Goal: Task Accomplishment & Management: Manage account settings

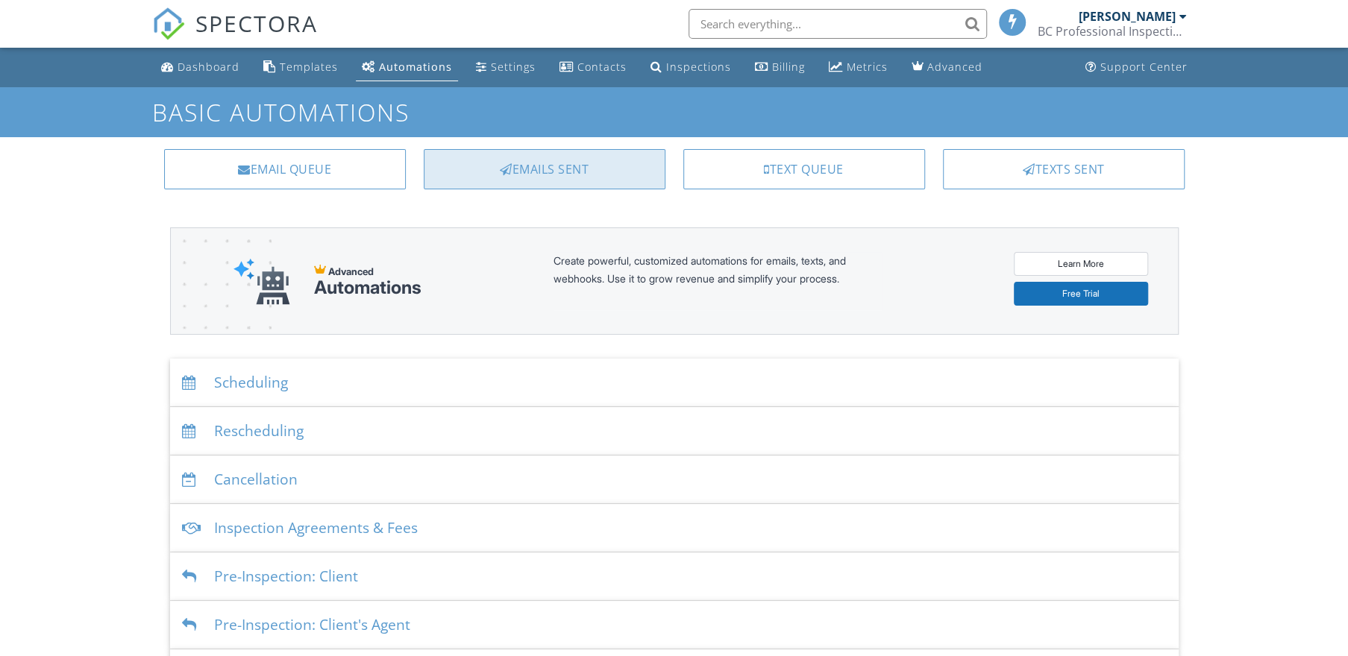
click at [528, 181] on div "Emails Sent" at bounding box center [545, 169] width 242 height 40
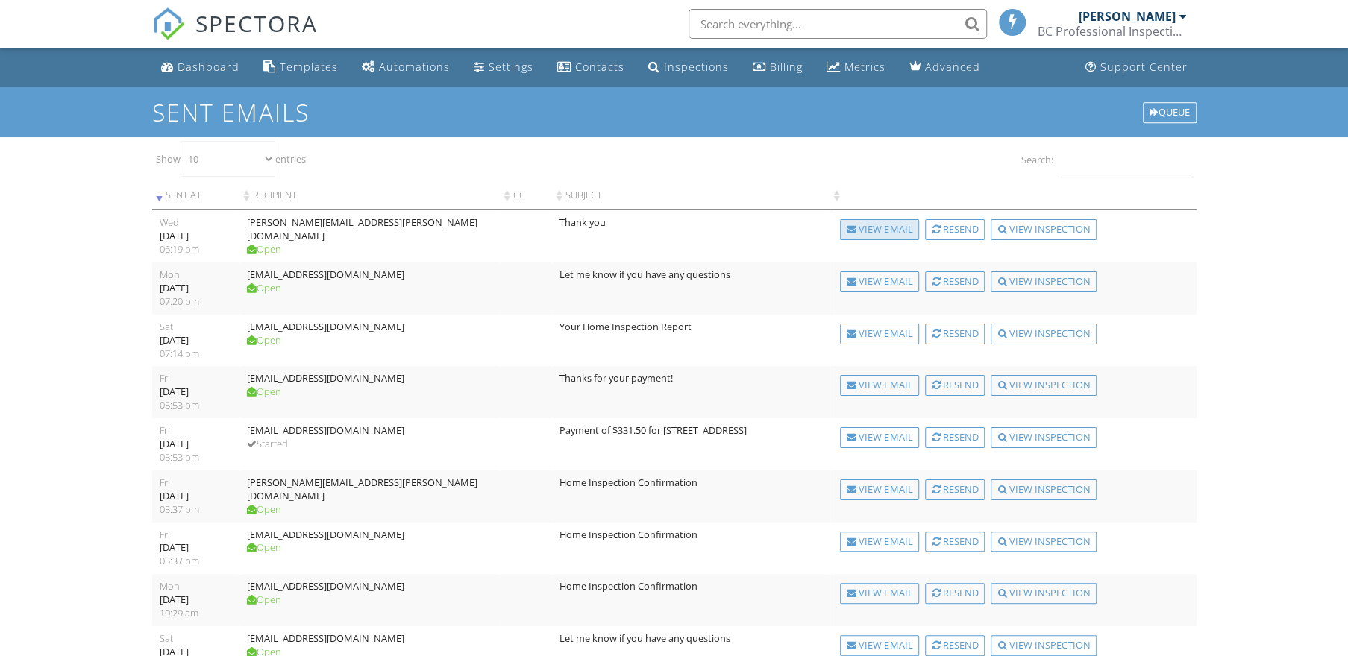
click at [871, 228] on div "View Email" at bounding box center [879, 229] width 79 height 21
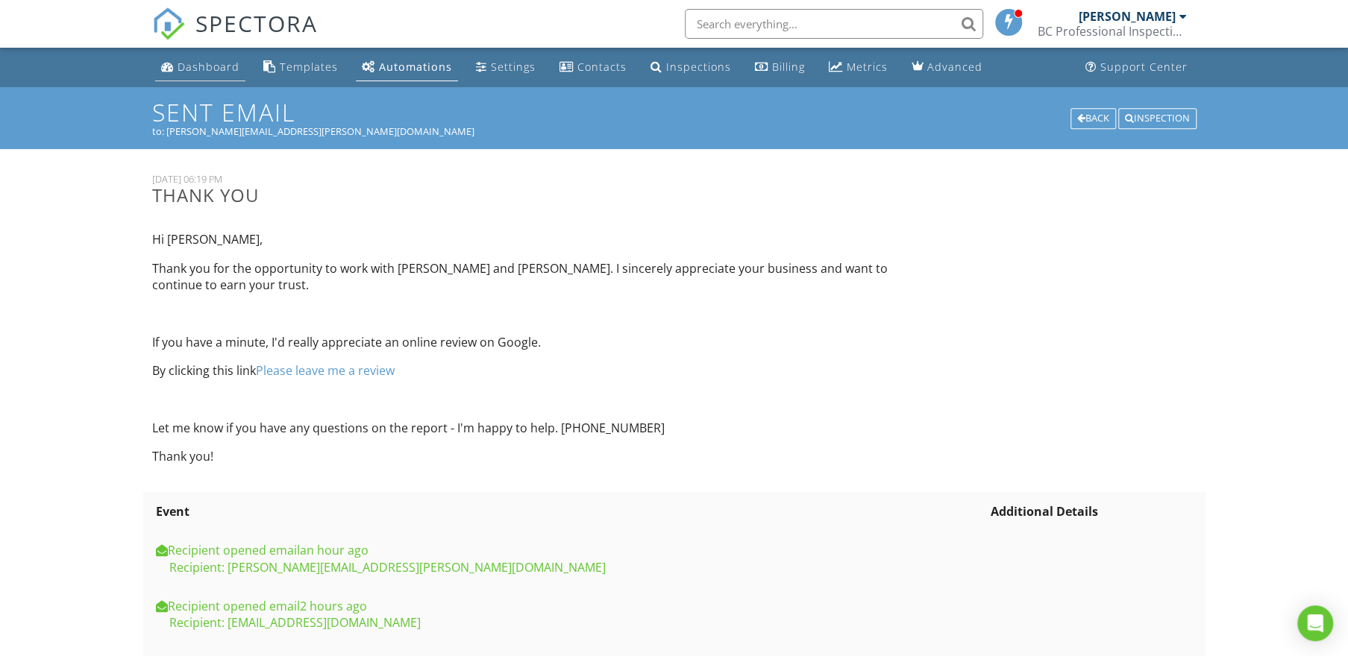
click at [204, 75] on link "Dashboard" at bounding box center [200, 68] width 90 height 28
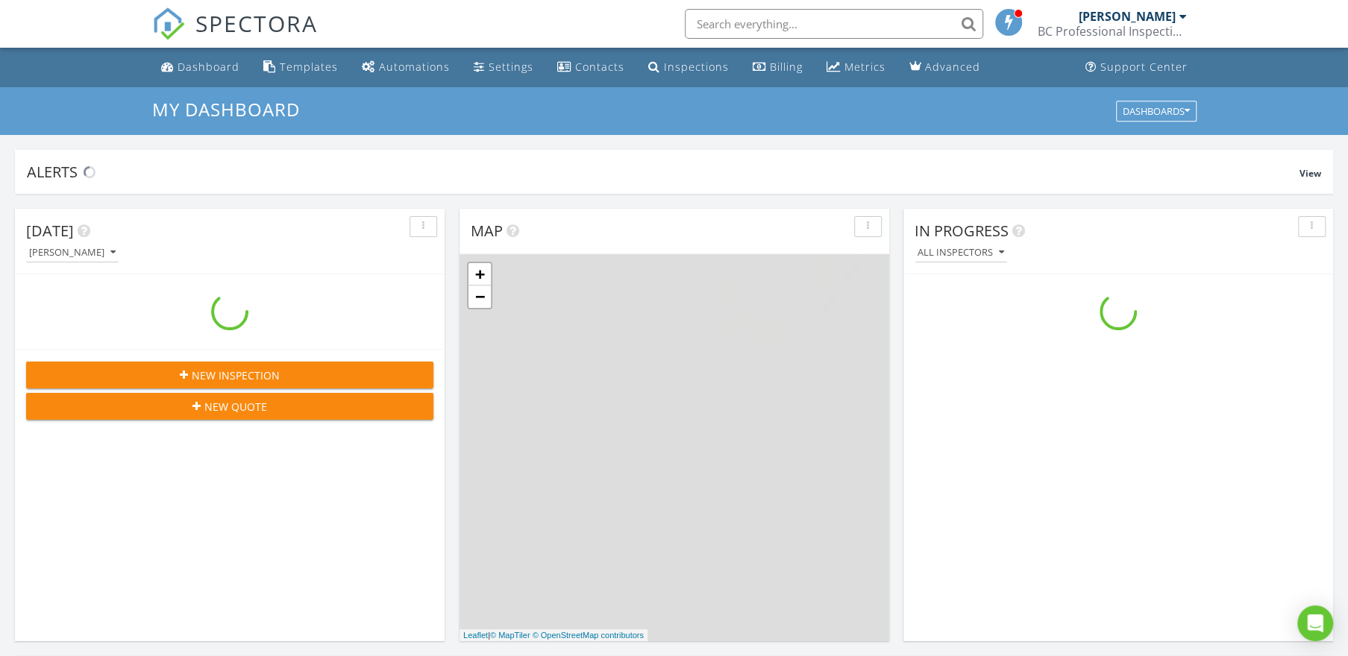
scroll to position [1379, 1370]
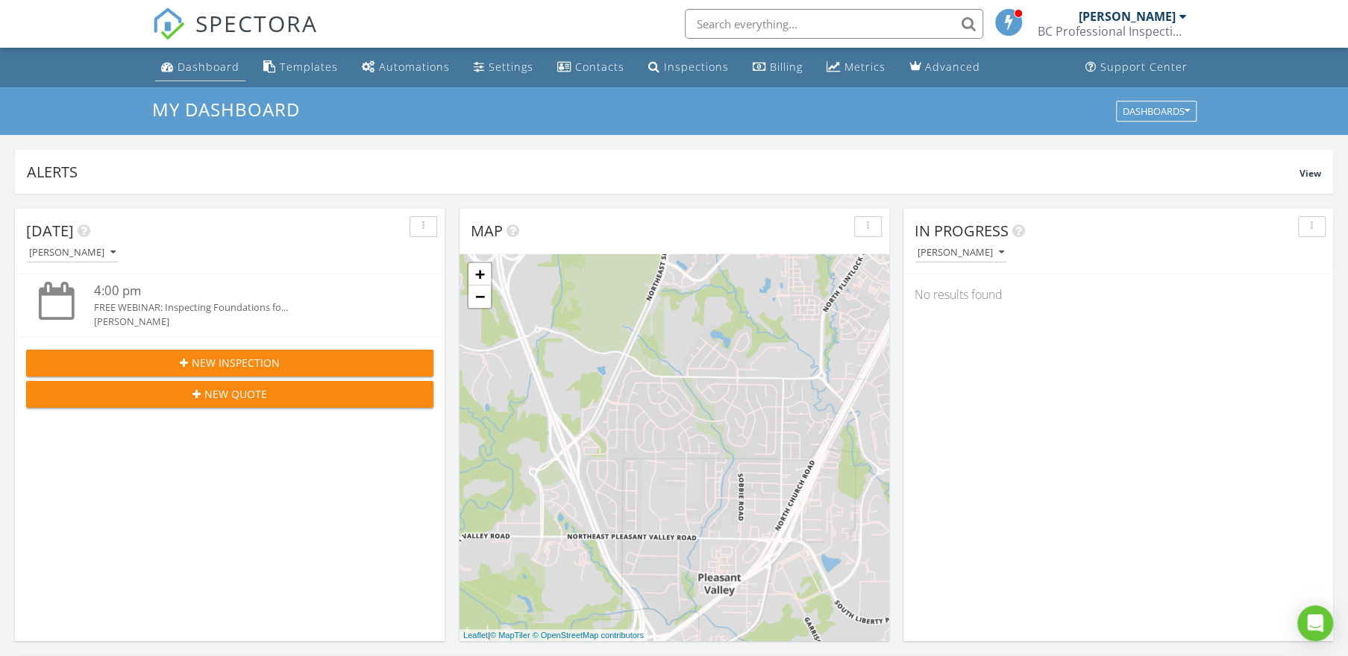
click at [224, 68] on div "Dashboard" at bounding box center [209, 67] width 62 height 14
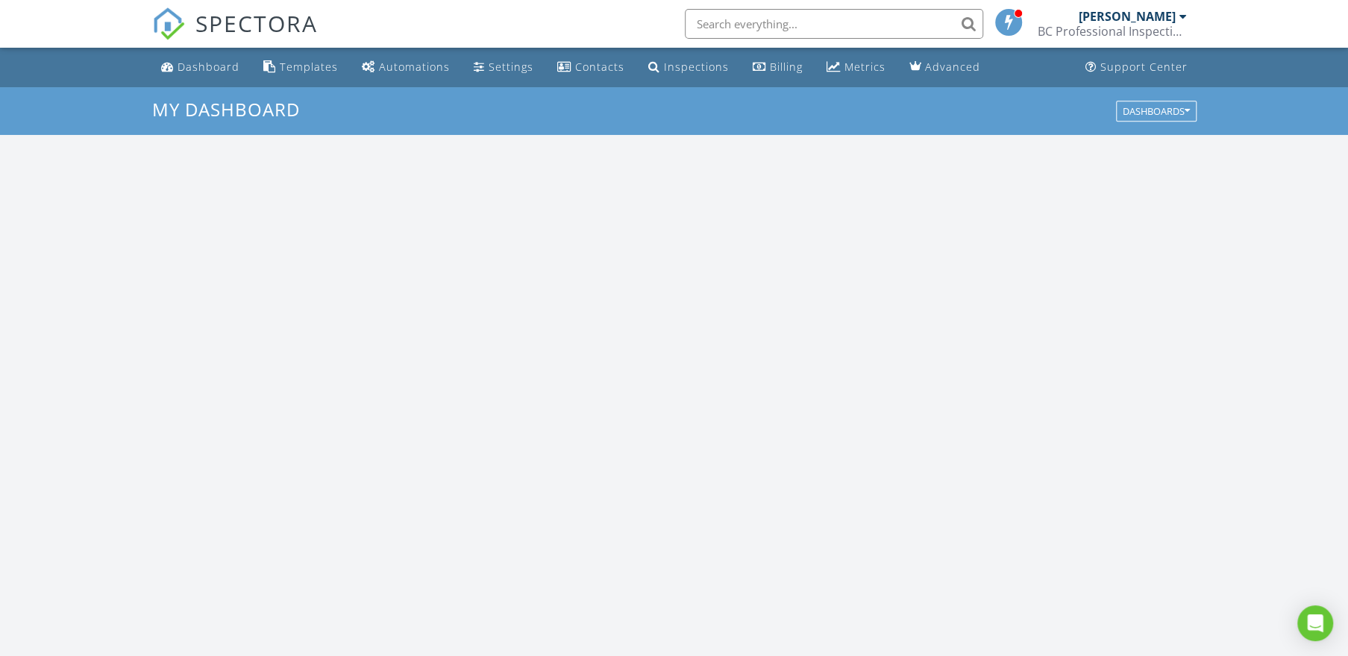
scroll to position [1379, 1370]
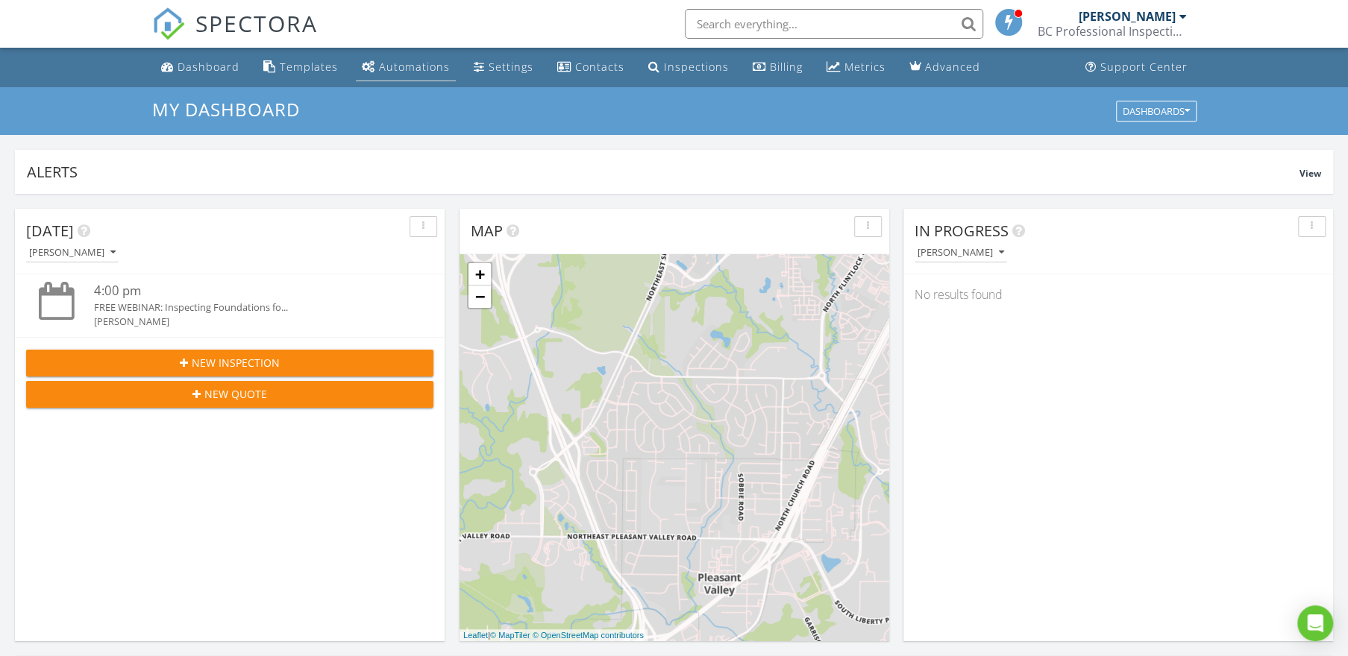
click at [388, 68] on div "Automations" at bounding box center [414, 67] width 71 height 14
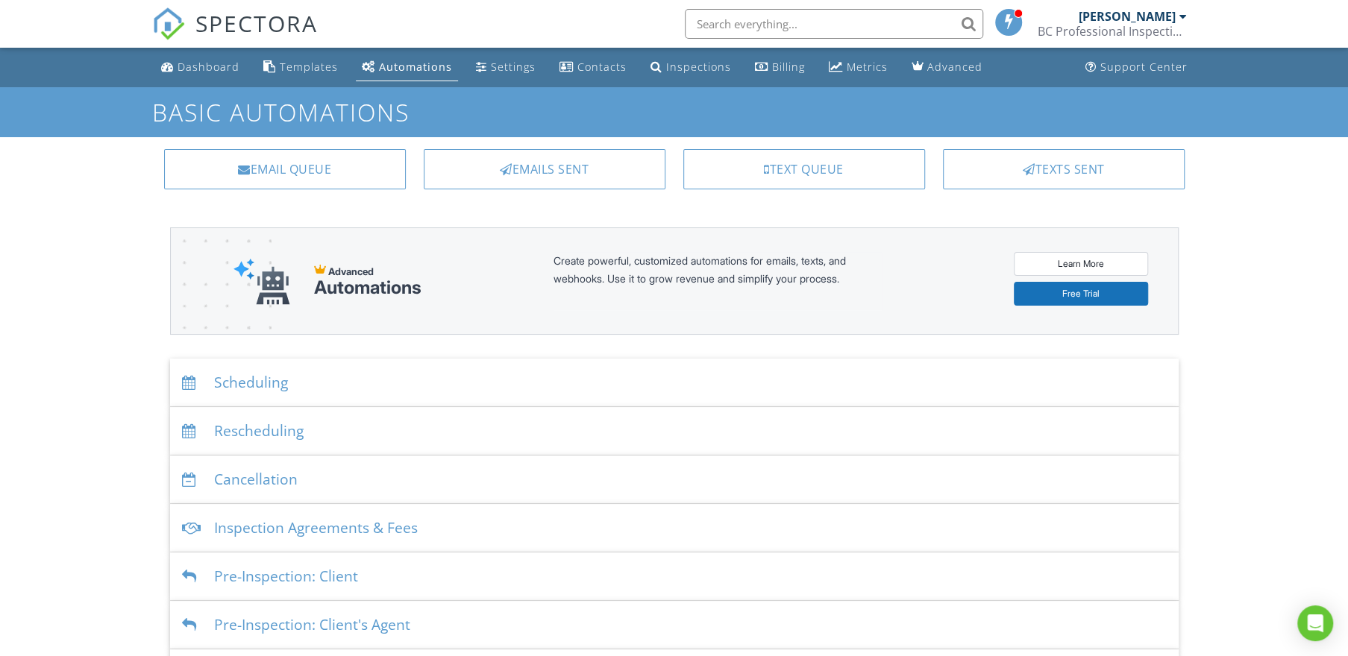
click at [313, 66] on div "Templates" at bounding box center [309, 67] width 58 height 14
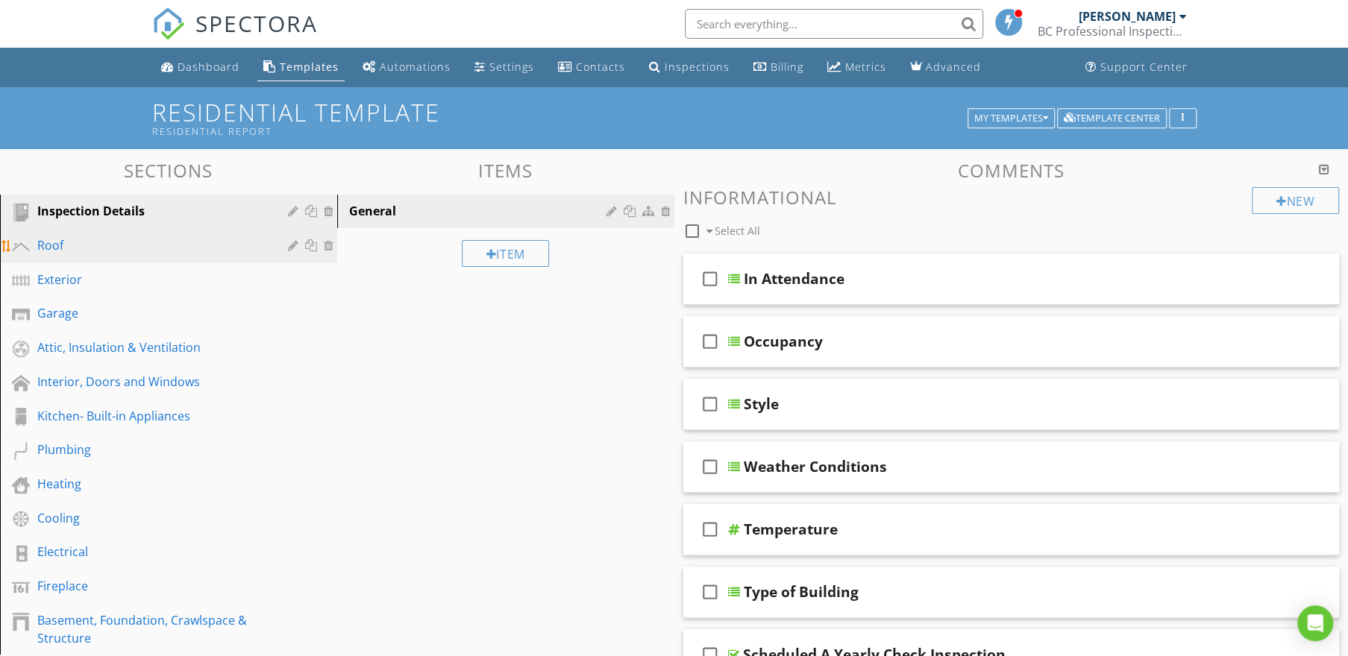
click at [114, 254] on div "Roof" at bounding box center [151, 245] width 229 height 18
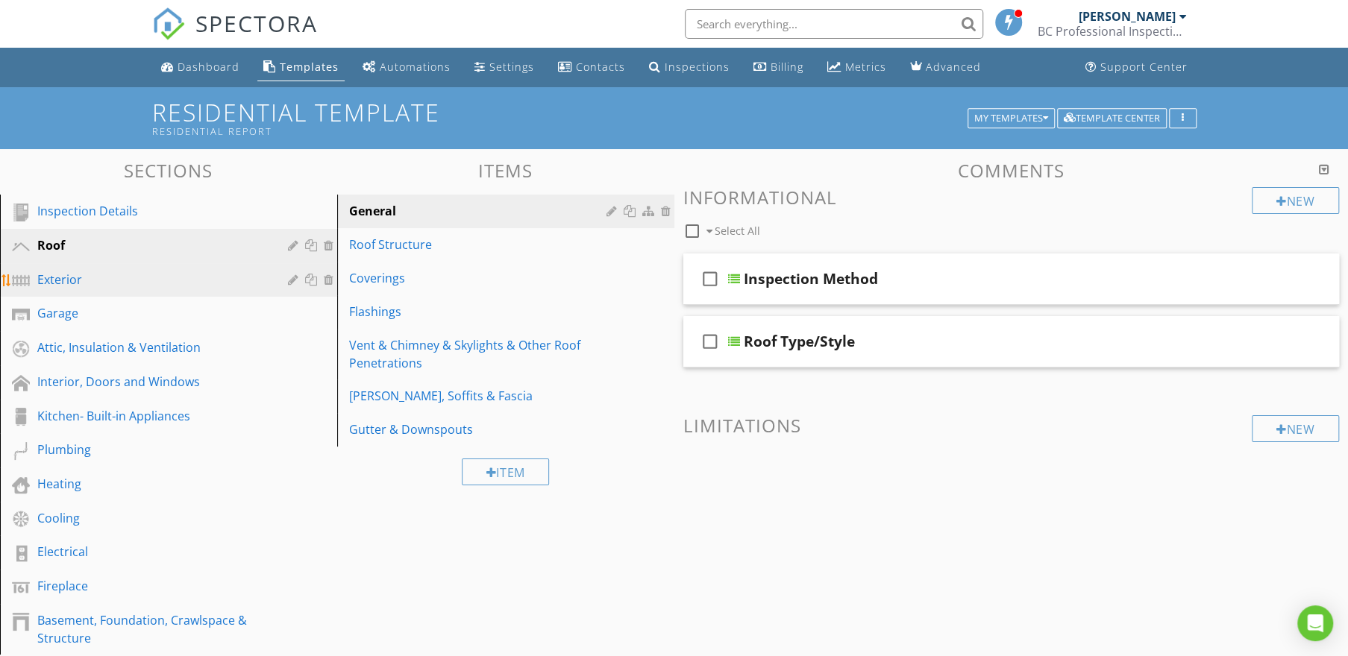
click at [92, 278] on div "Exterior" at bounding box center [151, 280] width 229 height 18
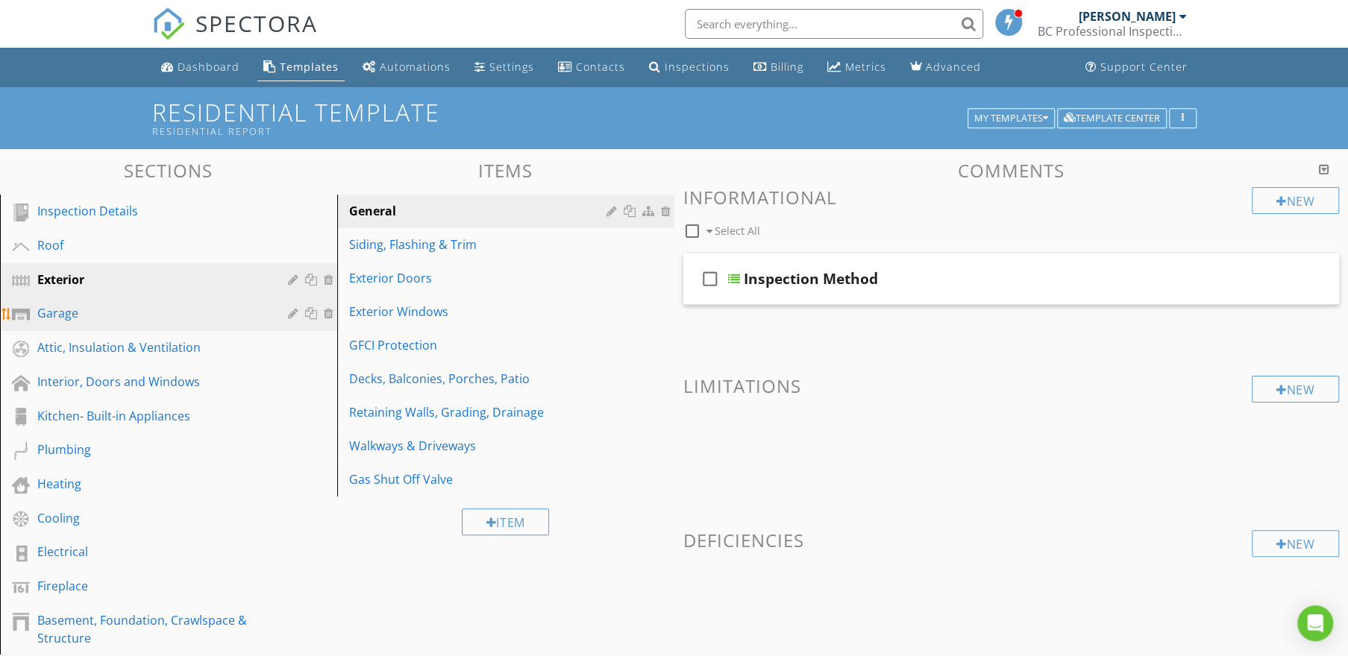
click at [82, 313] on div "Garage" at bounding box center [151, 313] width 229 height 18
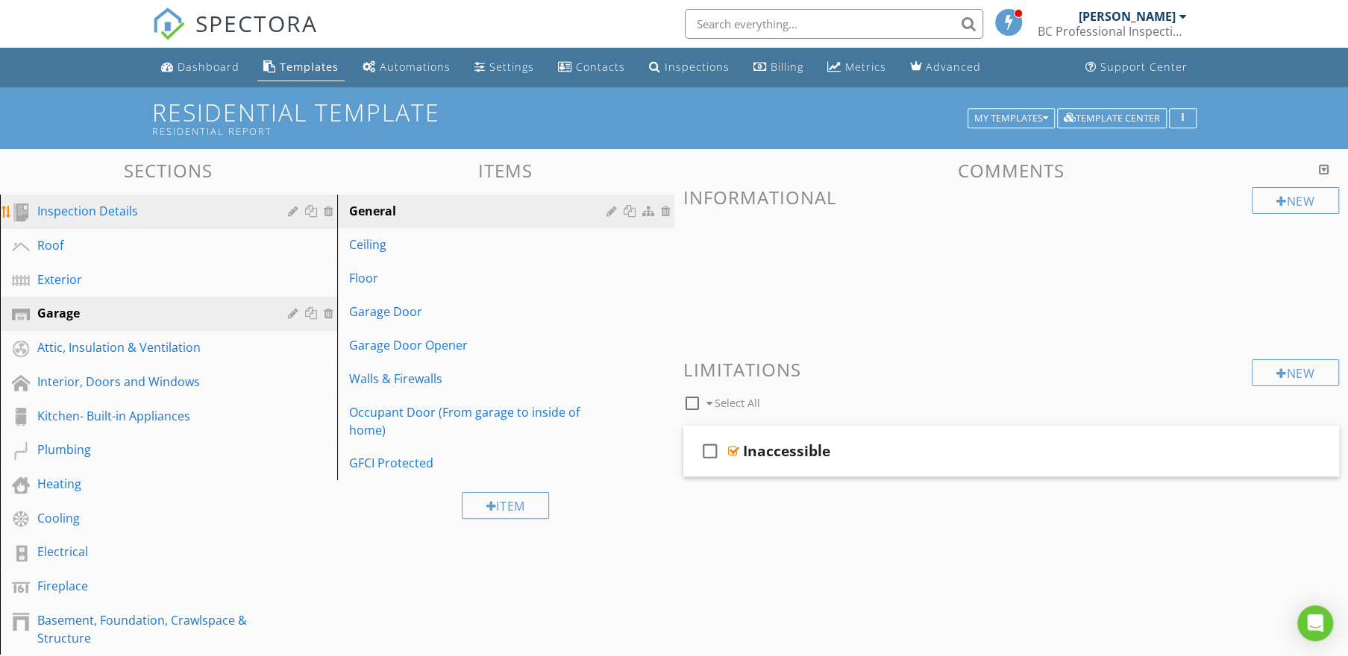
click at [107, 212] on div "Inspection Details" at bounding box center [151, 211] width 229 height 18
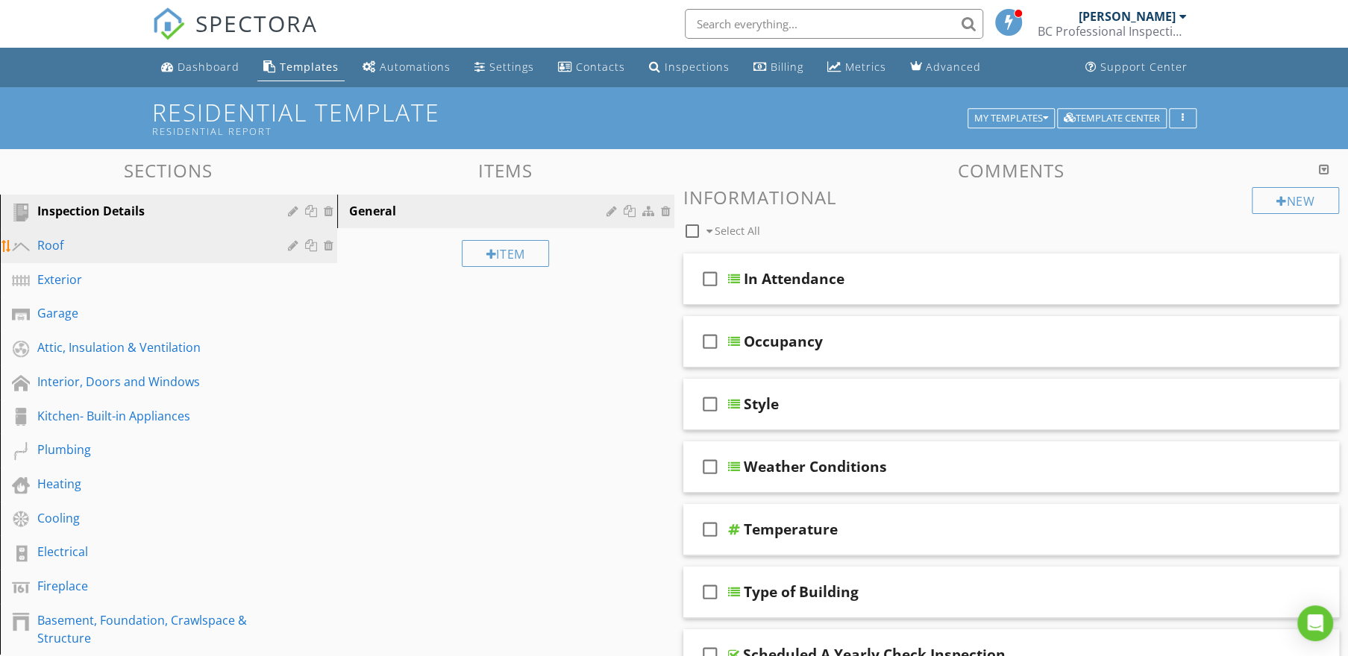
click at [95, 239] on div "Roof" at bounding box center [151, 245] width 229 height 18
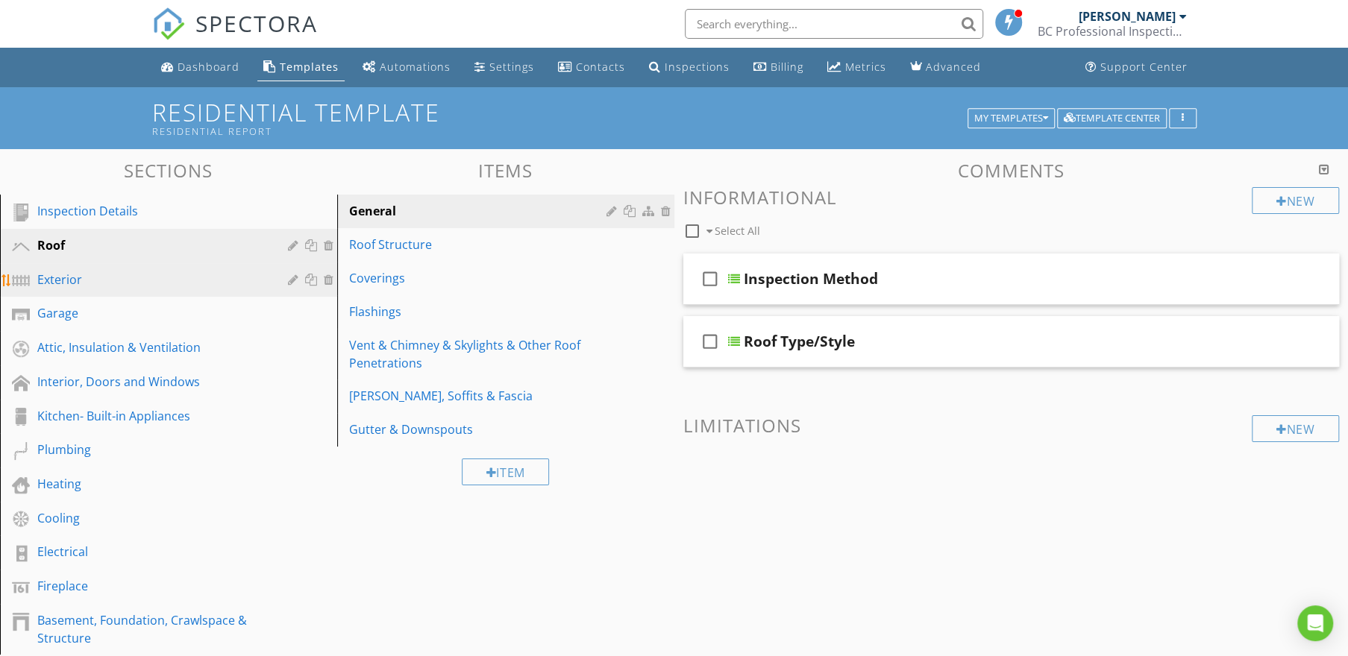
click at [89, 276] on div "Exterior" at bounding box center [151, 280] width 229 height 18
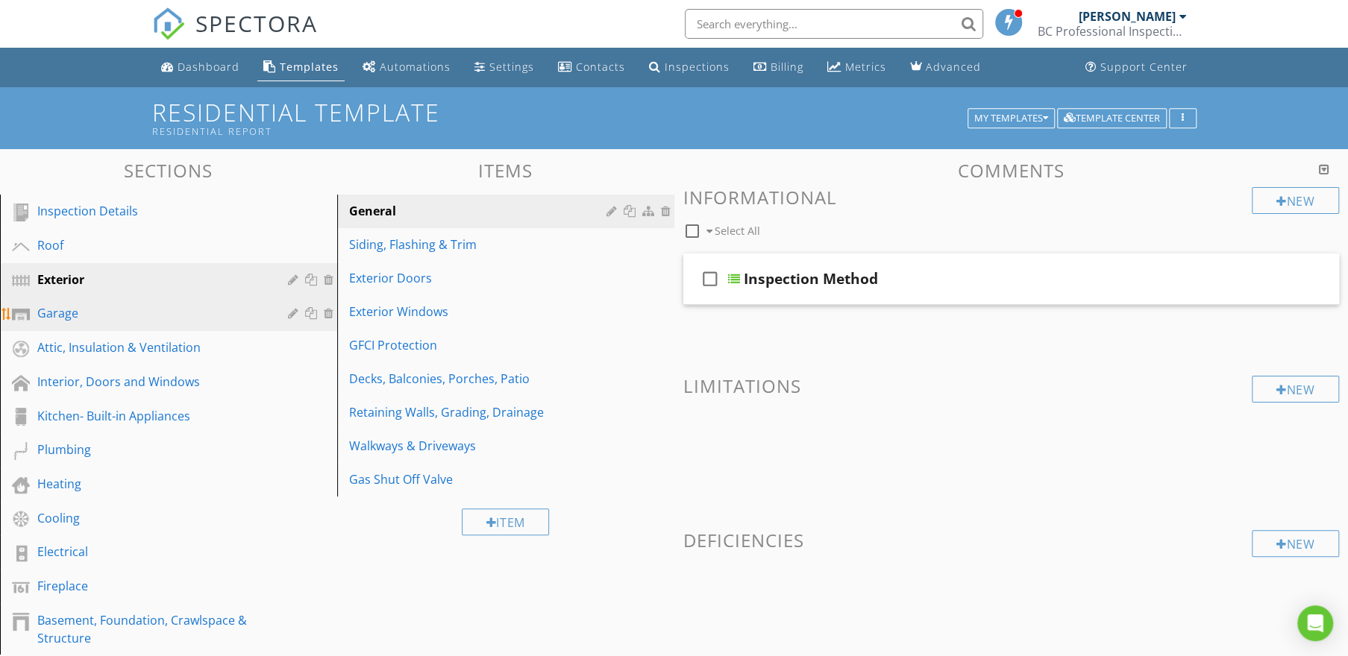
click at [85, 316] on div "Garage" at bounding box center [151, 313] width 229 height 18
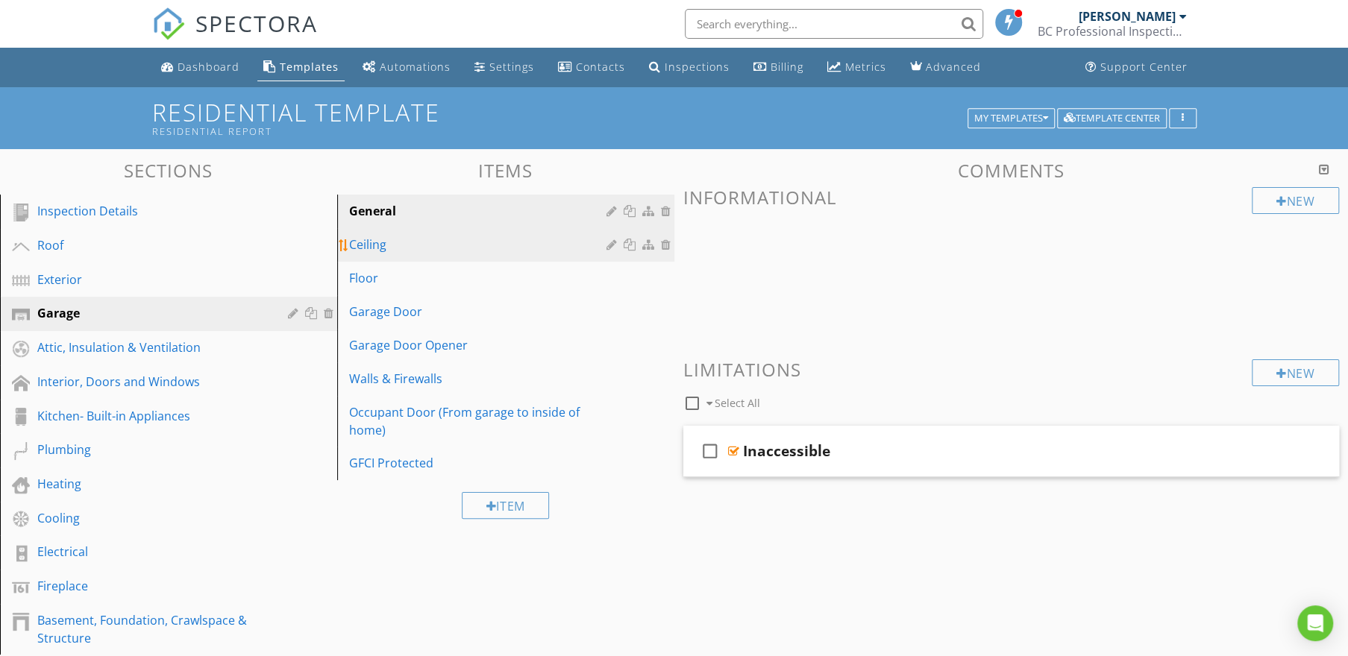
click at [402, 256] on link "Ceiling" at bounding box center [508, 244] width 333 height 33
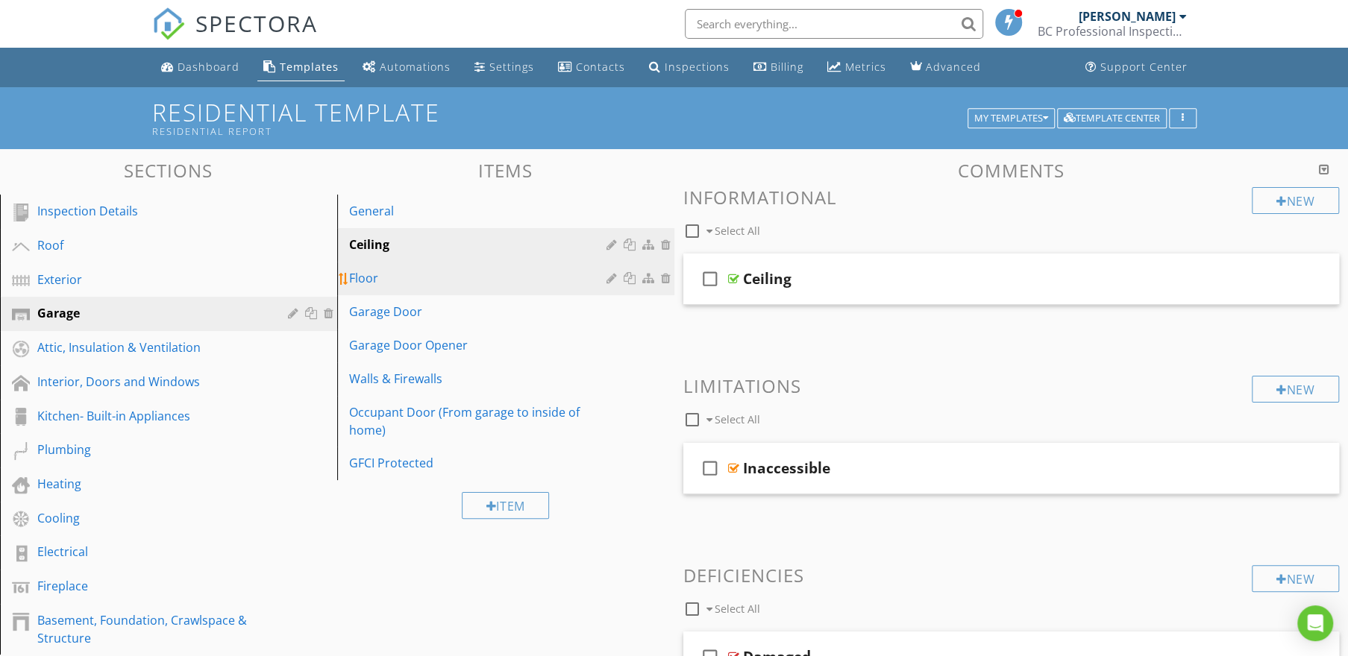
click at [381, 282] on div "Floor" at bounding box center [480, 278] width 262 height 18
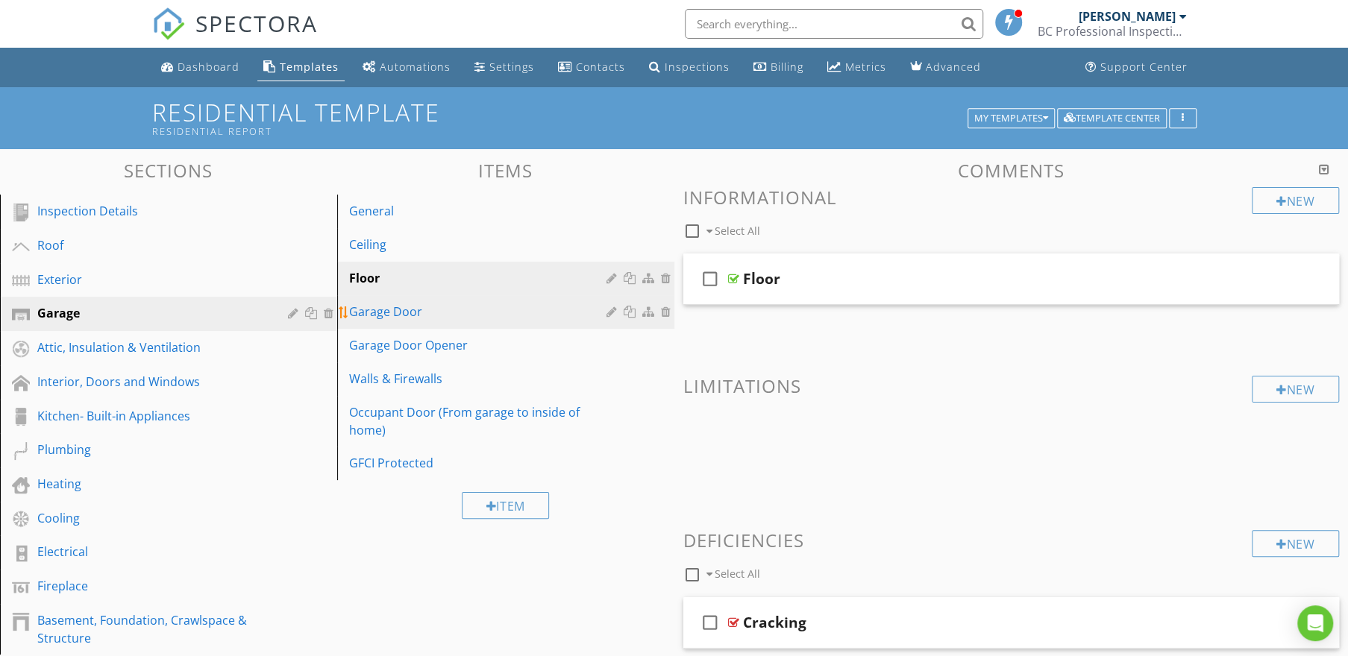
click at [377, 310] on div "Garage Door" at bounding box center [480, 312] width 262 height 18
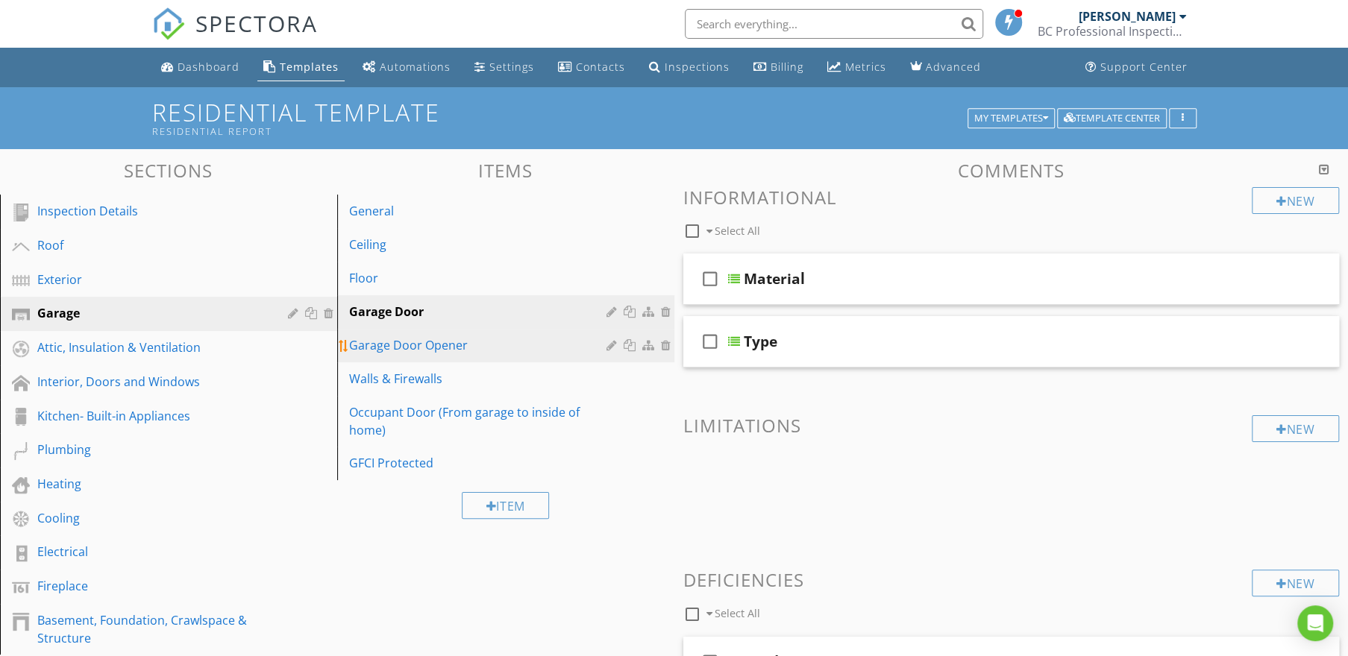
click at [402, 348] on div "Garage Door Opener" at bounding box center [480, 345] width 262 height 18
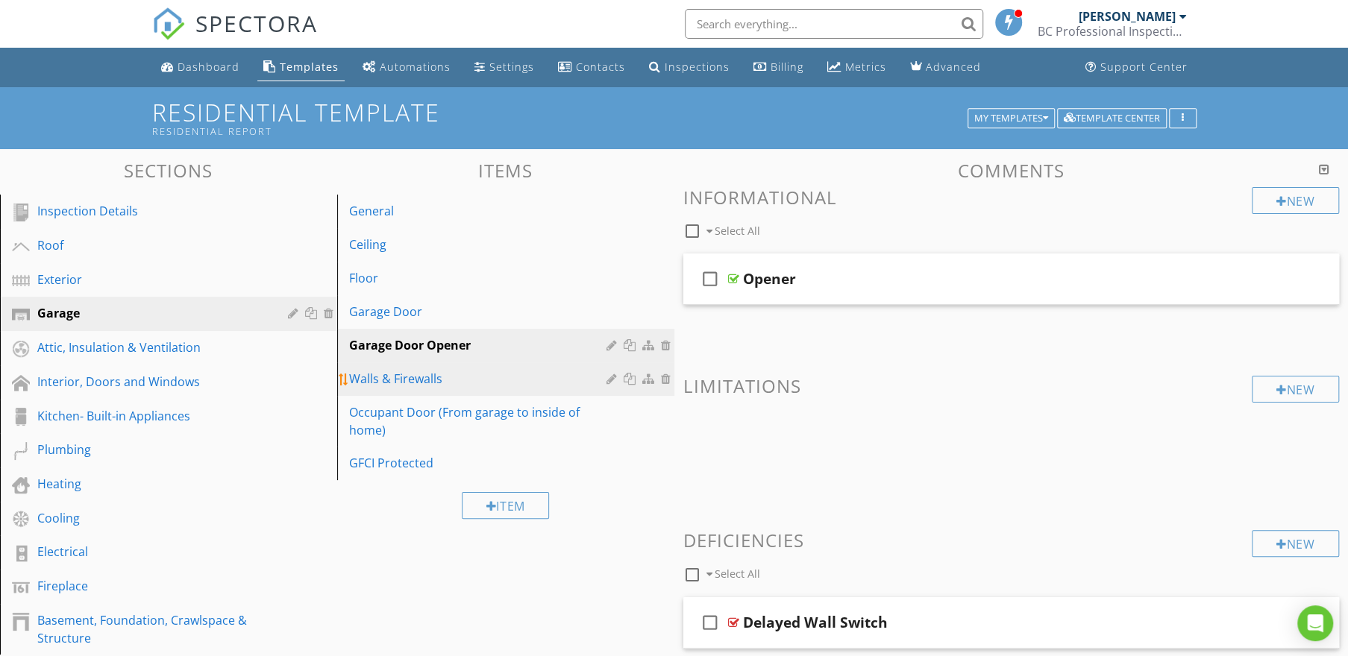
click at [406, 372] on div "Walls & Firewalls" at bounding box center [480, 379] width 262 height 18
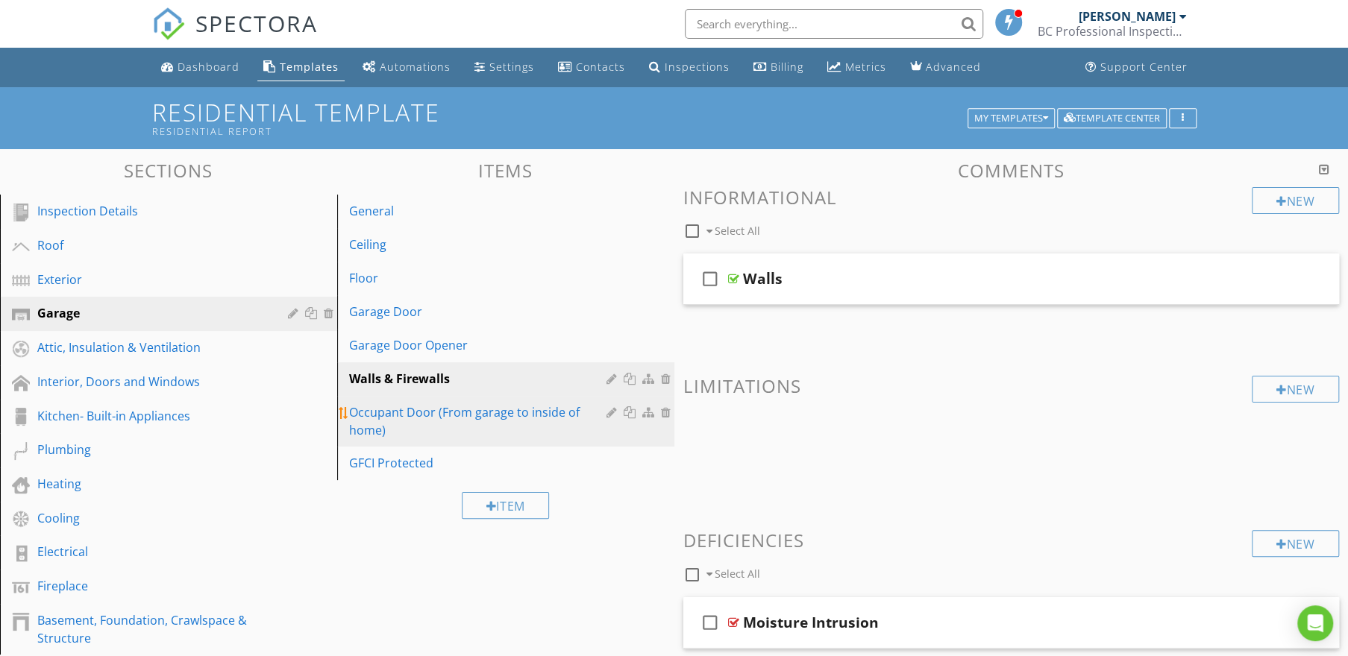
click at [405, 409] on div "Occupant Door (From garage to inside of home)" at bounding box center [480, 422] width 262 height 36
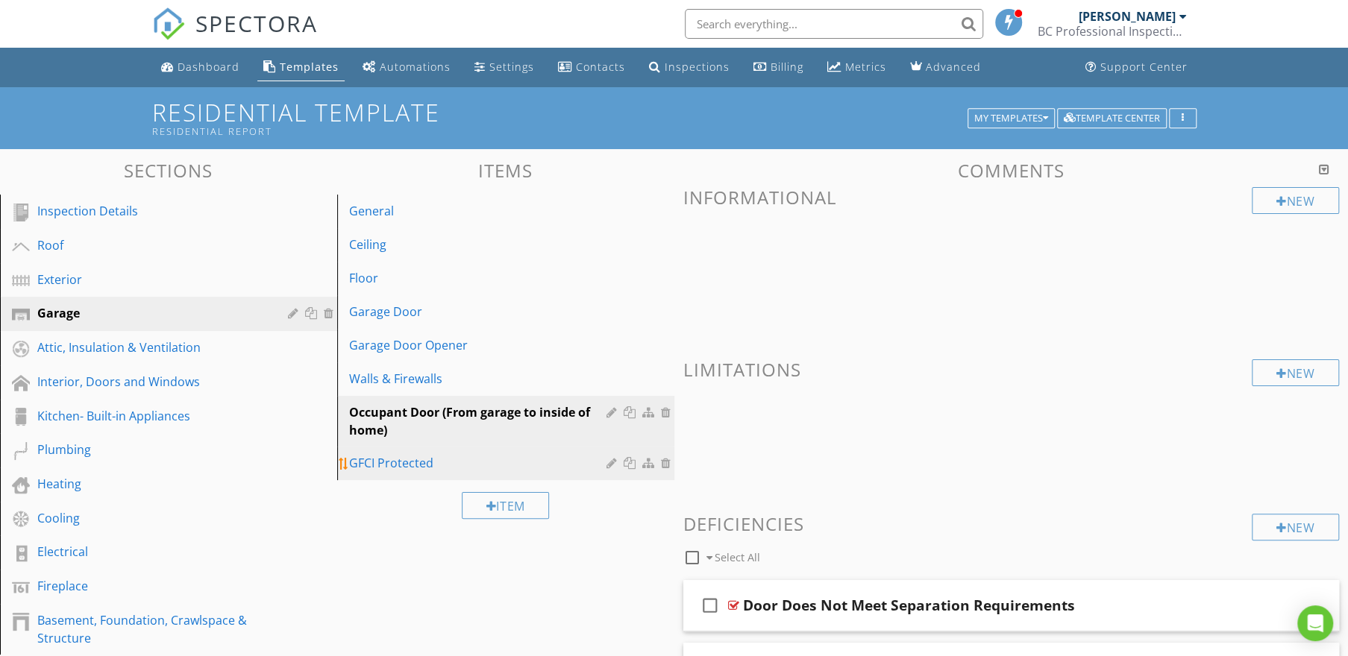
click at [392, 457] on div "GFCI Protected" at bounding box center [480, 463] width 262 height 18
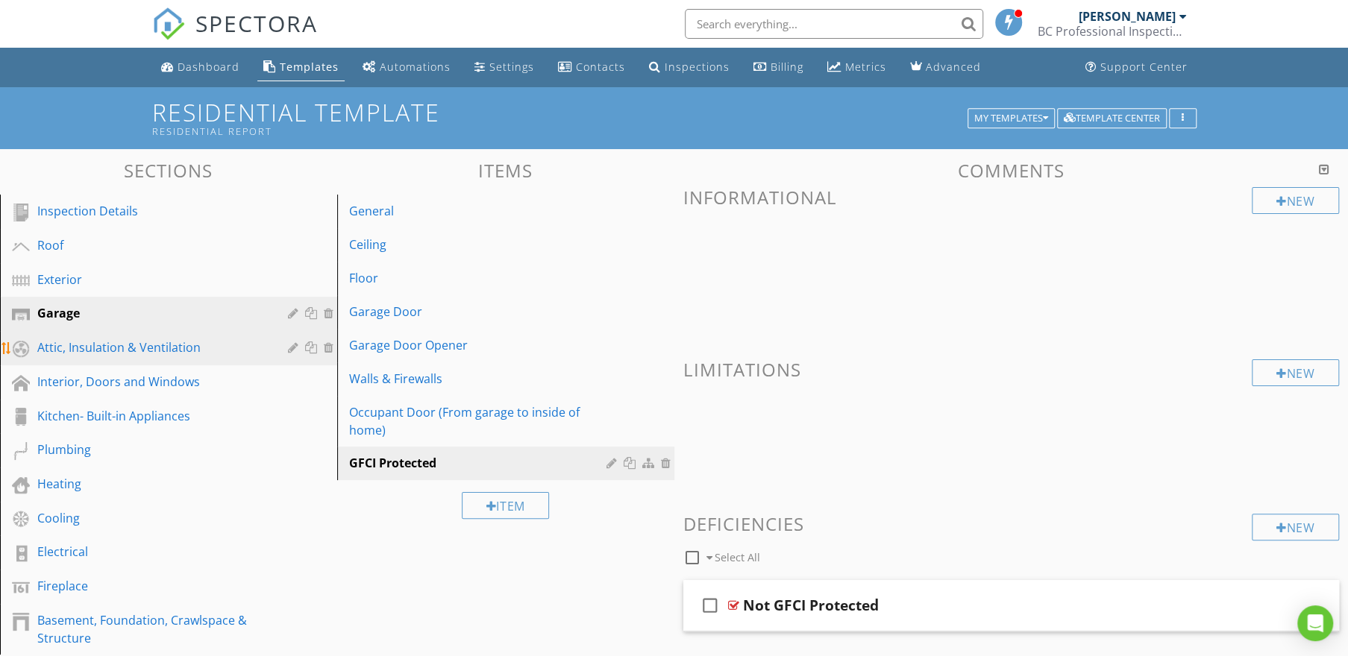
click at [125, 344] on div "Attic, Insulation & Ventilation" at bounding box center [151, 348] width 229 height 18
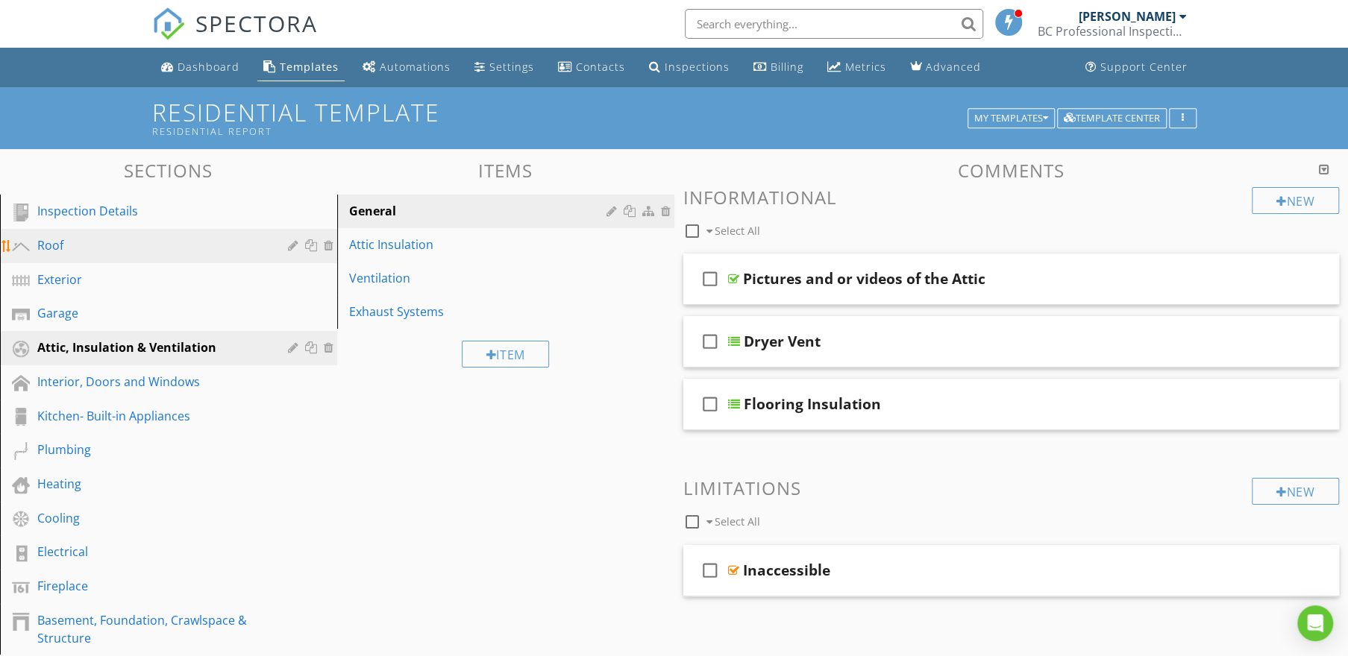
click at [72, 250] on div "Roof" at bounding box center [151, 245] width 229 height 18
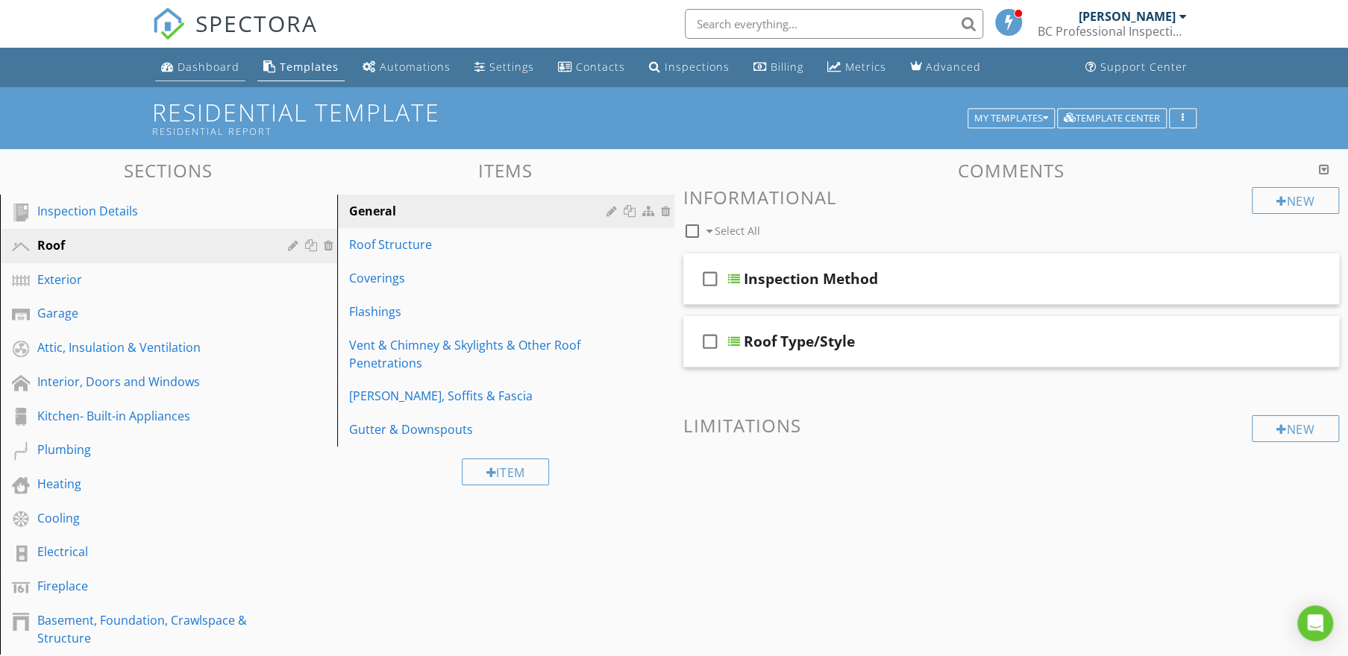
click at [214, 61] on div "Dashboard" at bounding box center [209, 67] width 62 height 14
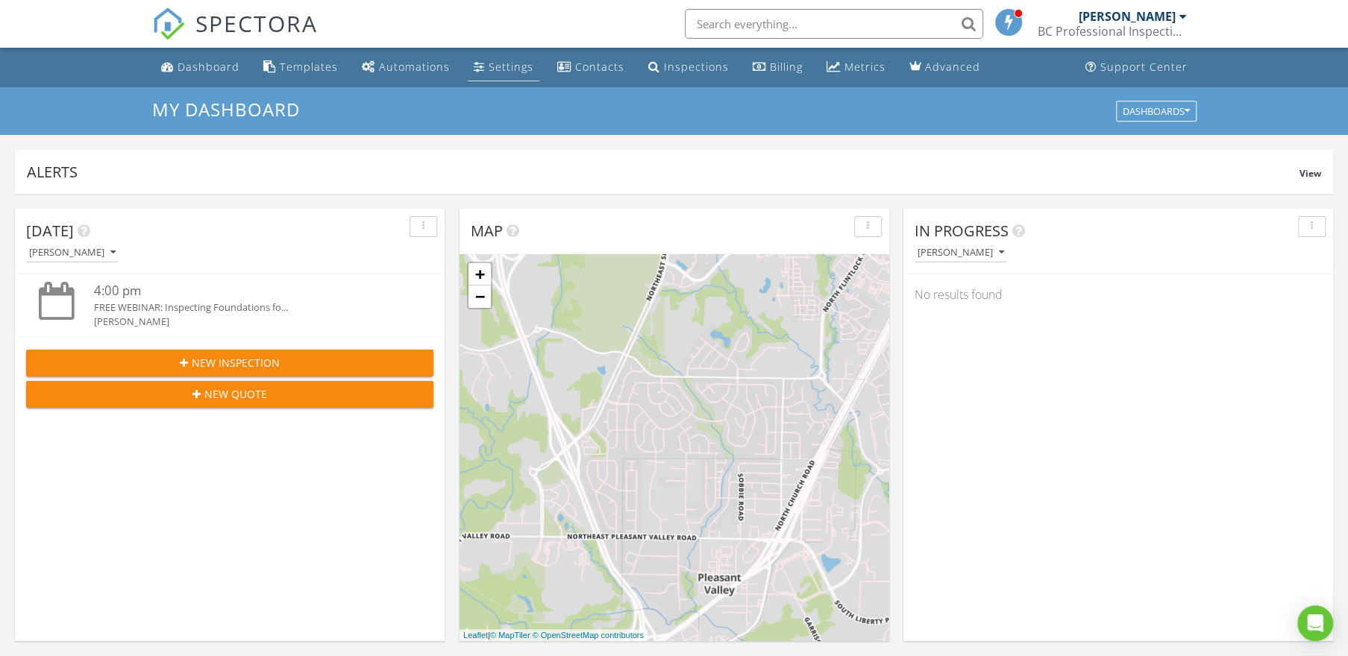
click at [507, 64] on div "Settings" at bounding box center [511, 67] width 45 height 14
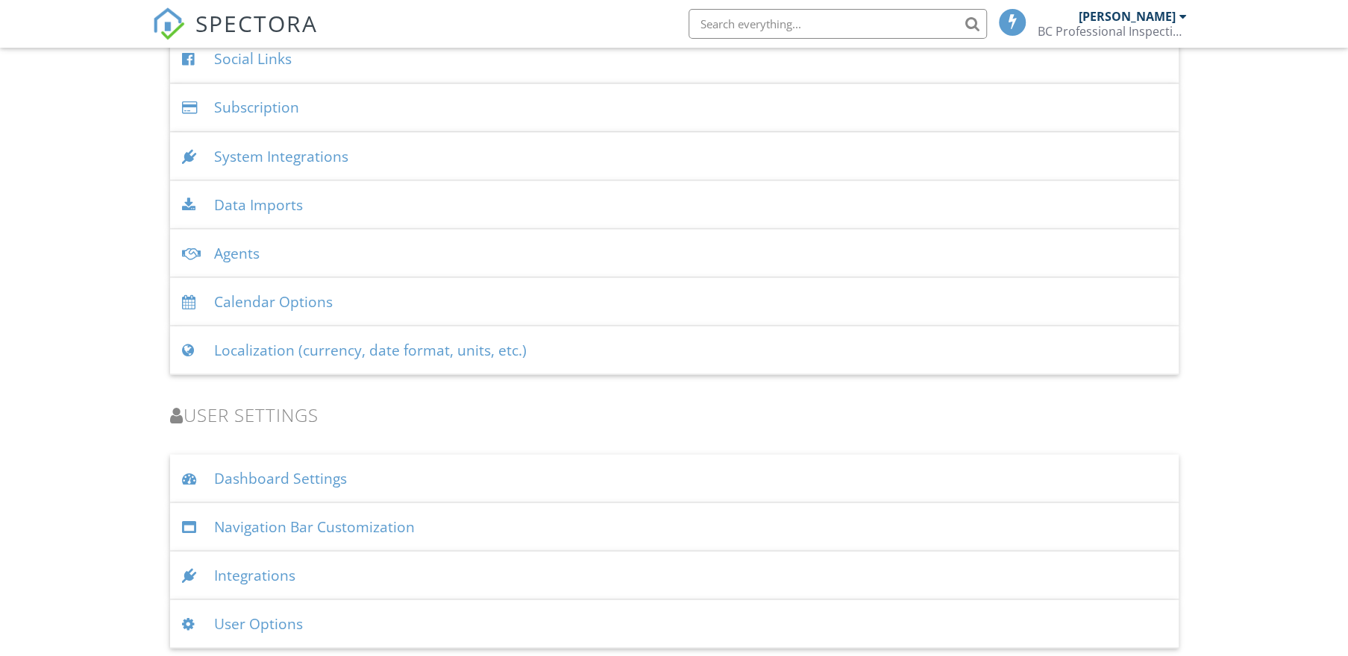
scroll to position [1876, 0]
click at [391, 512] on div "Navigation Bar Customization" at bounding box center [674, 525] width 1009 height 48
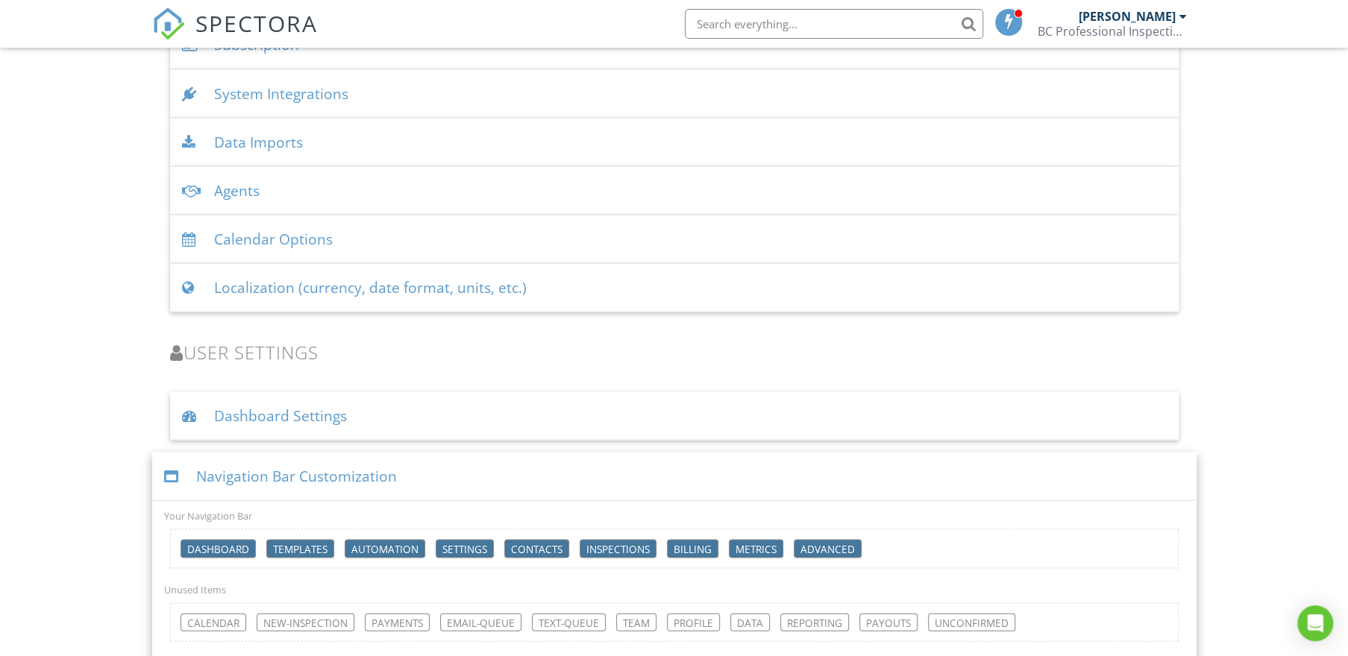
scroll to position [2018, 0]
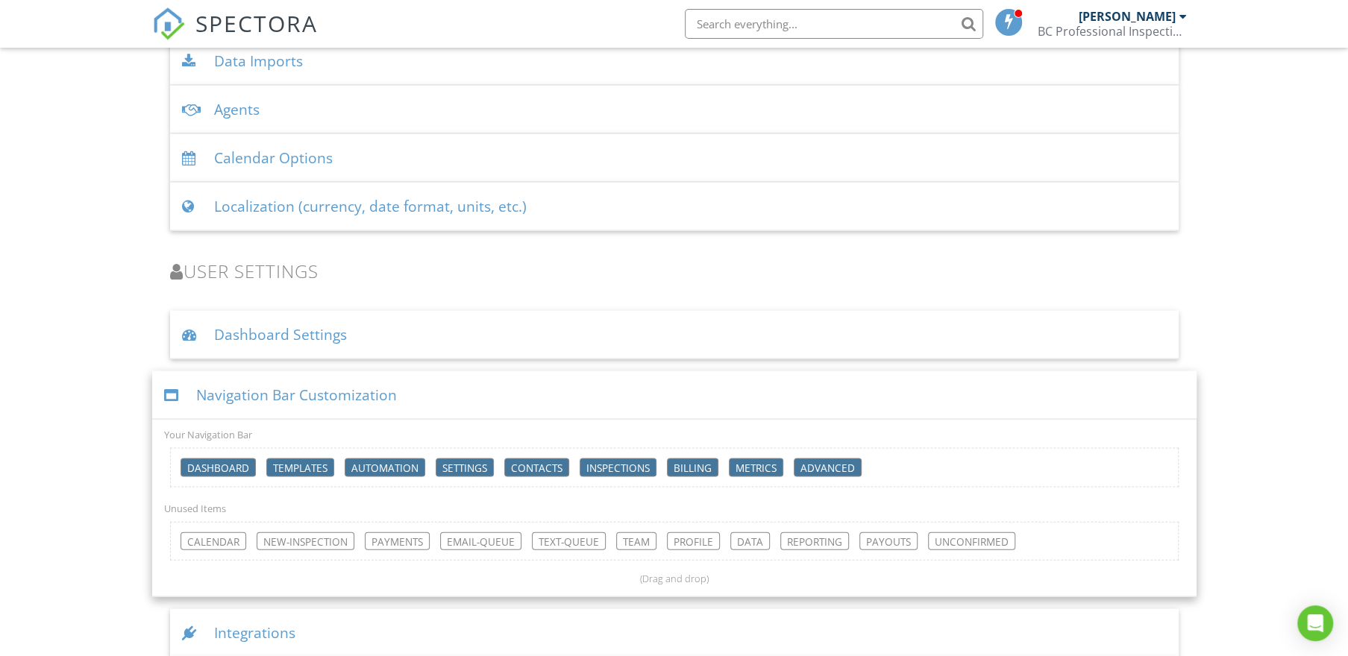
click at [426, 393] on div "Navigation Bar Customization" at bounding box center [674, 395] width 1044 height 48
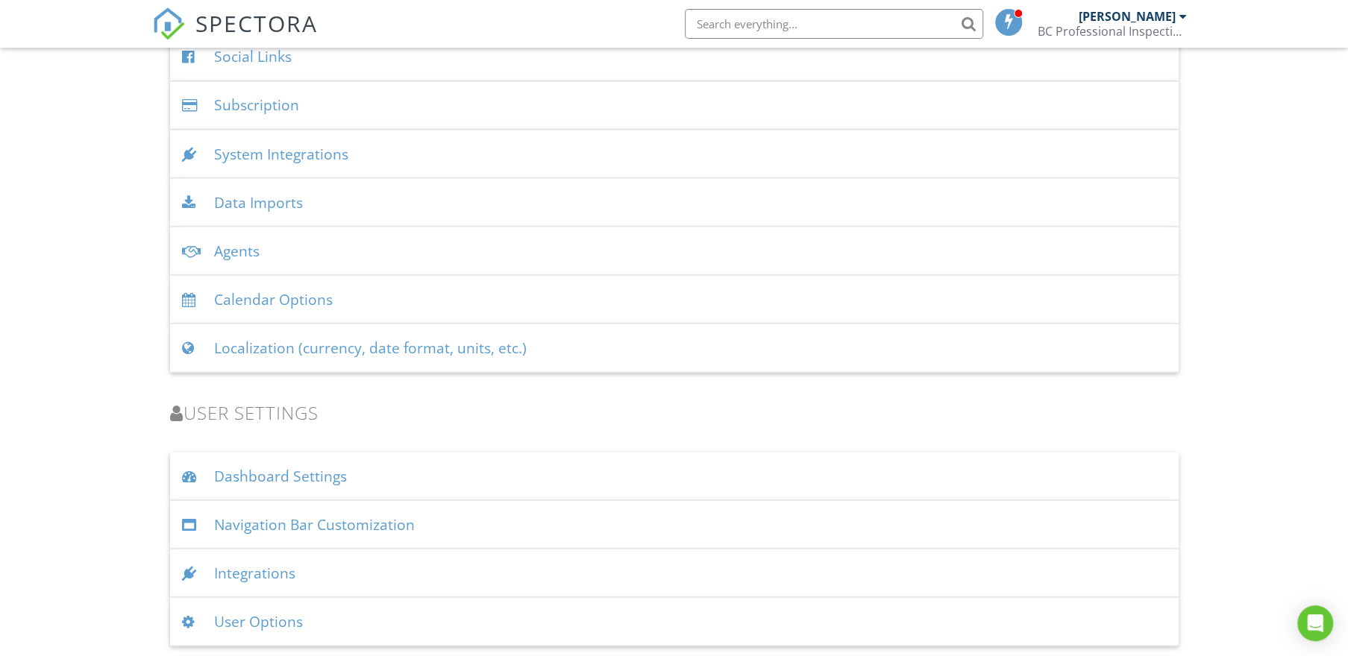
click at [383, 461] on div "Dashboard Settings" at bounding box center [674, 476] width 1009 height 48
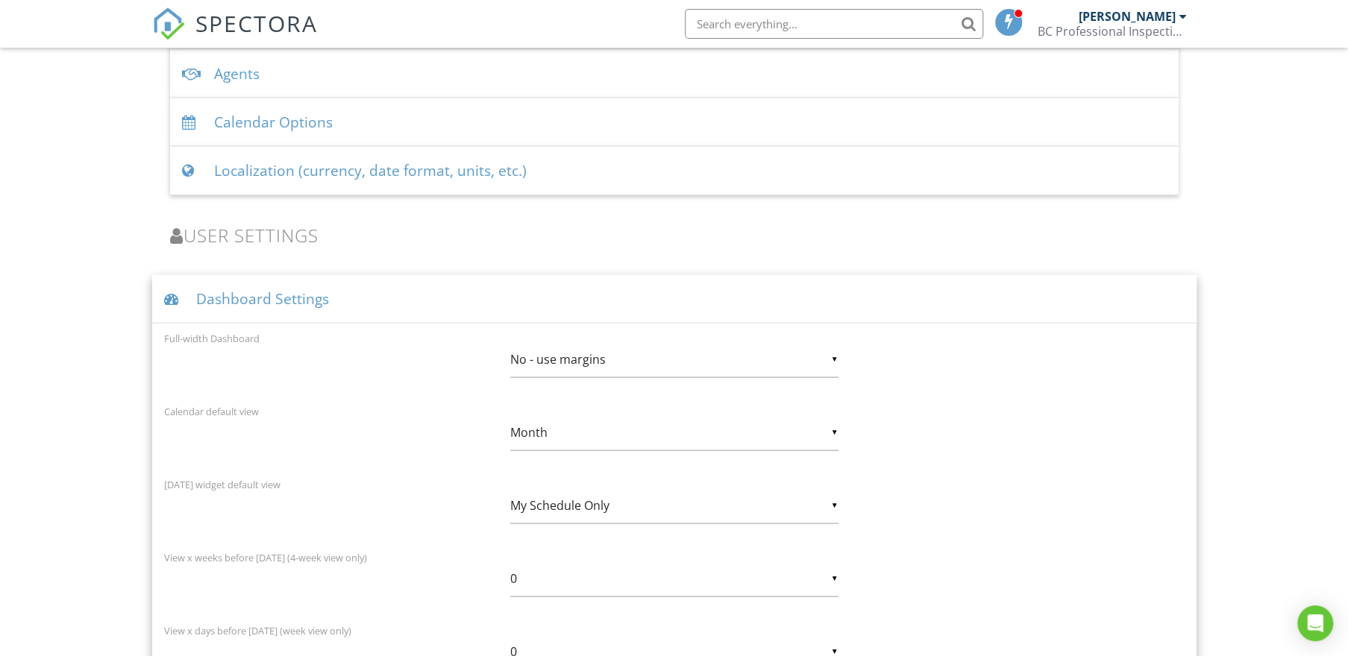
click at [383, 291] on div "Dashboard Settings" at bounding box center [674, 299] width 1044 height 48
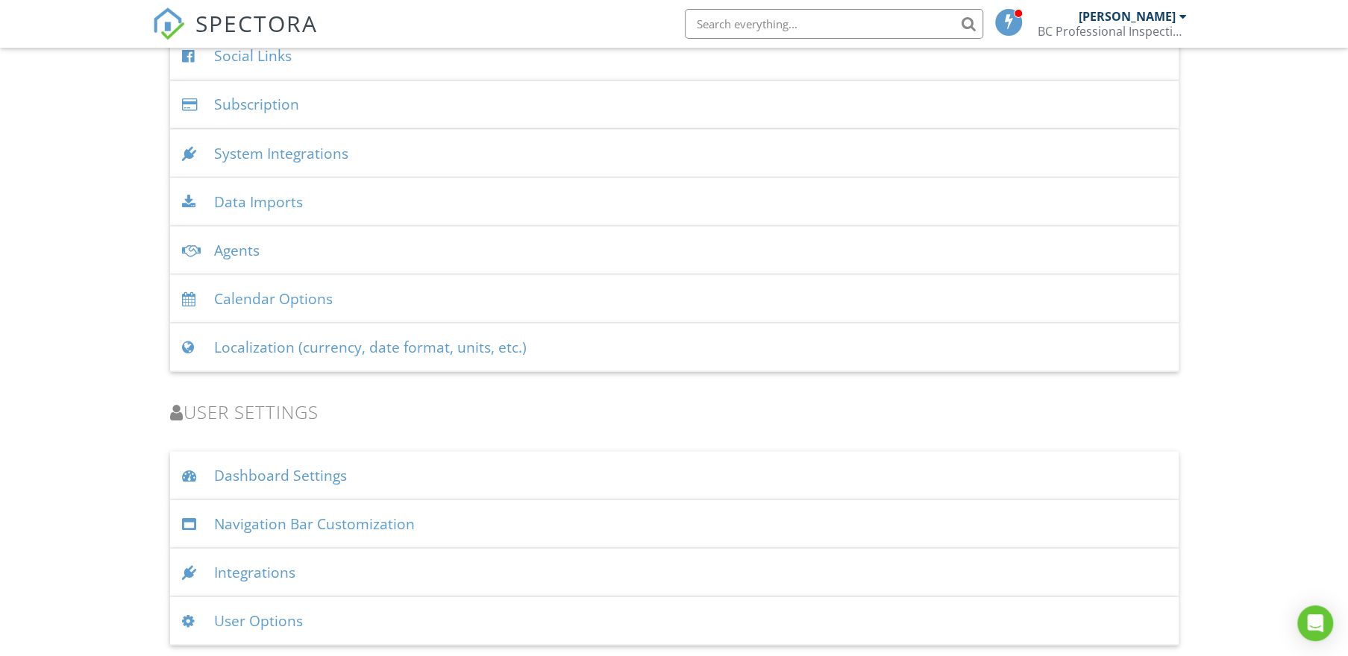
scroll to position [1876, 0]
click at [380, 571] on div "Integrations" at bounding box center [674, 573] width 1009 height 48
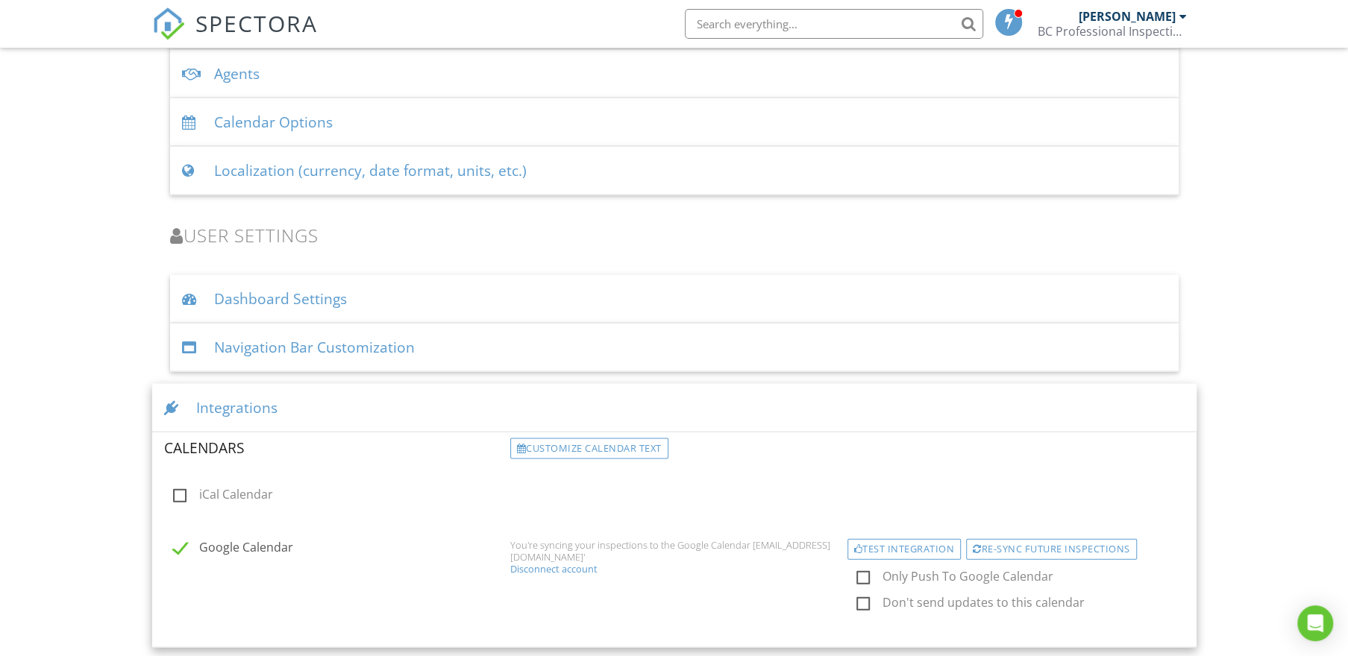
scroll to position [2114, 0]
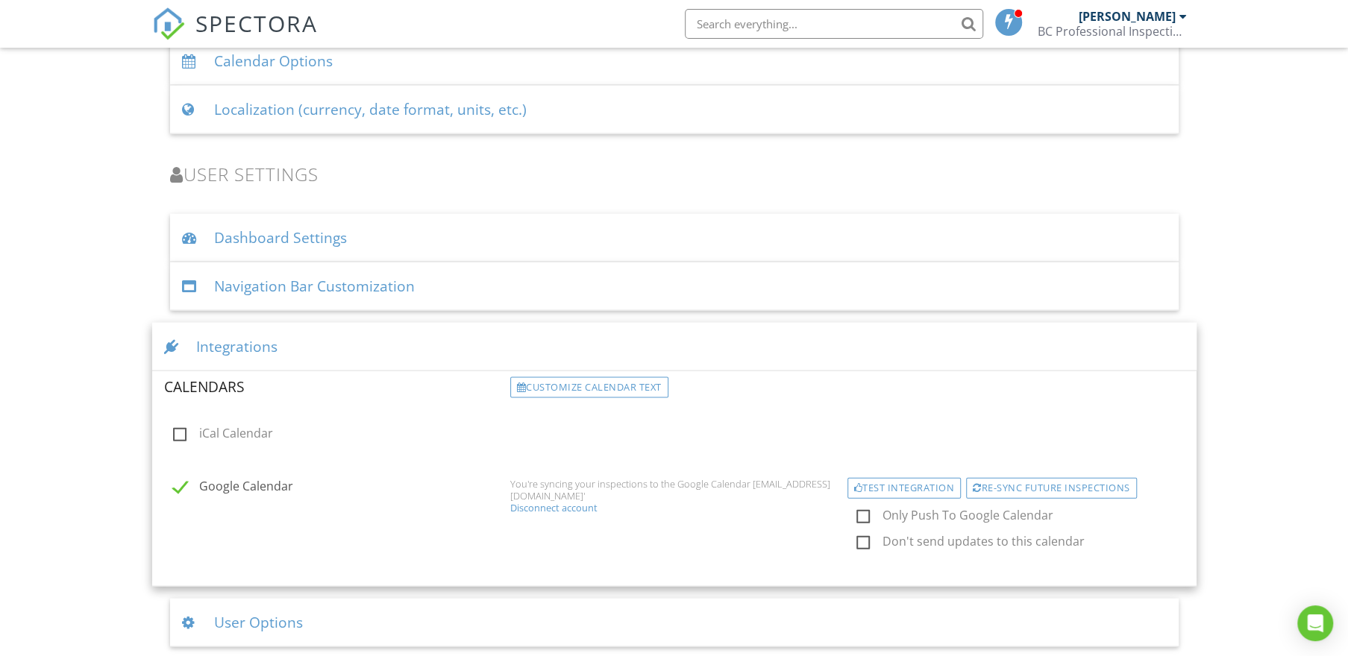
click at [394, 352] on div "Integrations" at bounding box center [674, 347] width 1044 height 48
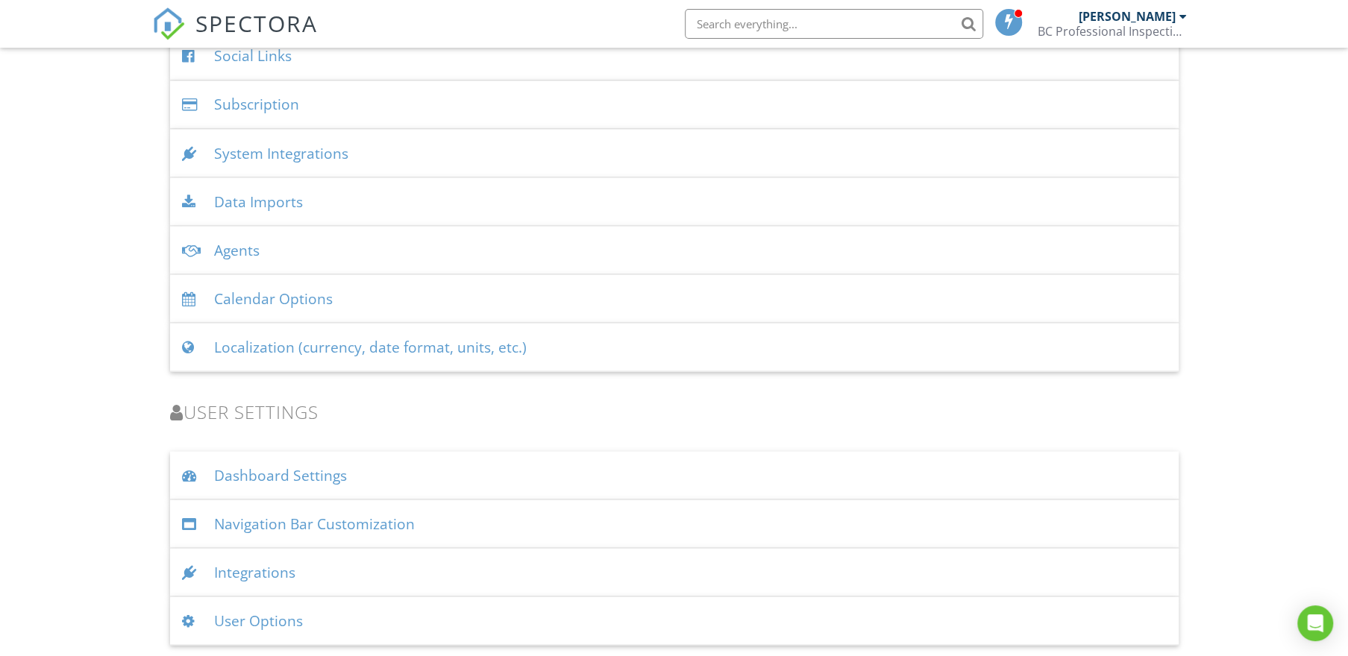
scroll to position [1876, 0]
click at [348, 617] on div "User Options" at bounding box center [674, 622] width 1009 height 48
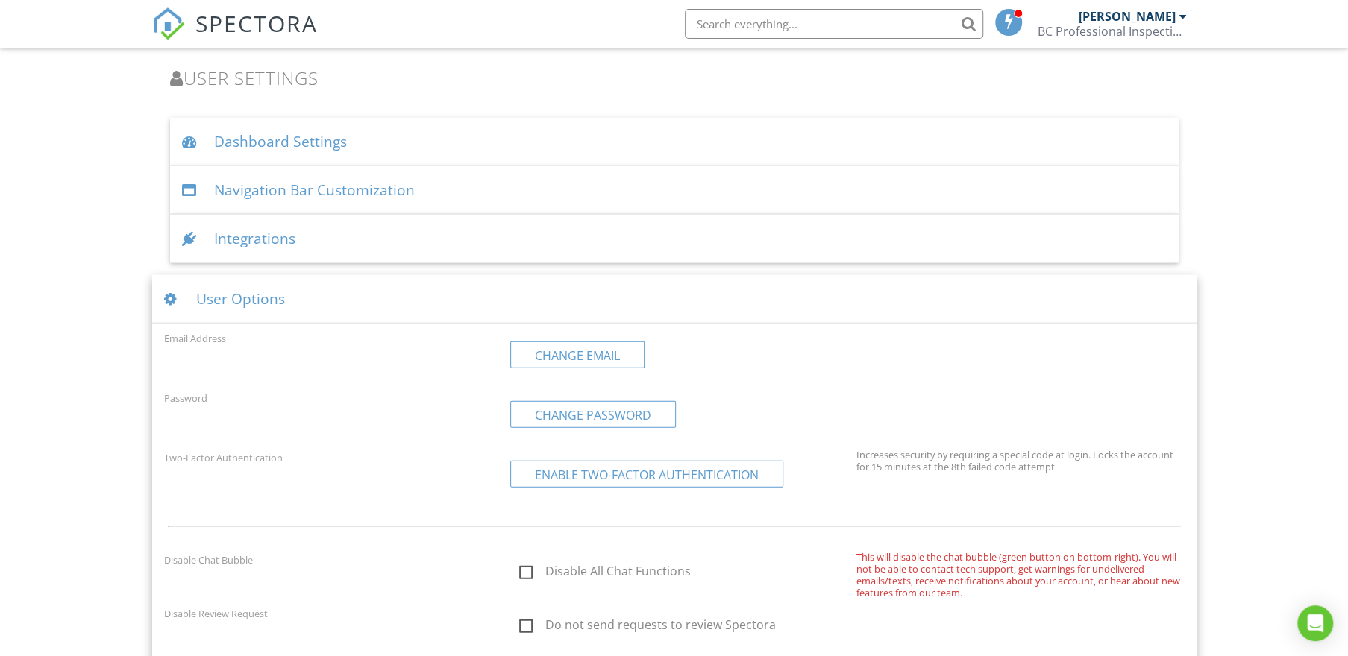
click at [339, 298] on div "User Options" at bounding box center [674, 299] width 1044 height 48
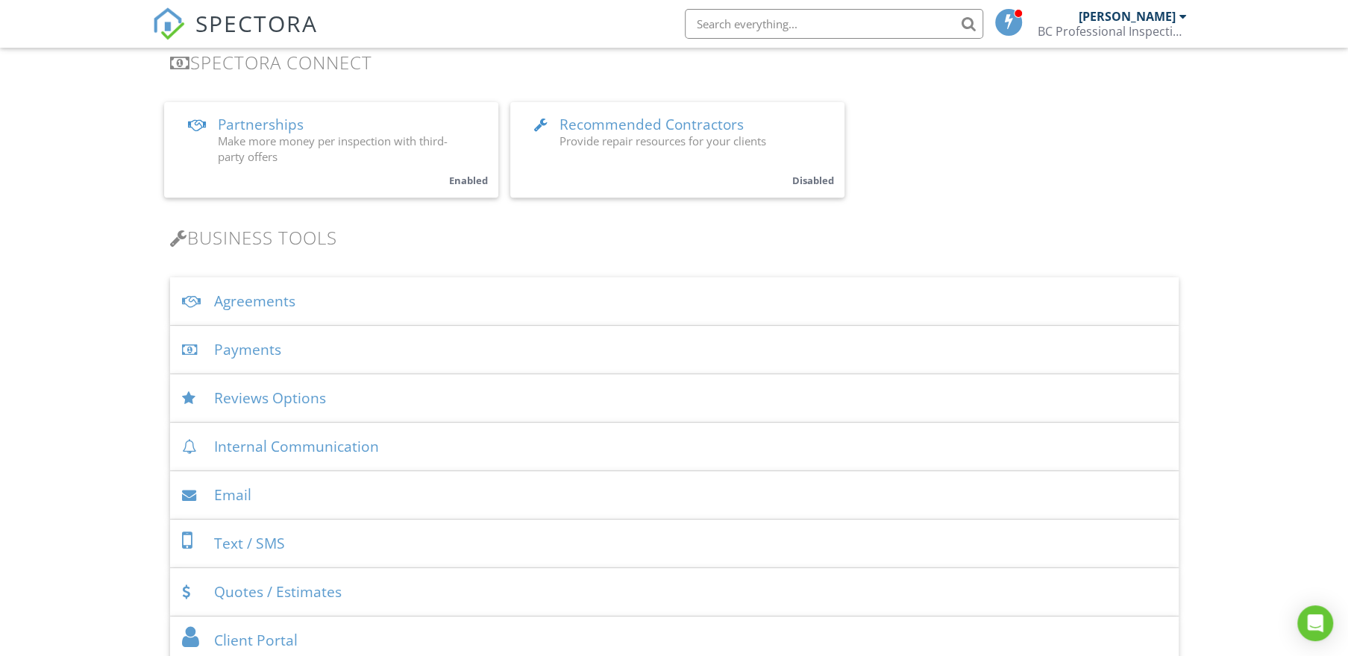
scroll to position [313, 0]
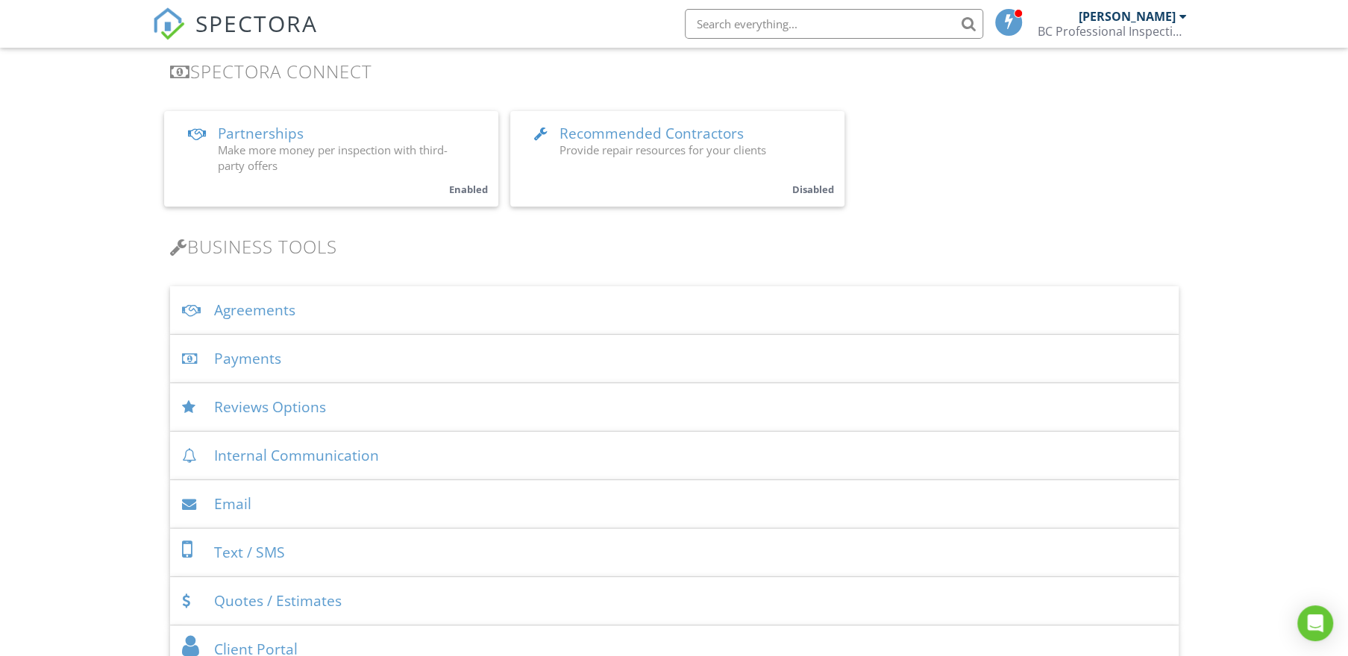
click at [376, 367] on div "Payments" at bounding box center [674, 359] width 1009 height 48
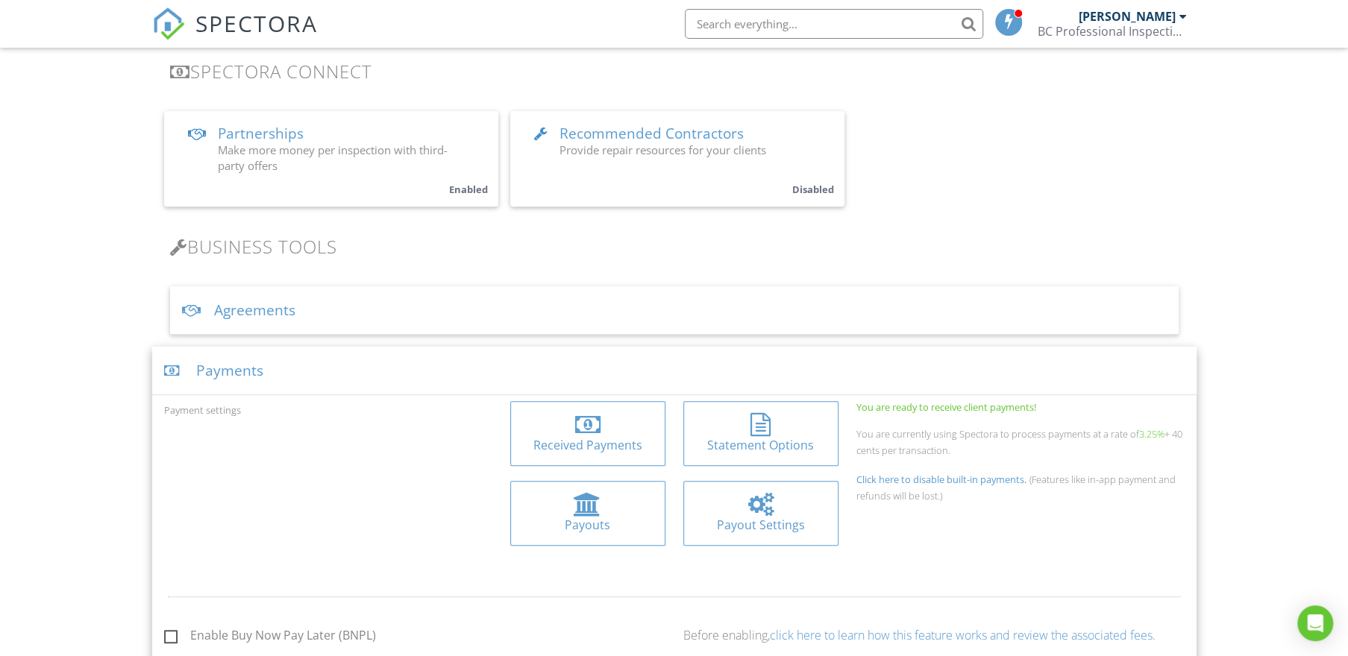
click at [383, 358] on div "Payments" at bounding box center [674, 371] width 1044 height 48
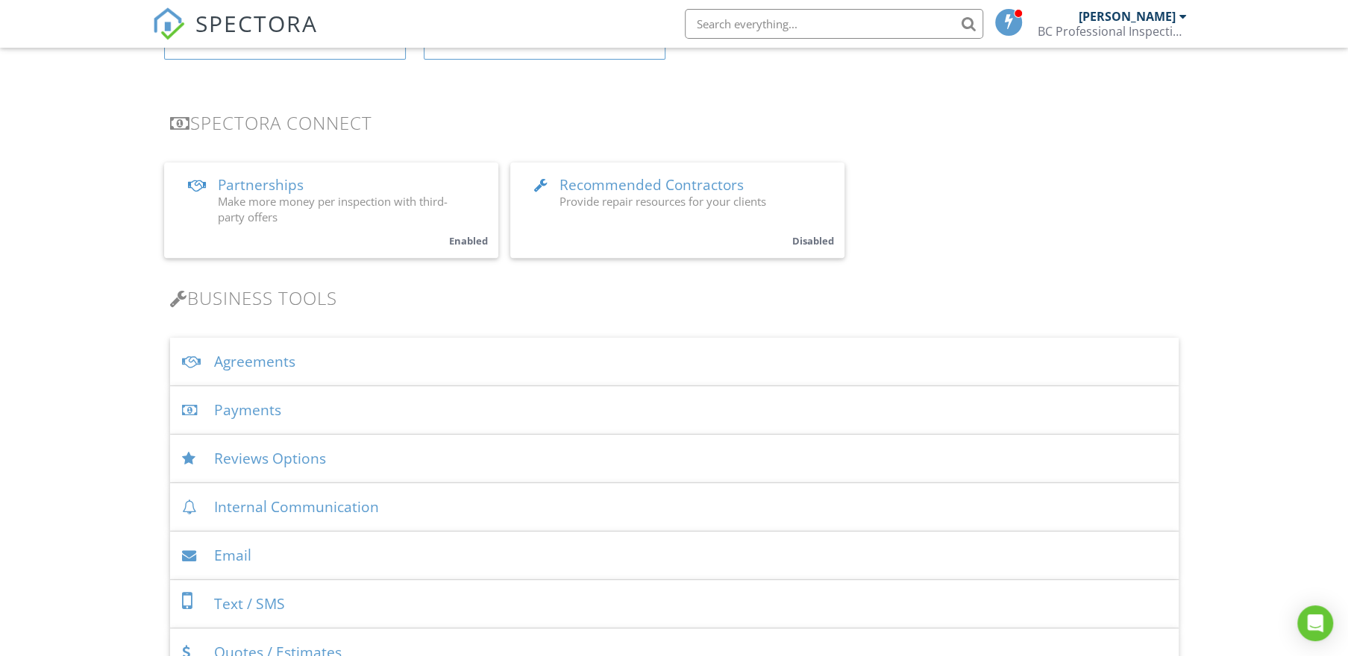
scroll to position [171, 0]
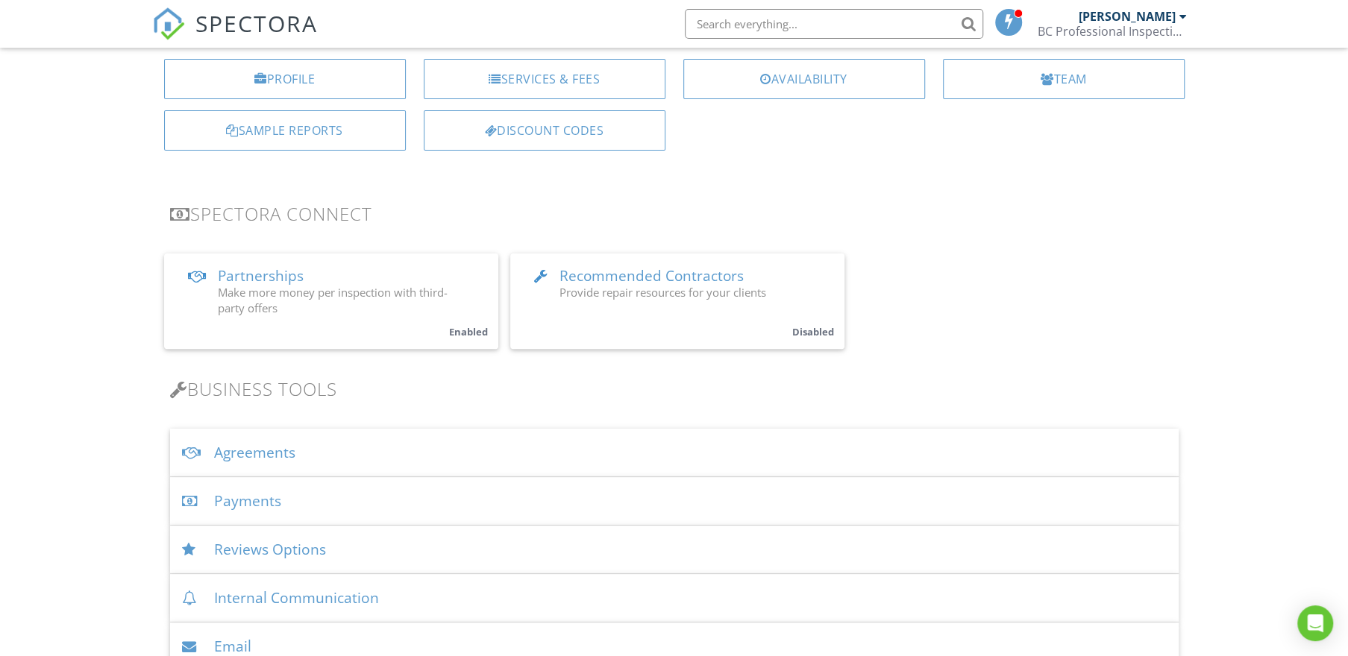
click at [359, 444] on div "Agreements" at bounding box center [674, 453] width 1009 height 48
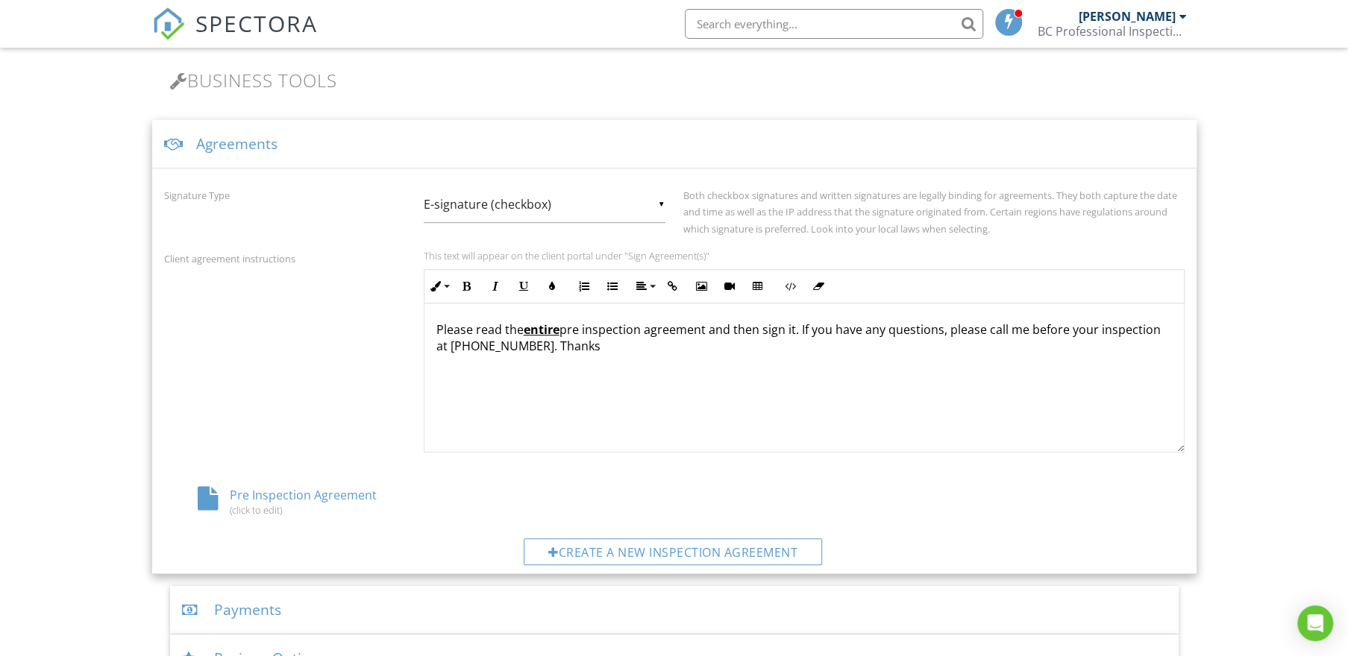
scroll to position [455, 0]
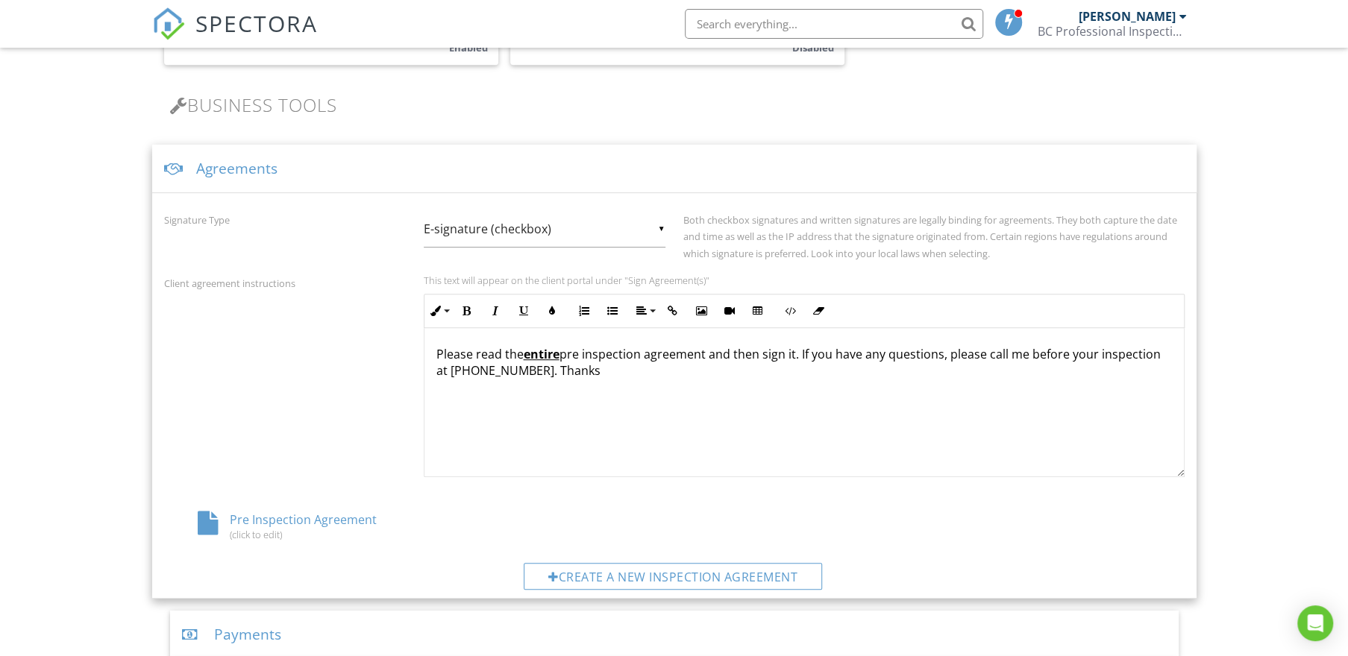
click at [339, 164] on div "Agreements" at bounding box center [674, 169] width 1044 height 48
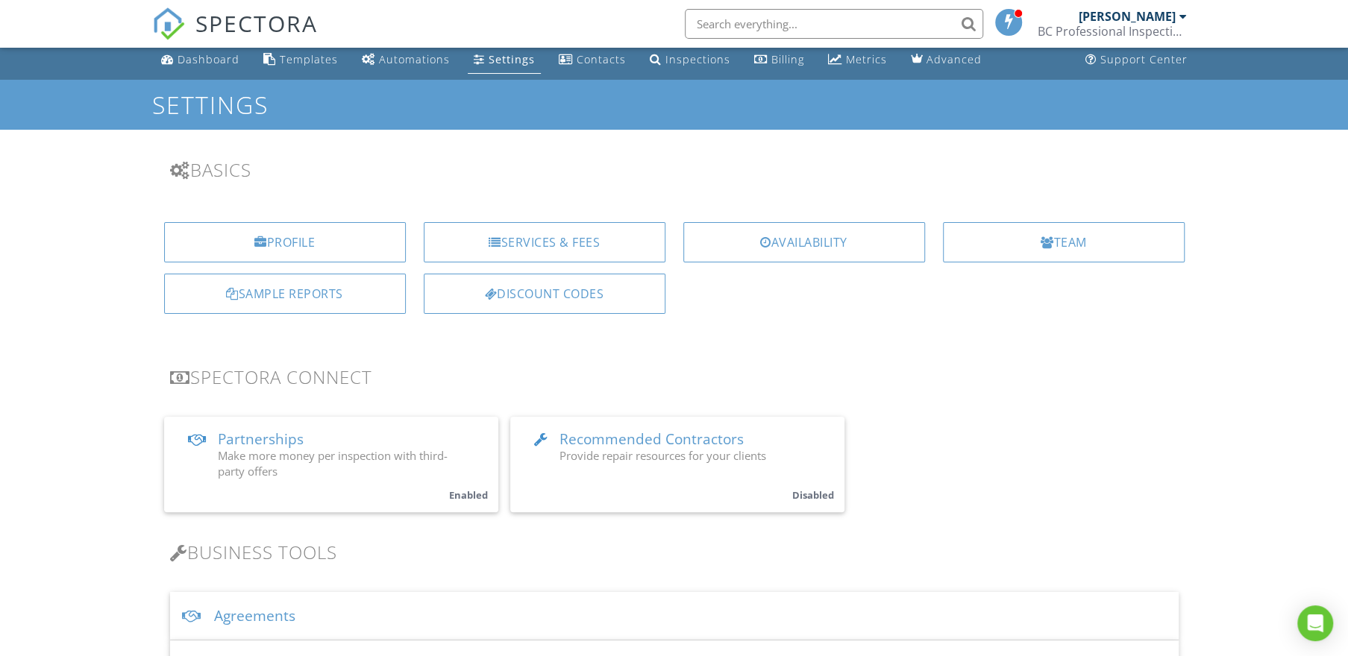
scroll to position [0, 0]
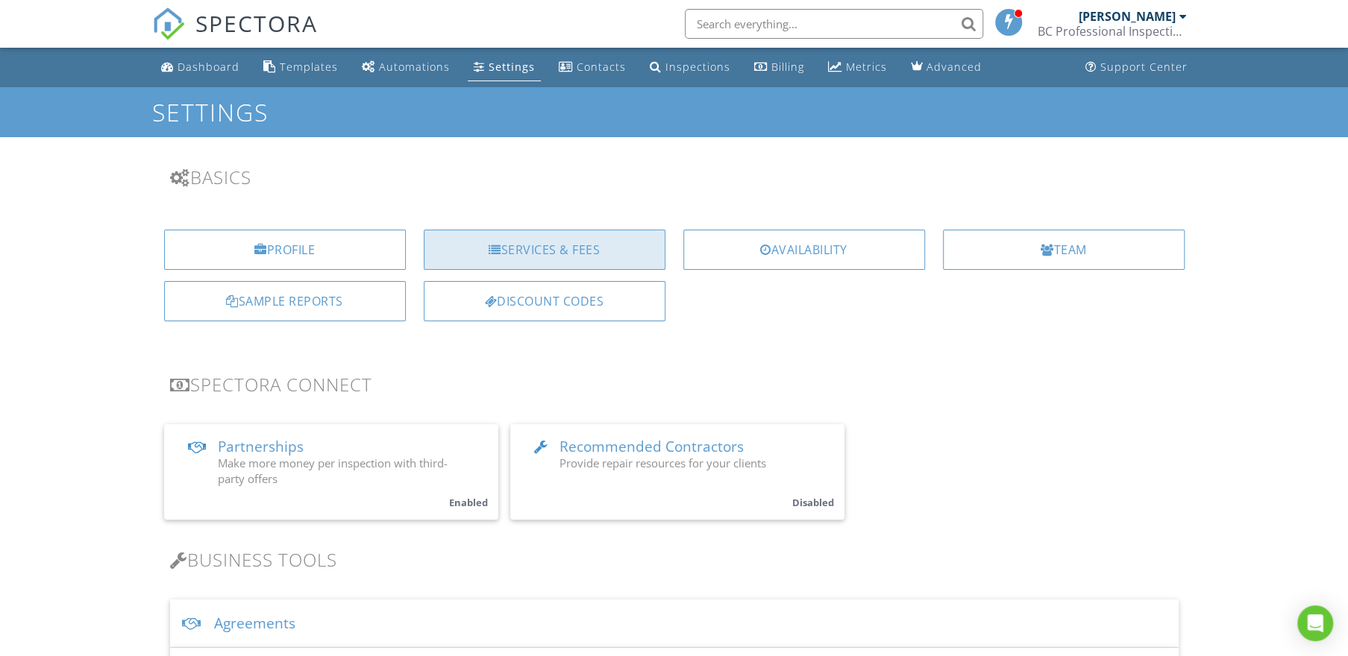
click at [528, 246] on div "Services & Fees" at bounding box center [545, 250] width 242 height 40
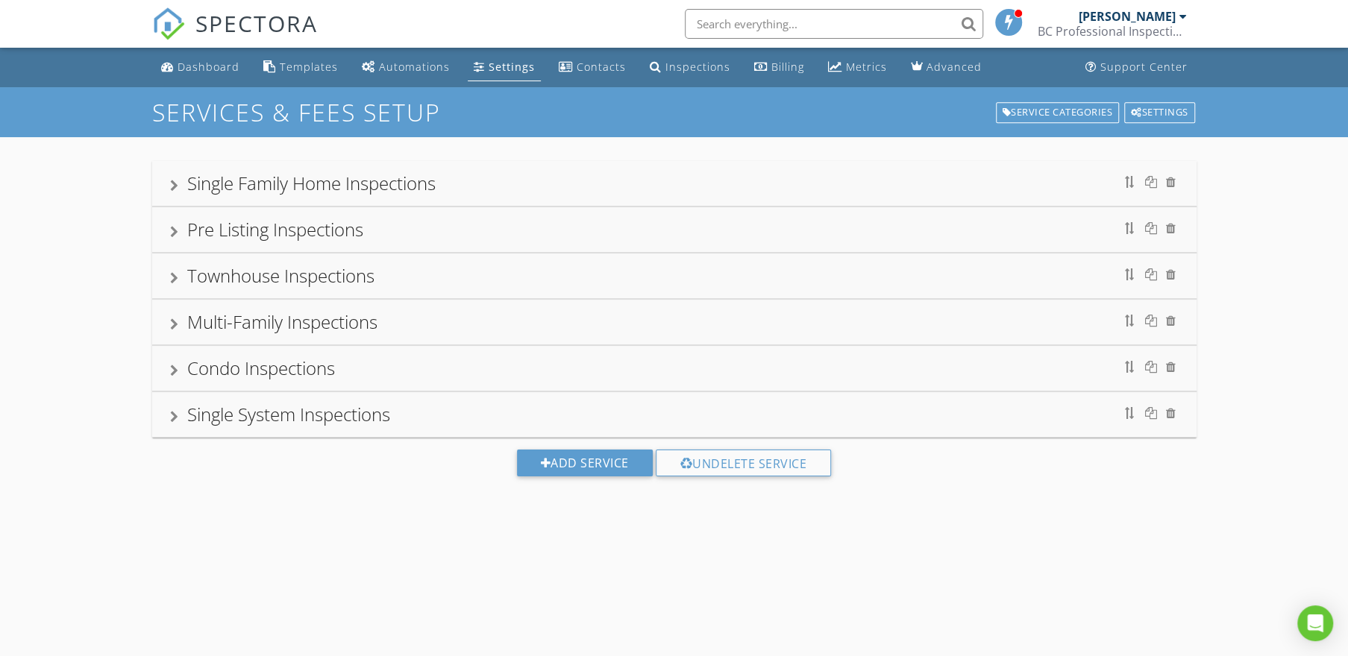
click at [486, 179] on div "Single Family Home Inspections" at bounding box center [674, 183] width 1009 height 27
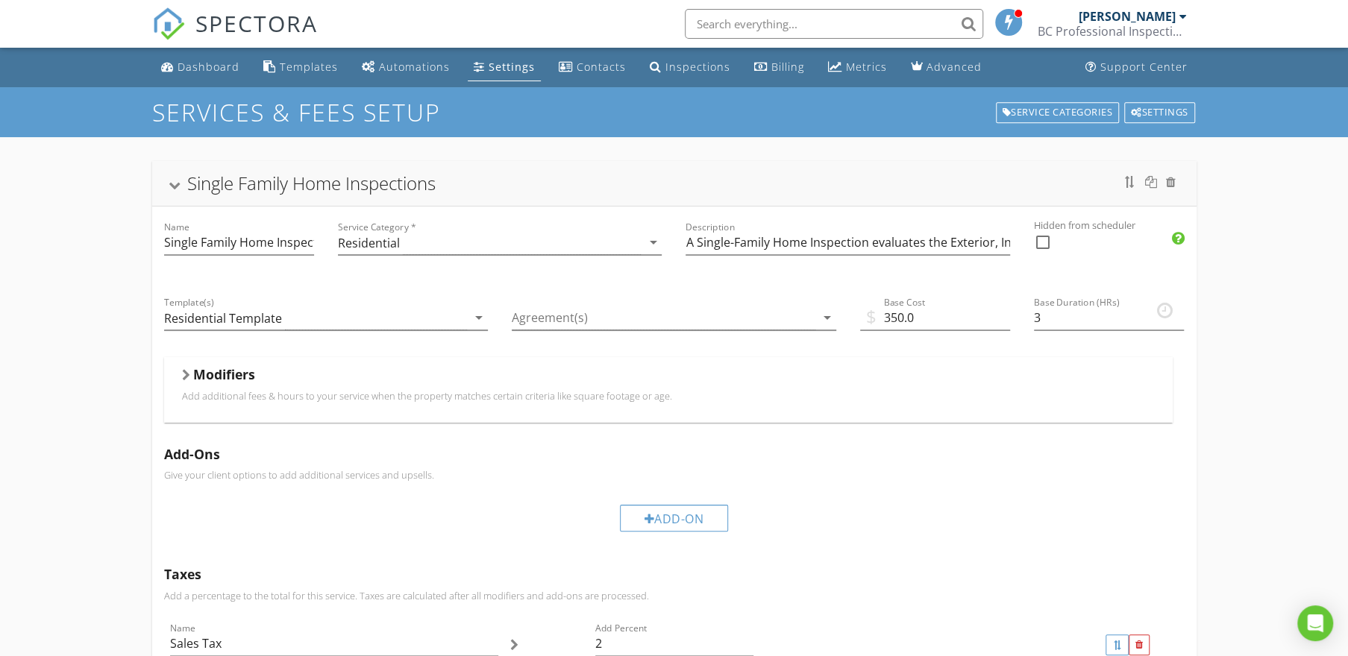
click at [486, 179] on div "Single Family Home Inspections" at bounding box center [674, 183] width 1009 height 27
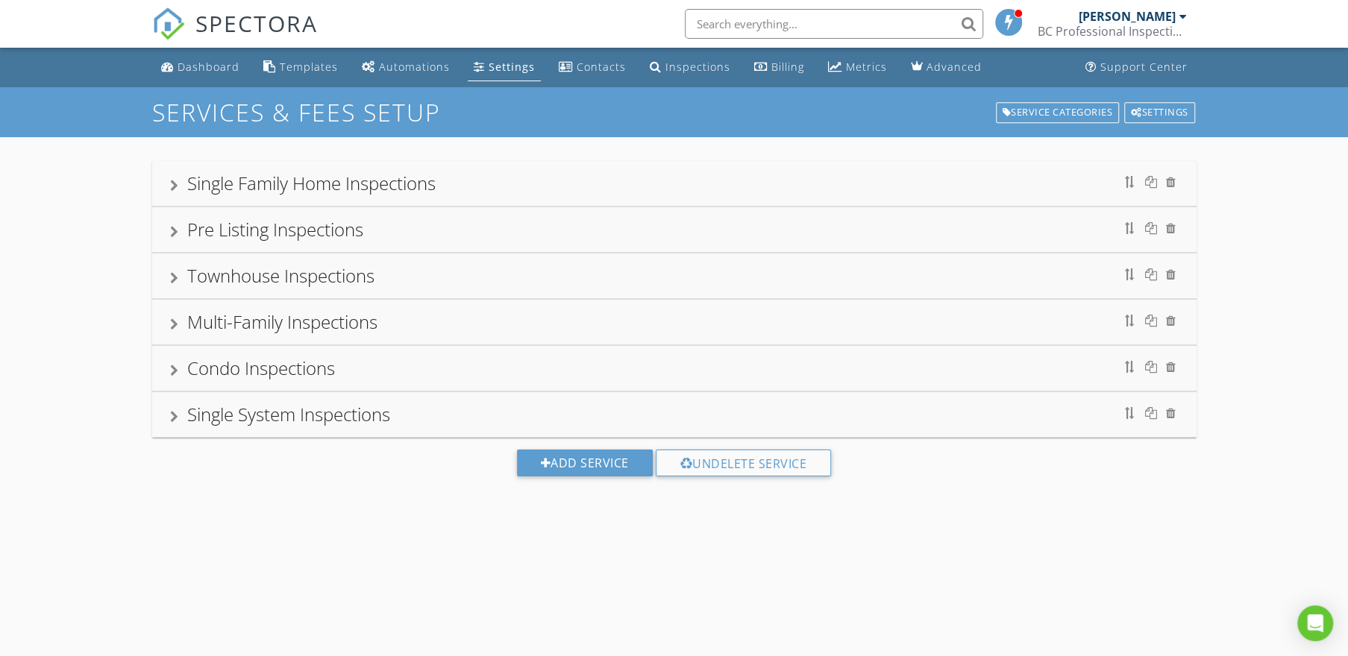
click at [456, 240] on div "Pre Listing Inspections" at bounding box center [674, 229] width 1009 height 27
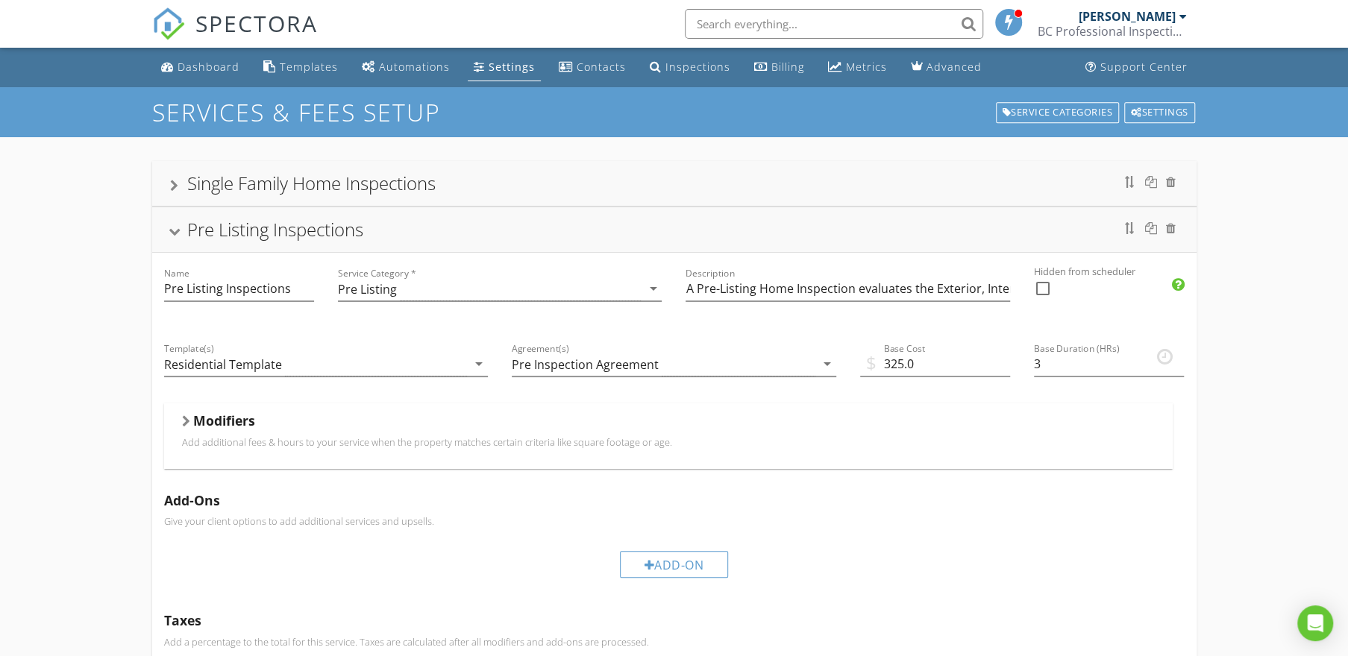
click at [456, 239] on div "Pre Listing Inspections" at bounding box center [674, 229] width 1009 height 27
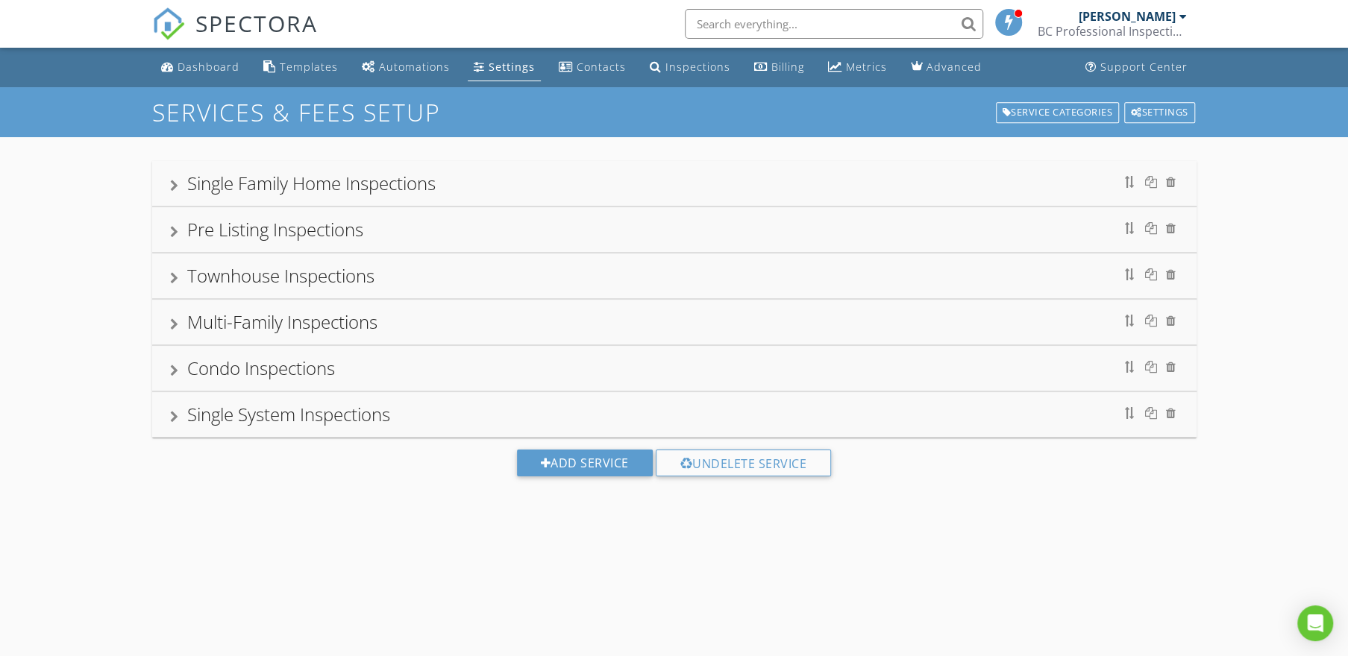
click at [446, 276] on div "Townhouse Inspections" at bounding box center [674, 276] width 1009 height 27
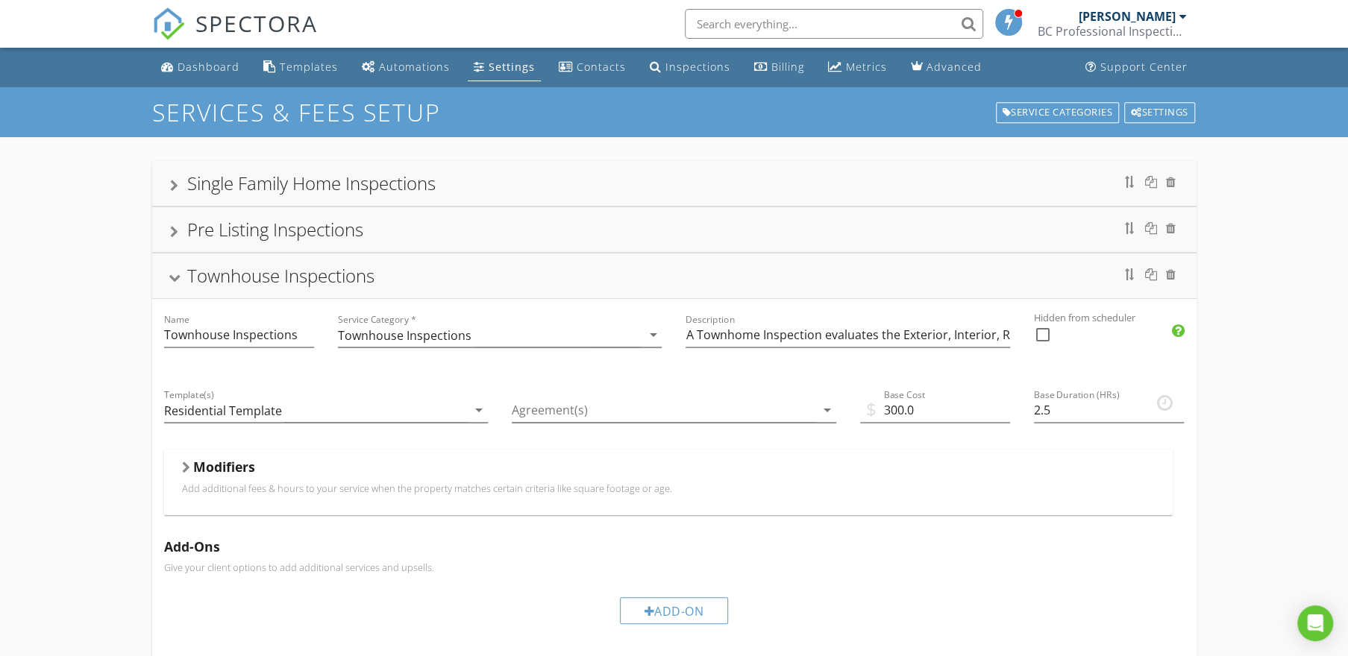
click at [446, 276] on div "Townhouse Inspections" at bounding box center [674, 276] width 1009 height 27
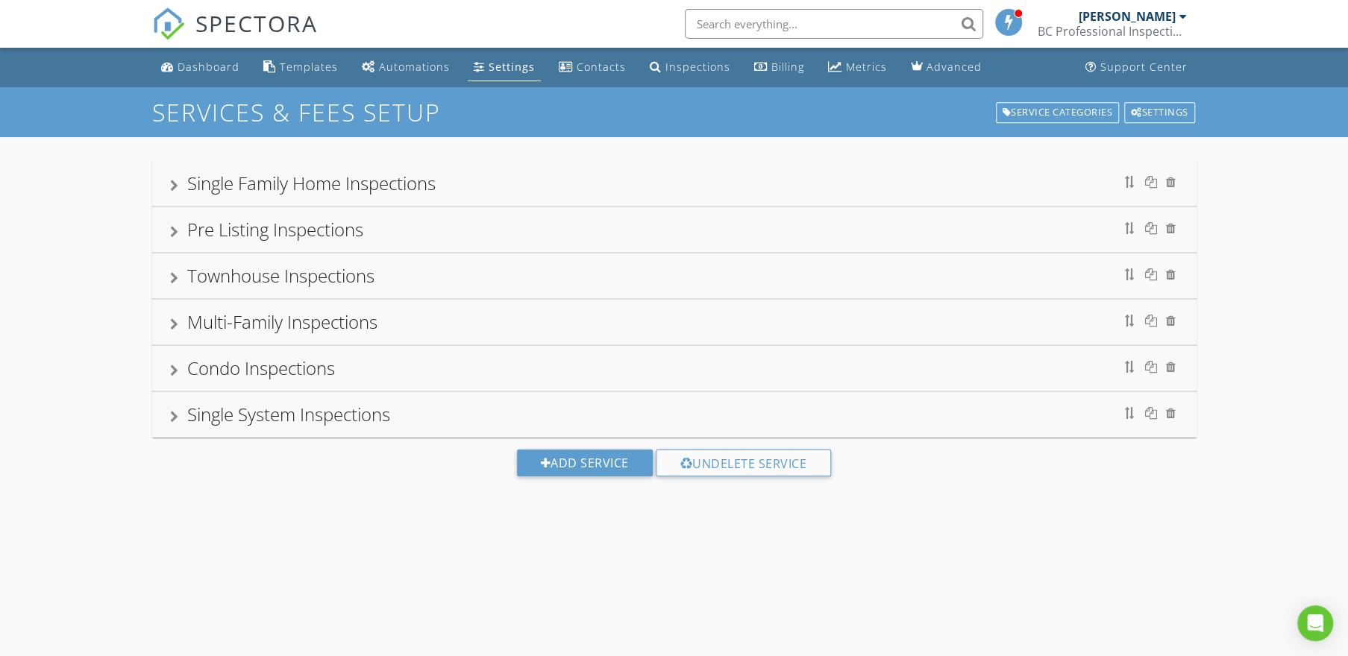
click at [426, 326] on div "Multi-Family Inspections" at bounding box center [674, 322] width 1009 height 27
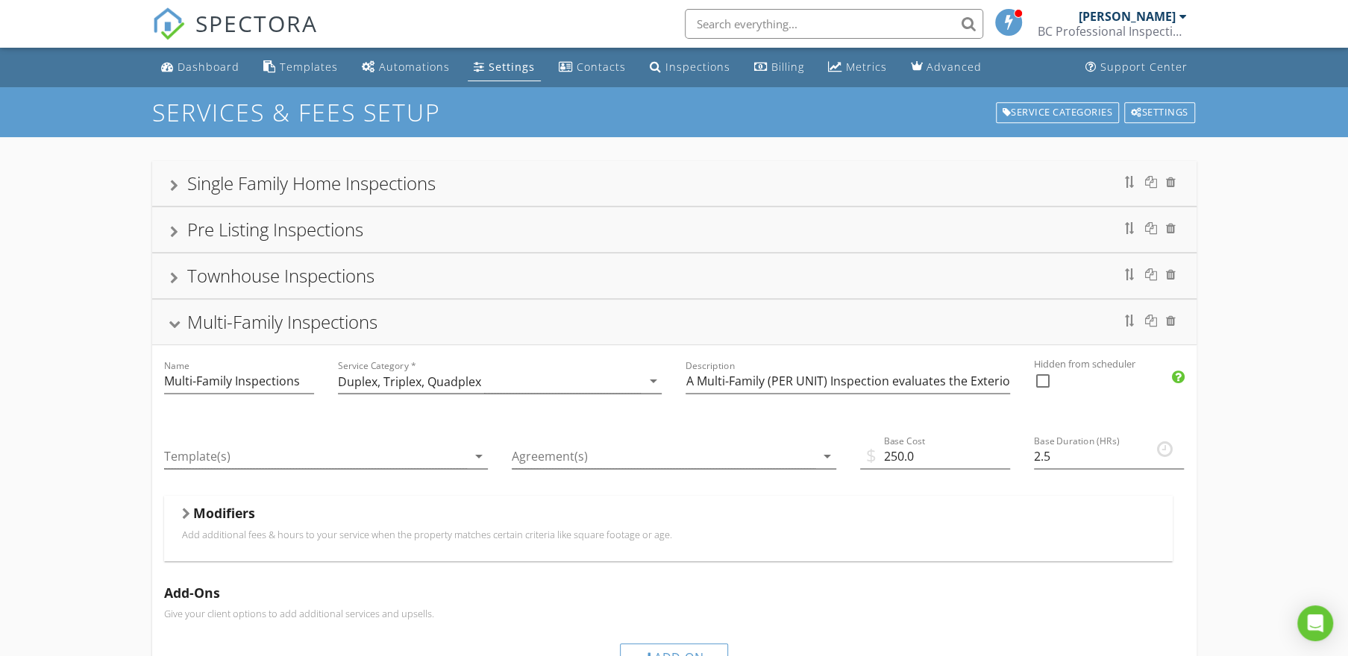
click at [426, 326] on div "Multi-Family Inspections" at bounding box center [674, 322] width 1009 height 27
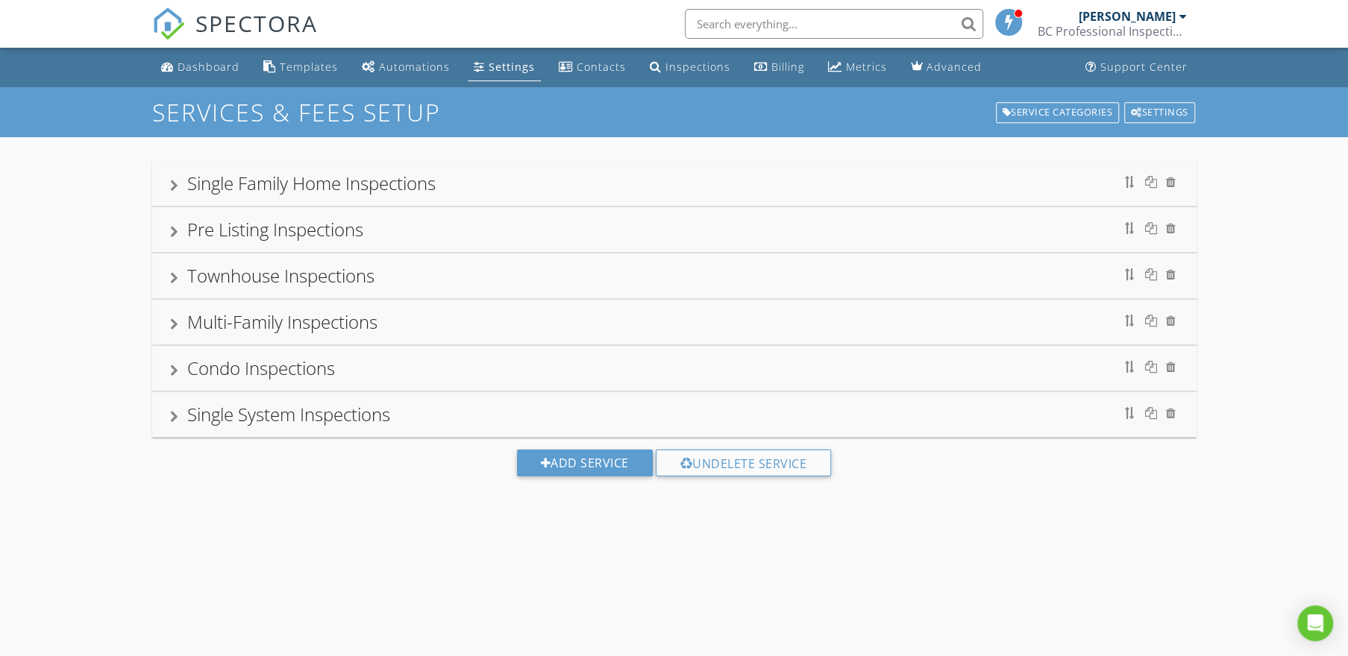
click at [416, 239] on div "Pre Listing Inspections" at bounding box center [674, 229] width 1009 height 27
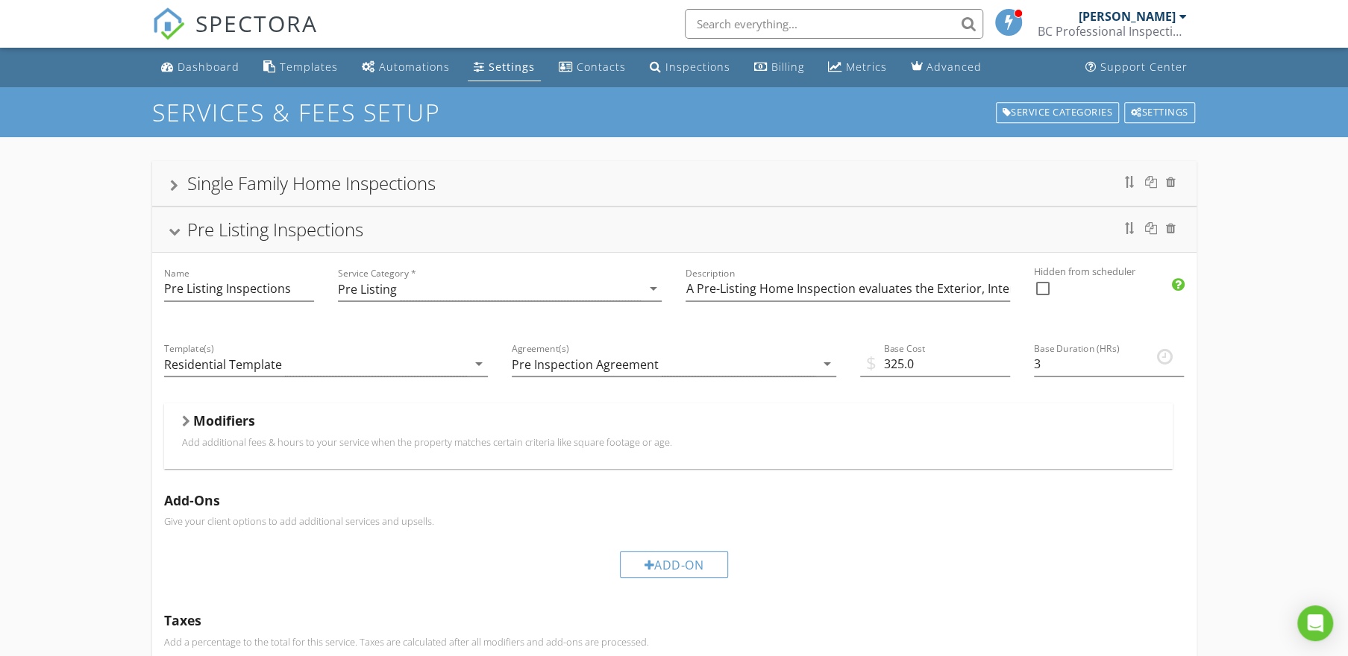
click at [419, 238] on div "Pre Listing Inspections" at bounding box center [674, 229] width 1009 height 27
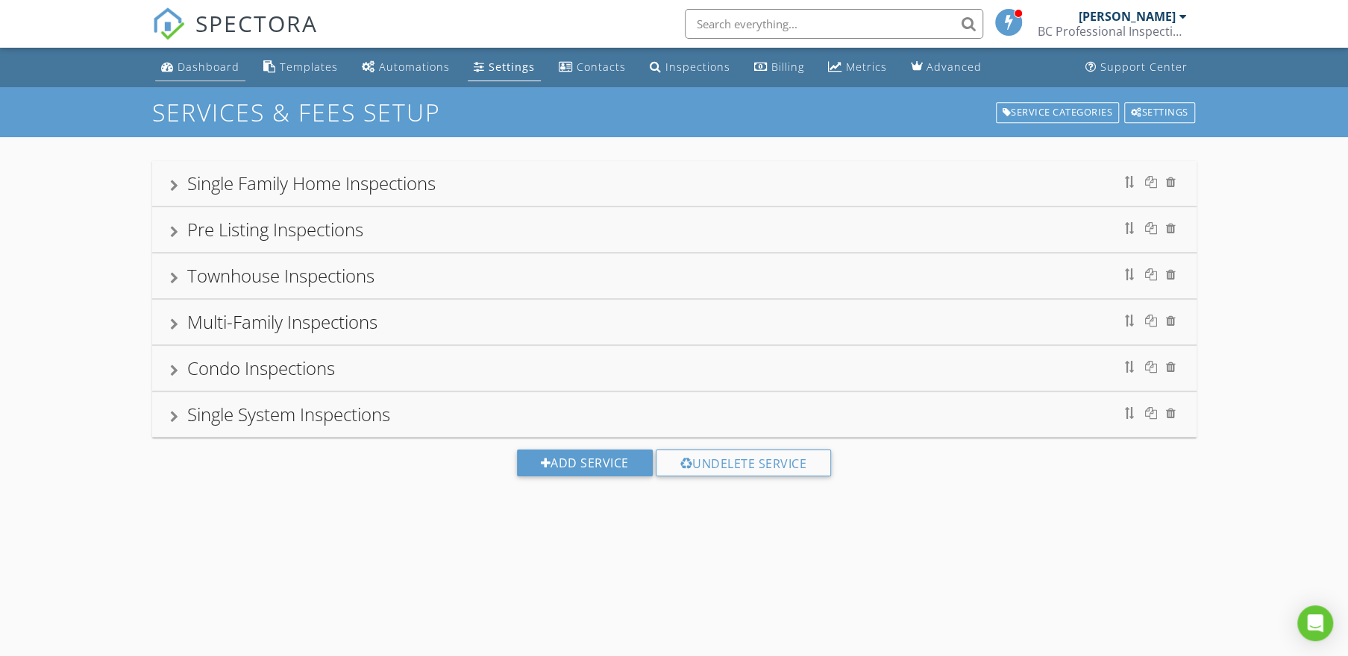
click at [207, 70] on div "Dashboard" at bounding box center [209, 67] width 62 height 14
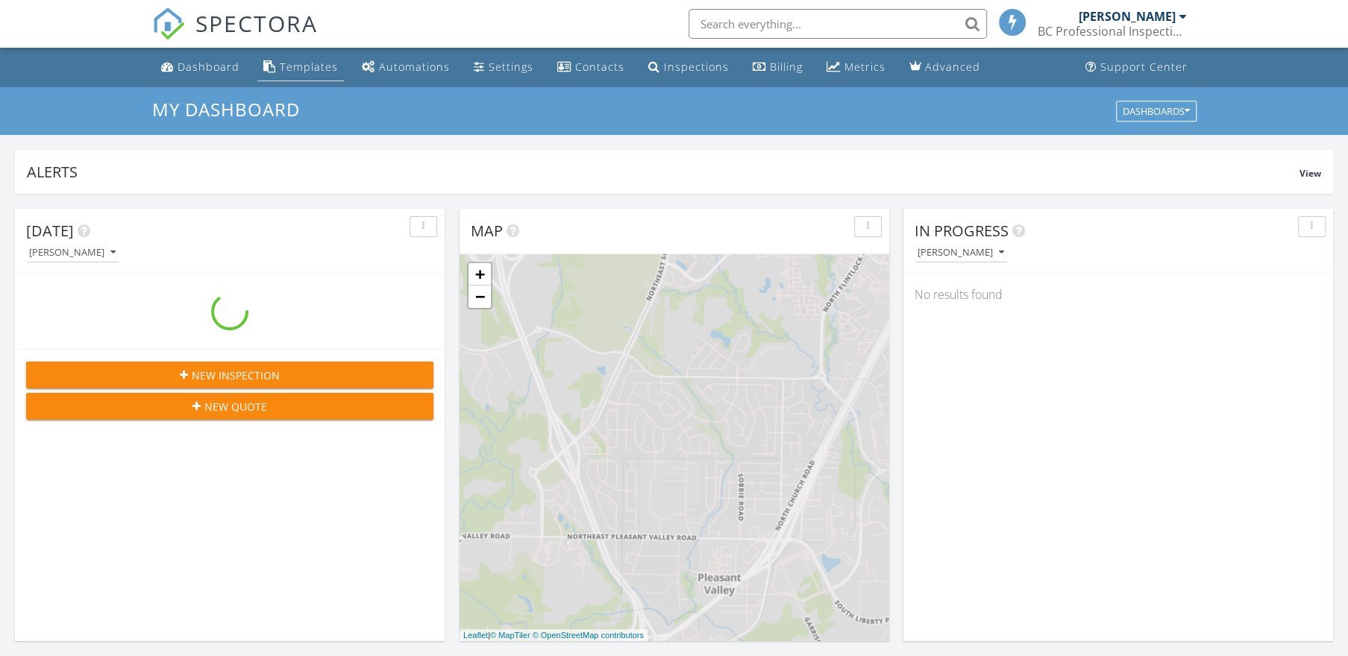
scroll to position [1379, 1370]
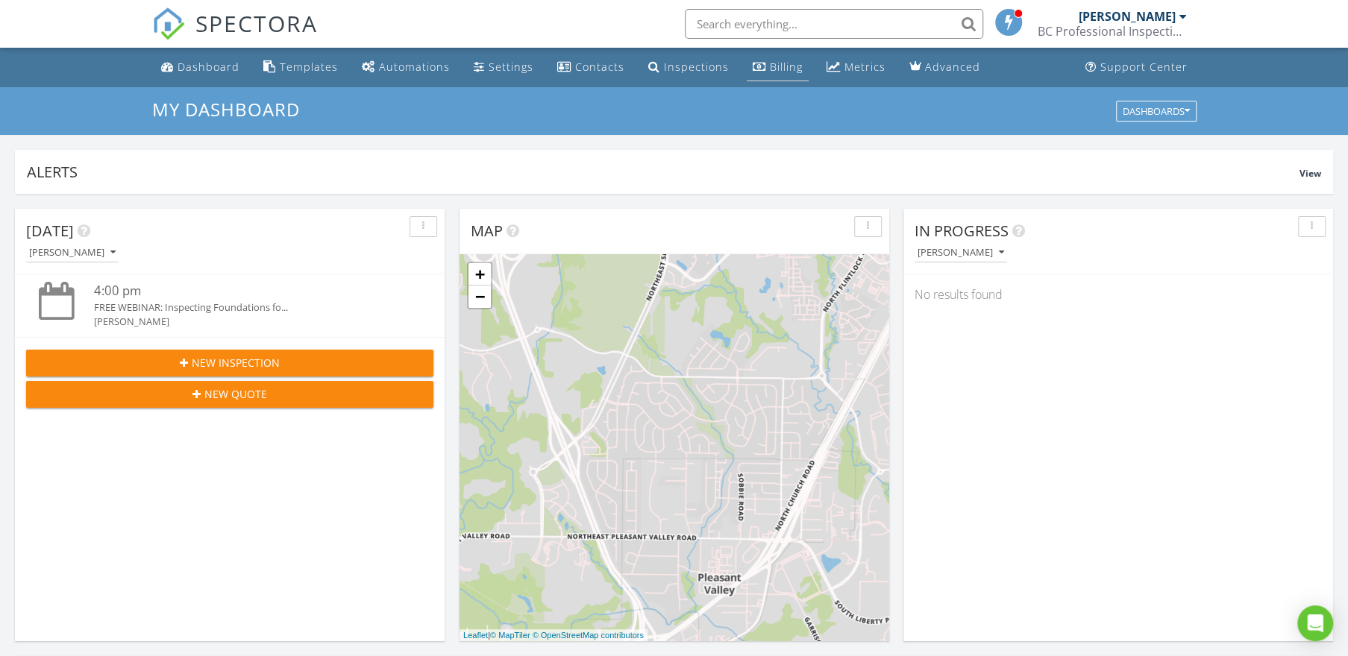
click at [760, 58] on link "Billing" at bounding box center [778, 68] width 62 height 28
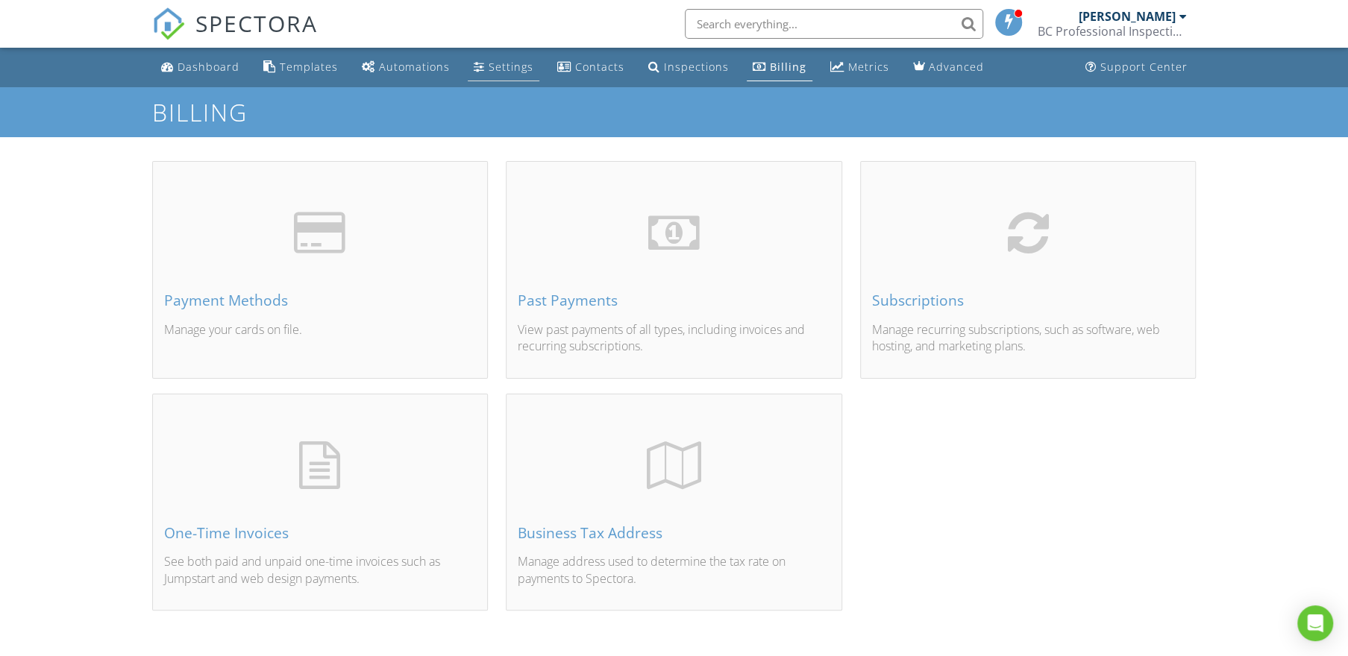
click at [506, 70] on div "Settings" at bounding box center [511, 67] width 45 height 14
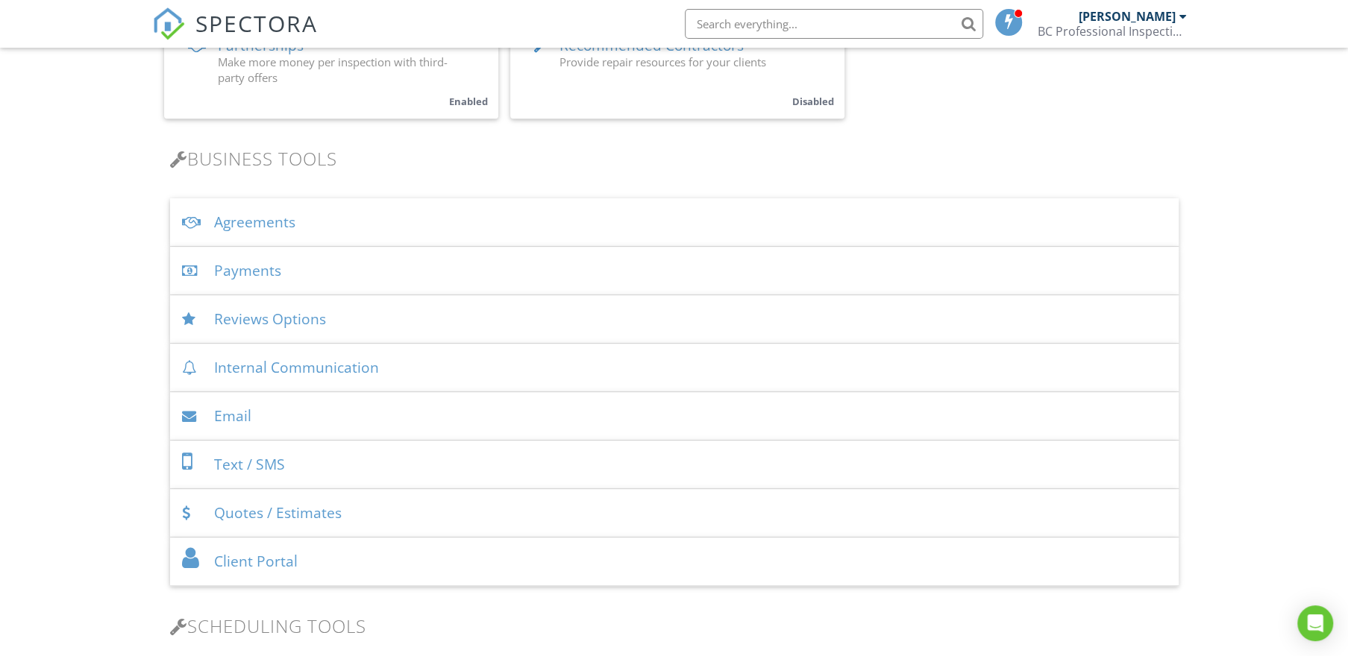
scroll to position [426, 0]
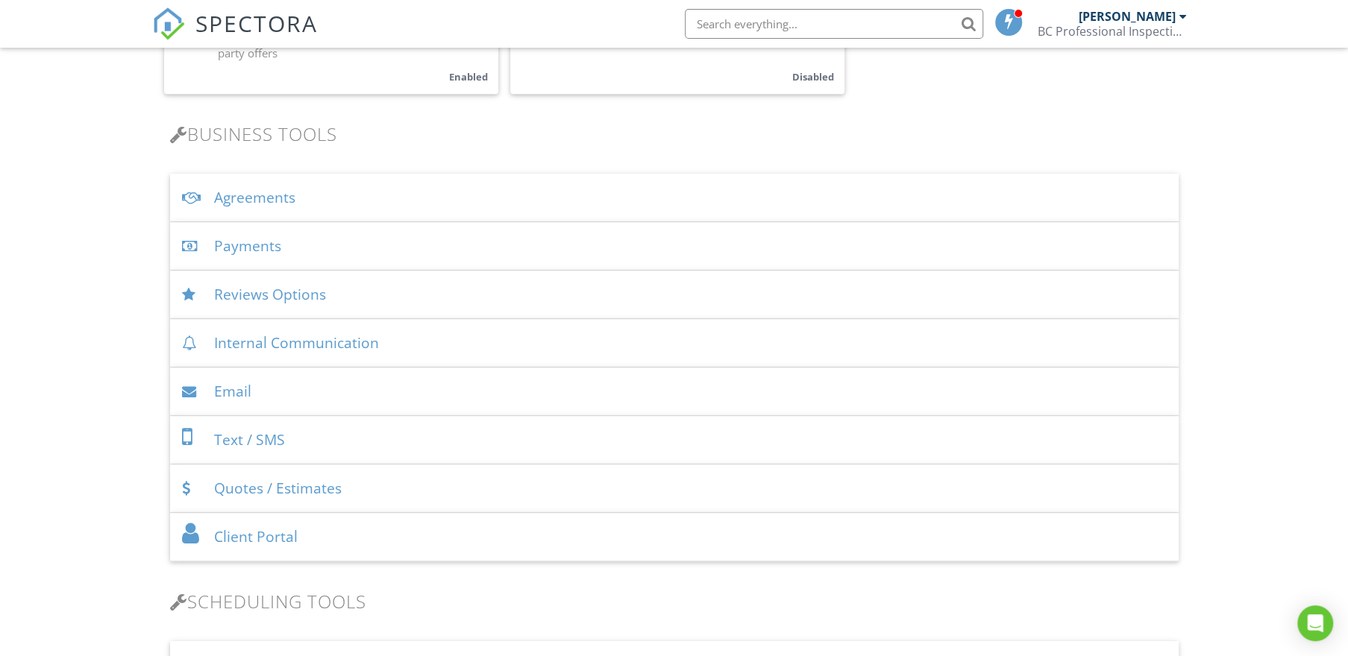
click at [432, 257] on div "Payments" at bounding box center [674, 246] width 1009 height 48
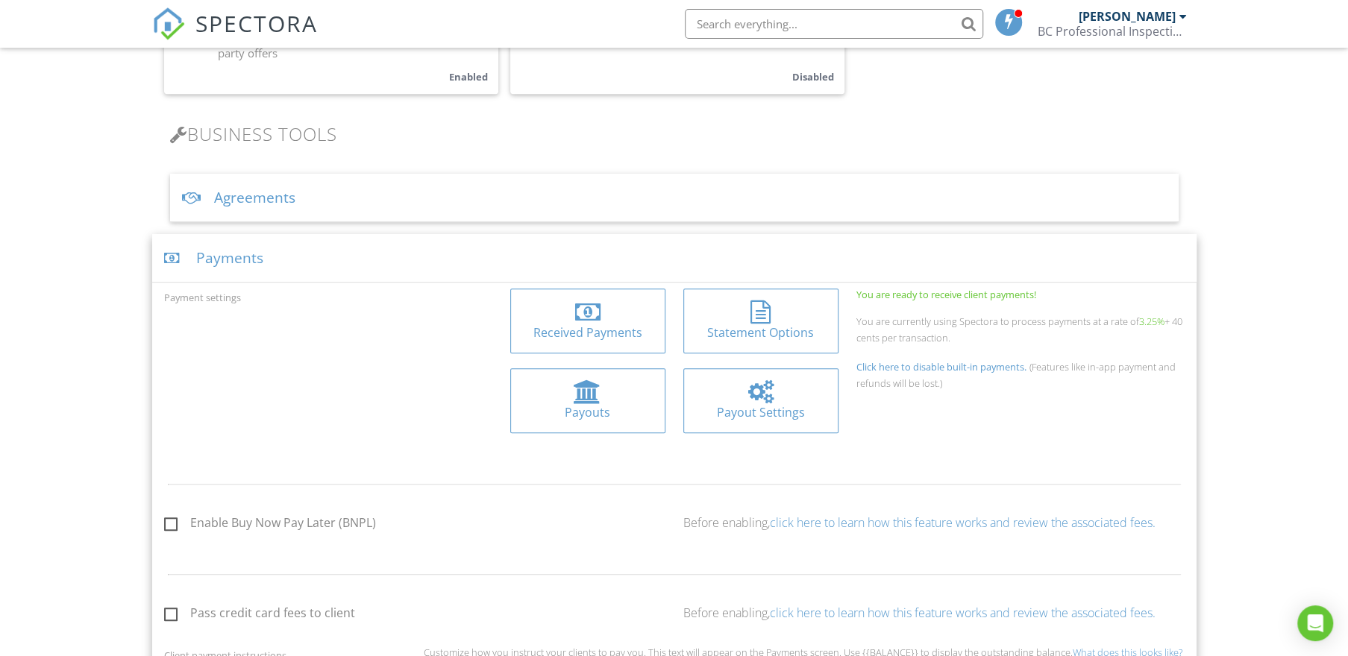
scroll to position [355, 0]
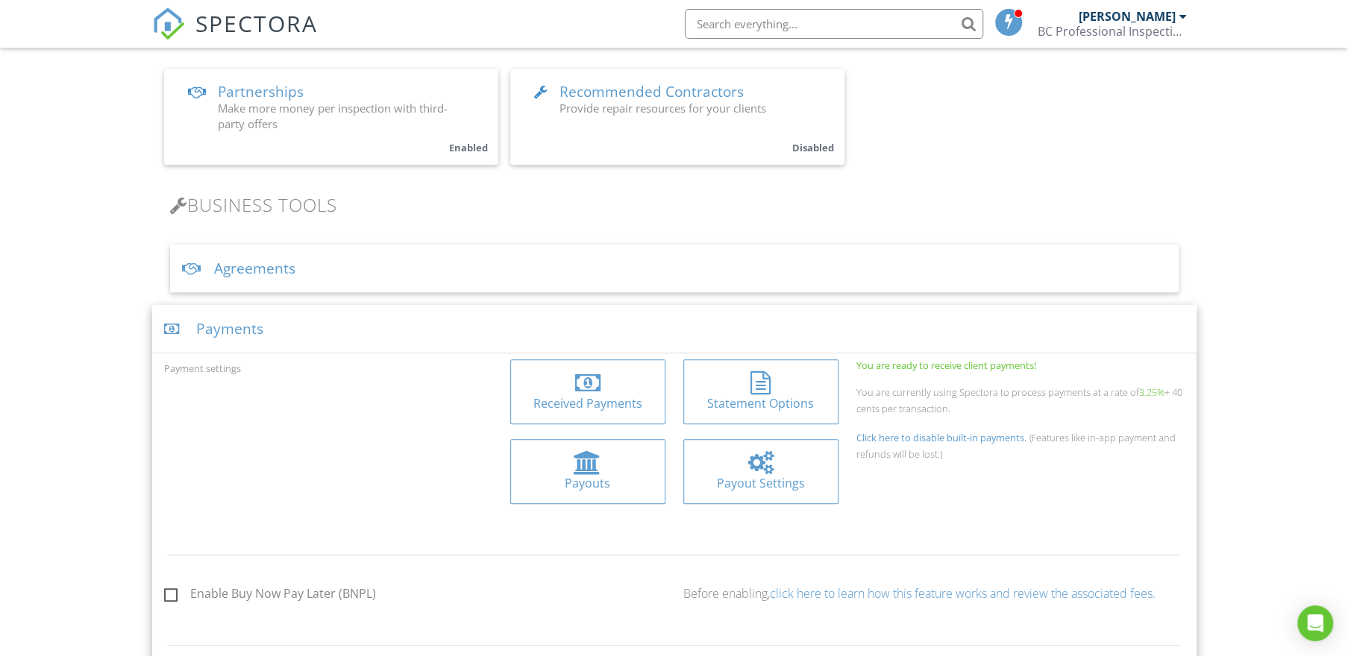
click at [567, 381] on div at bounding box center [587, 384] width 131 height 24
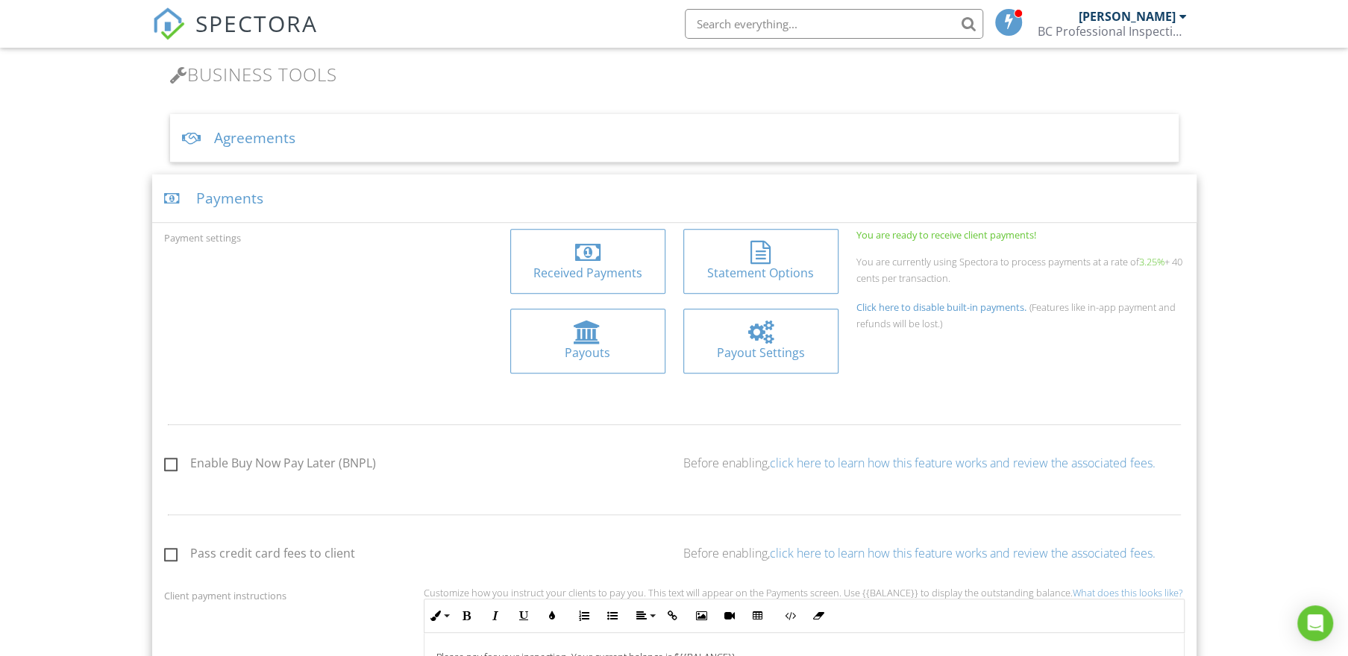
scroll to position [461, 0]
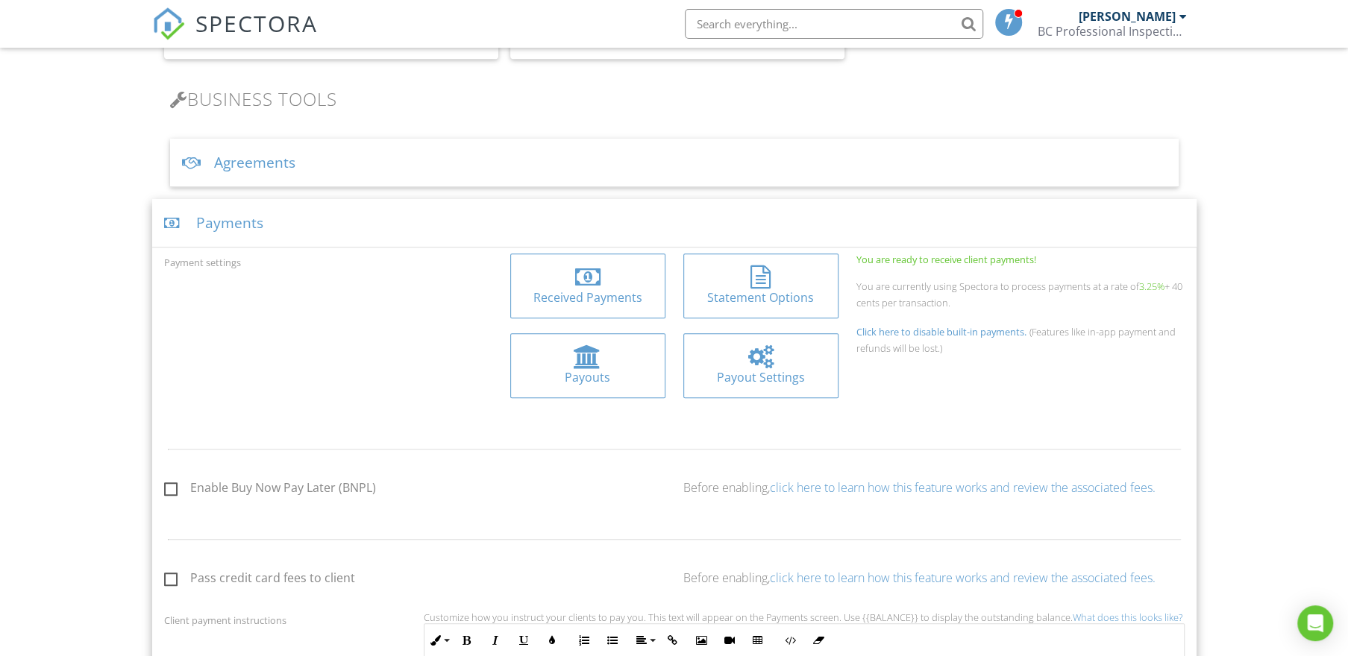
click at [342, 209] on div "Payments" at bounding box center [674, 223] width 1044 height 48
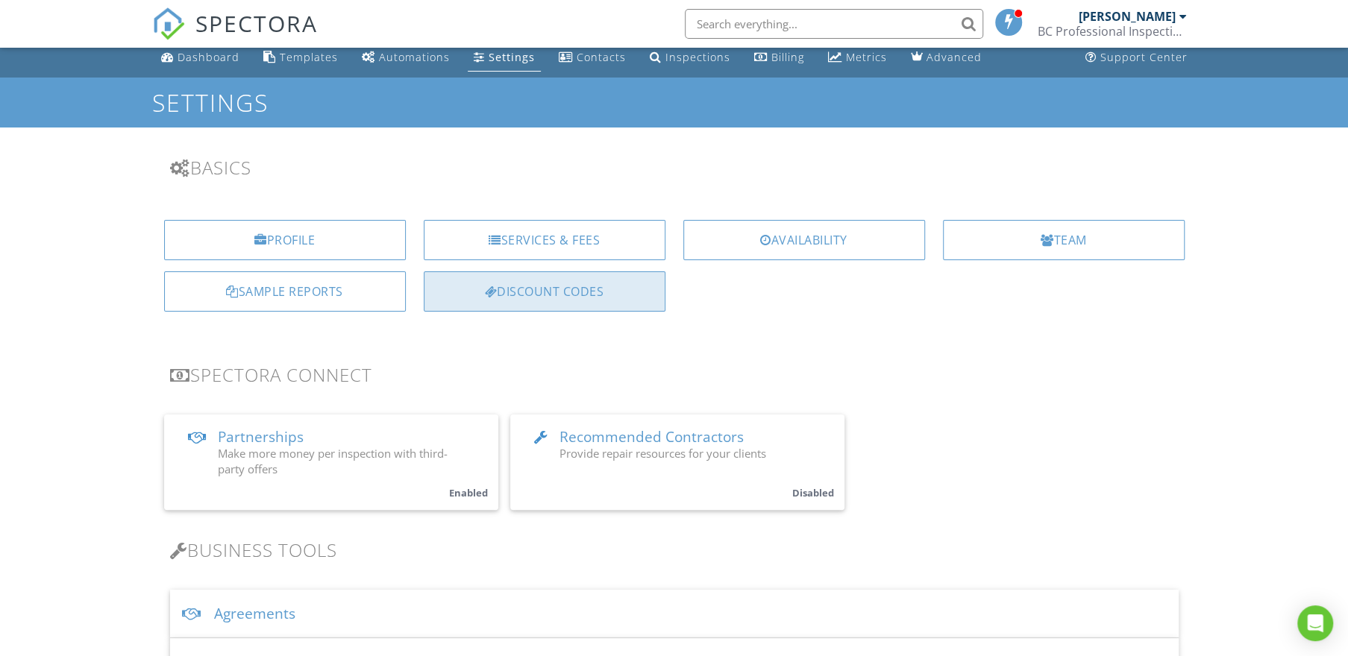
scroll to position [0, 0]
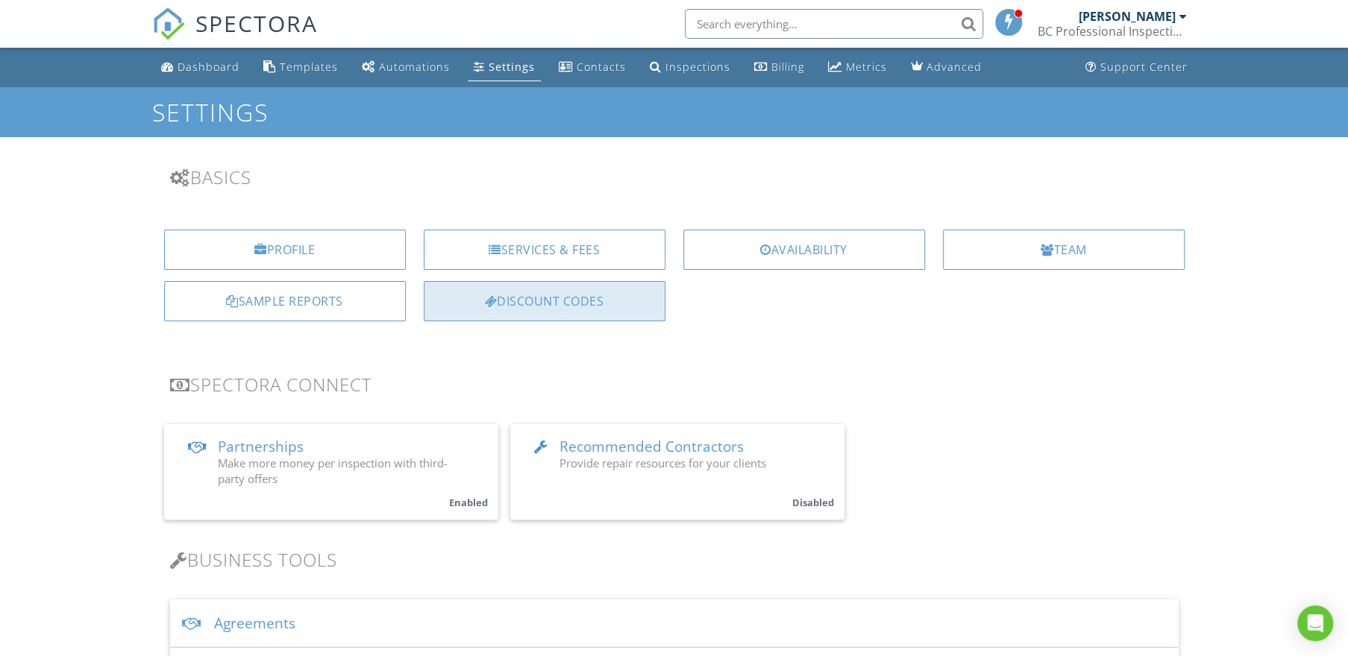
click at [566, 290] on div "Discount Codes" at bounding box center [545, 301] width 242 height 40
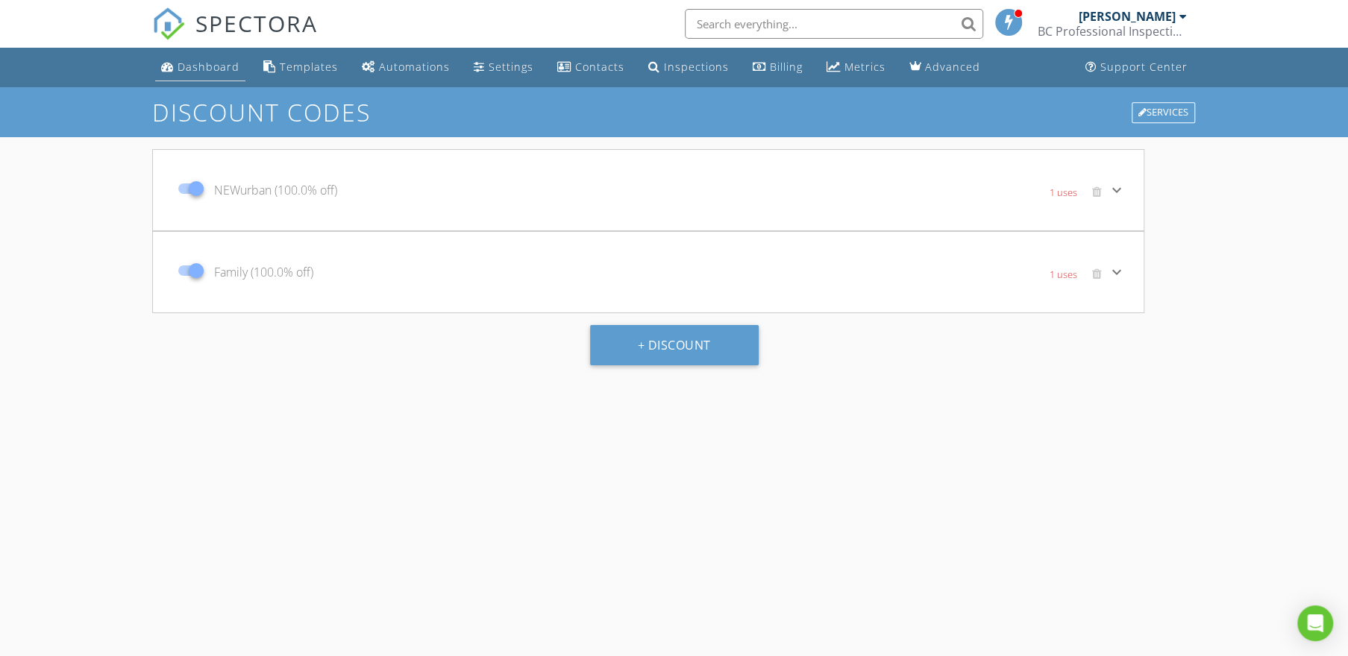
click at [193, 72] on div "Dashboard" at bounding box center [209, 67] width 62 height 14
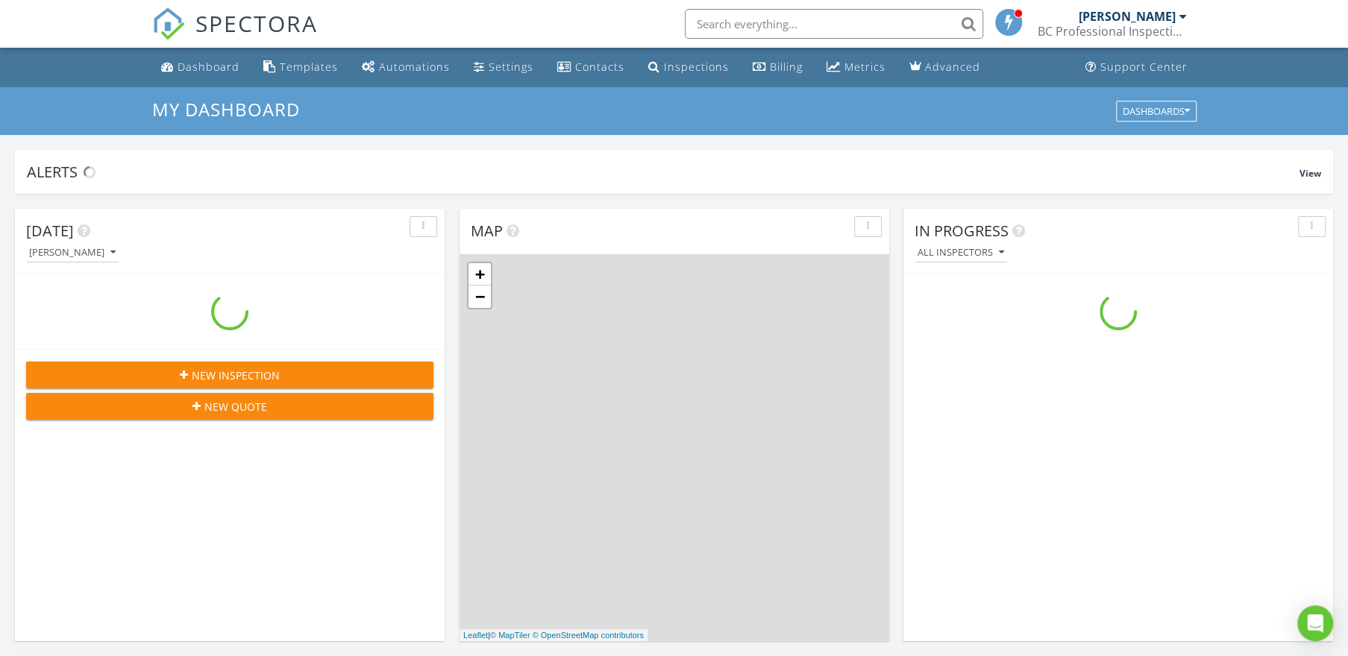
scroll to position [1379, 1370]
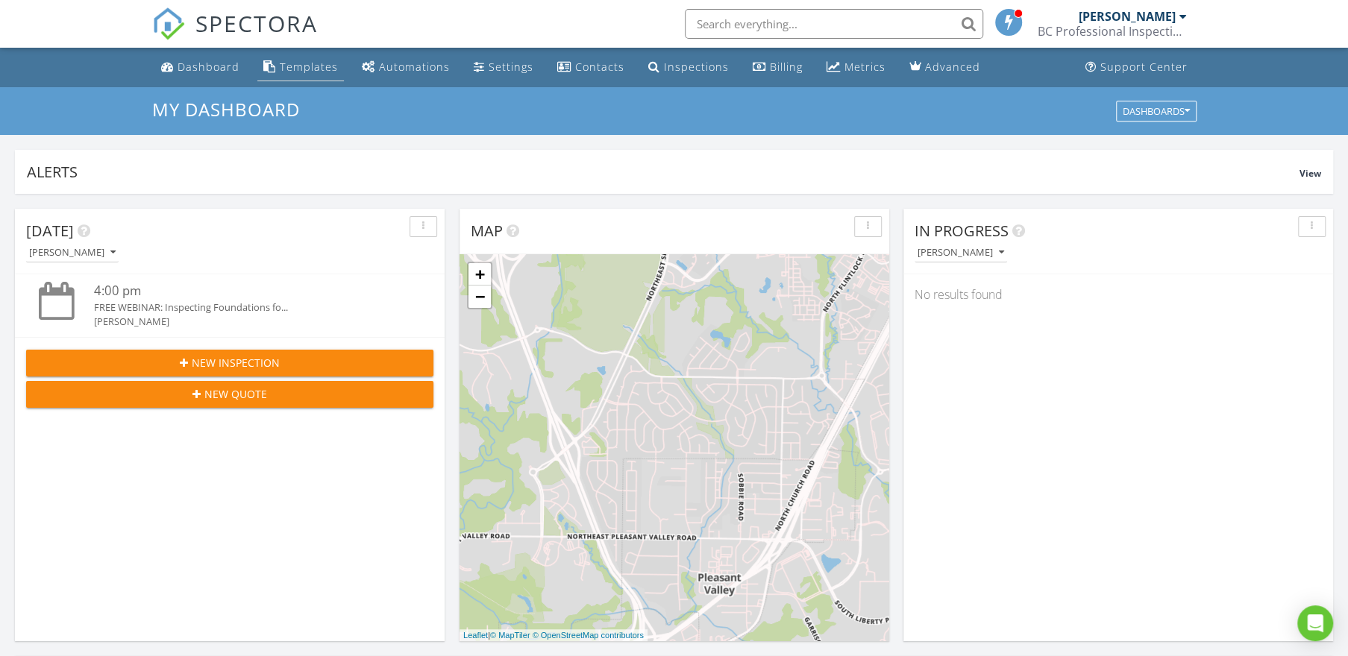
click at [307, 68] on div "Templates" at bounding box center [309, 67] width 58 height 14
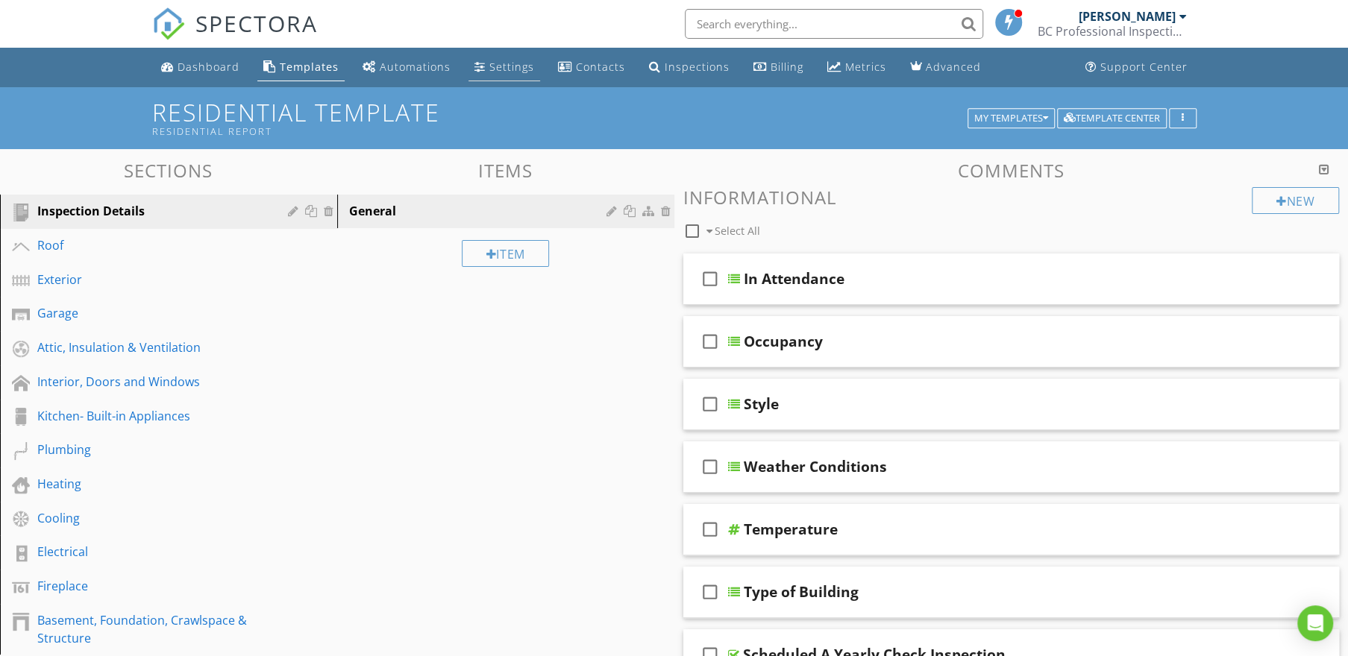
click at [489, 69] on div "Settings" at bounding box center [511, 67] width 45 height 14
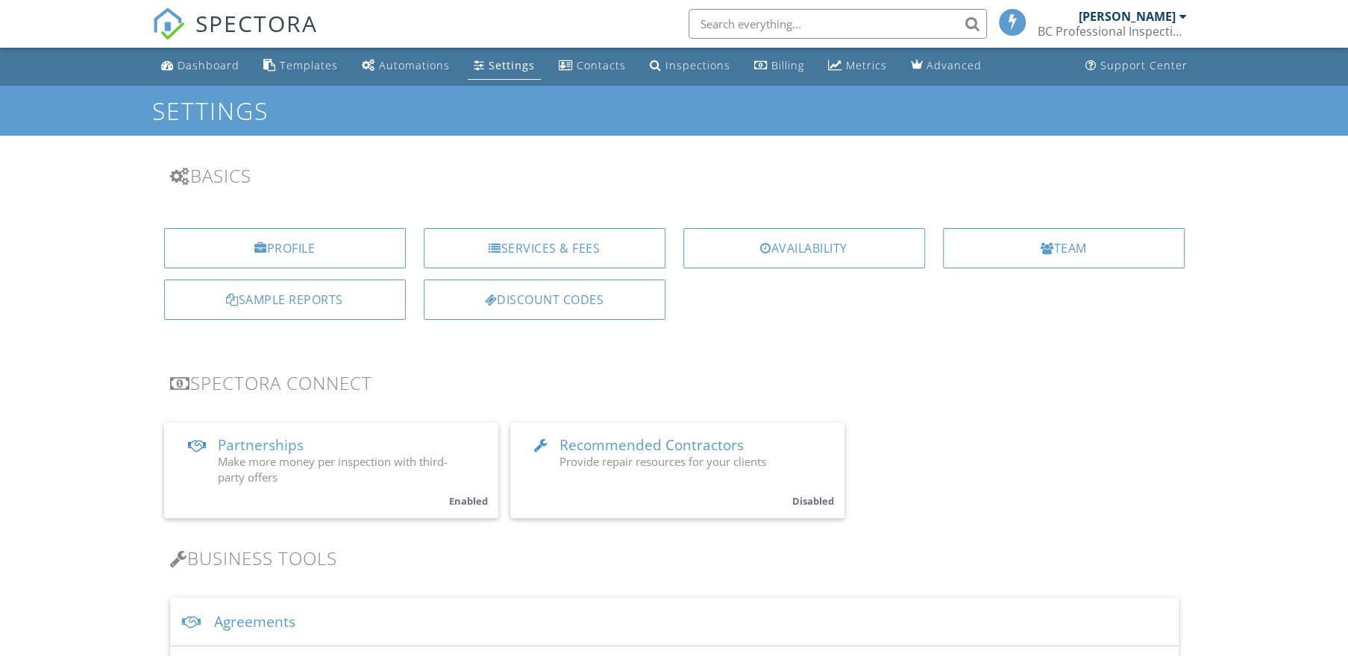
scroll to position [145, 0]
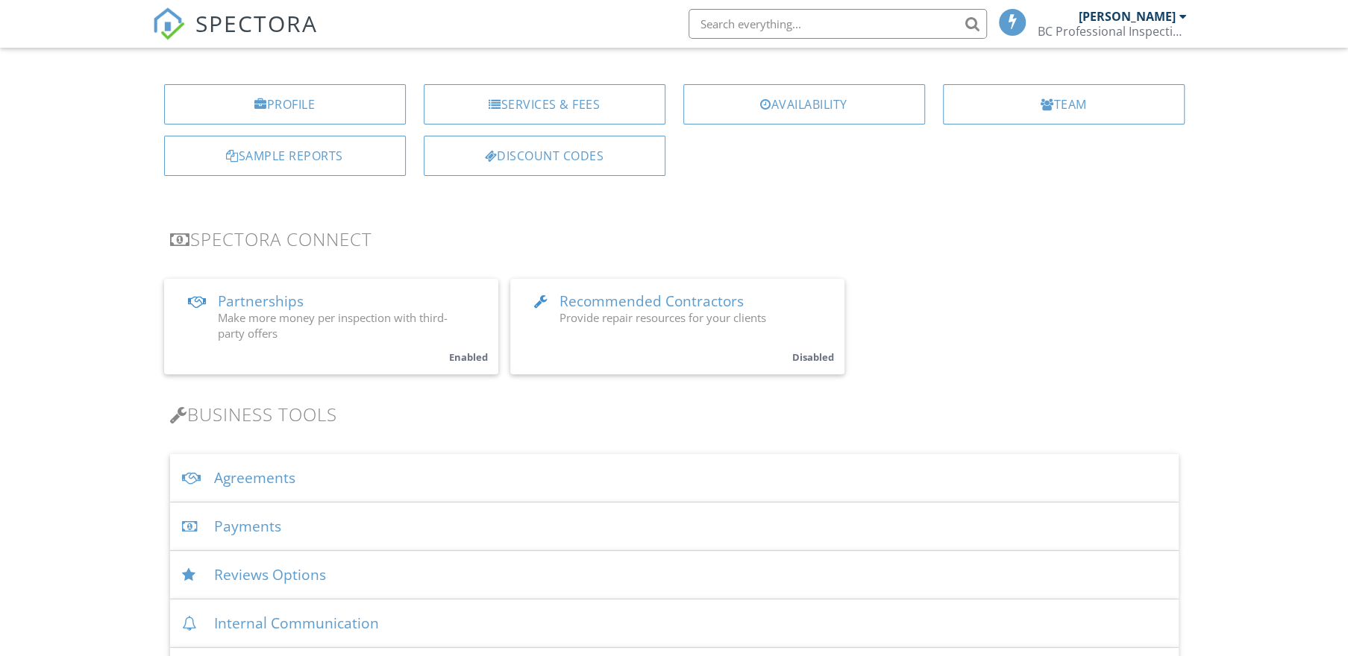
click at [345, 527] on div "Payments" at bounding box center [674, 527] width 1009 height 48
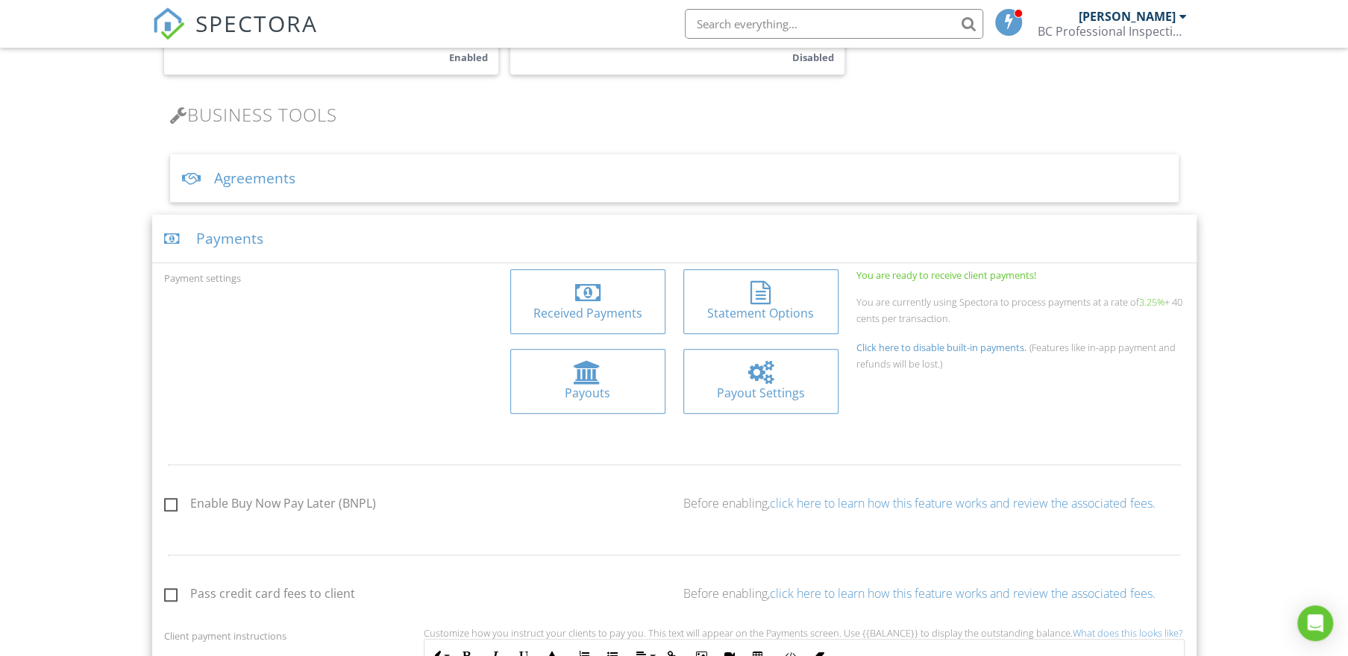
scroll to position [358, 0]
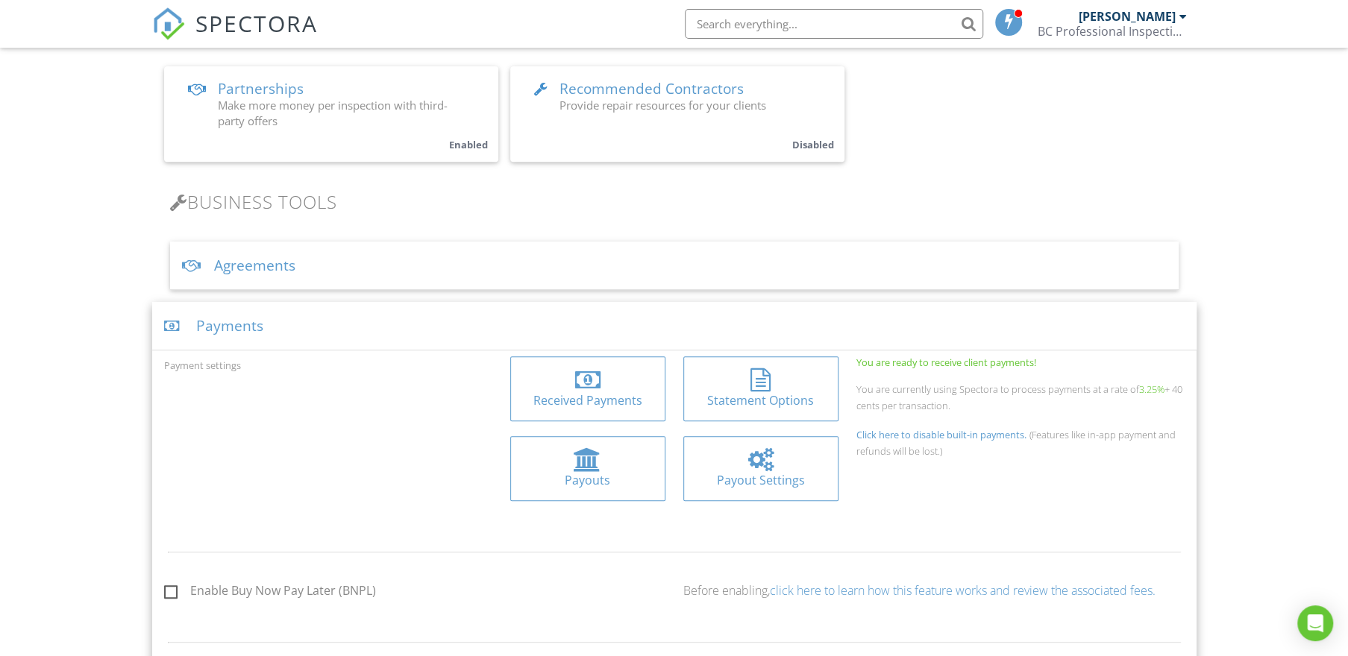
click at [376, 318] on div "Payments" at bounding box center [674, 326] width 1044 height 48
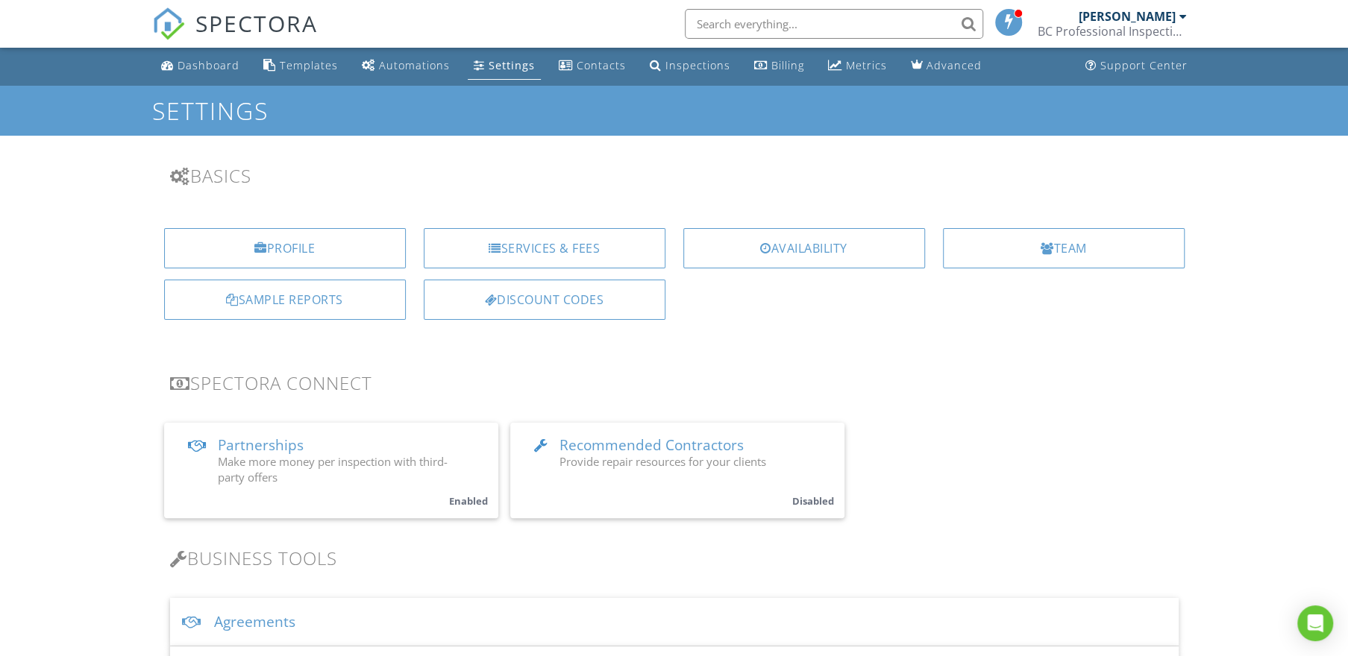
scroll to position [0, 0]
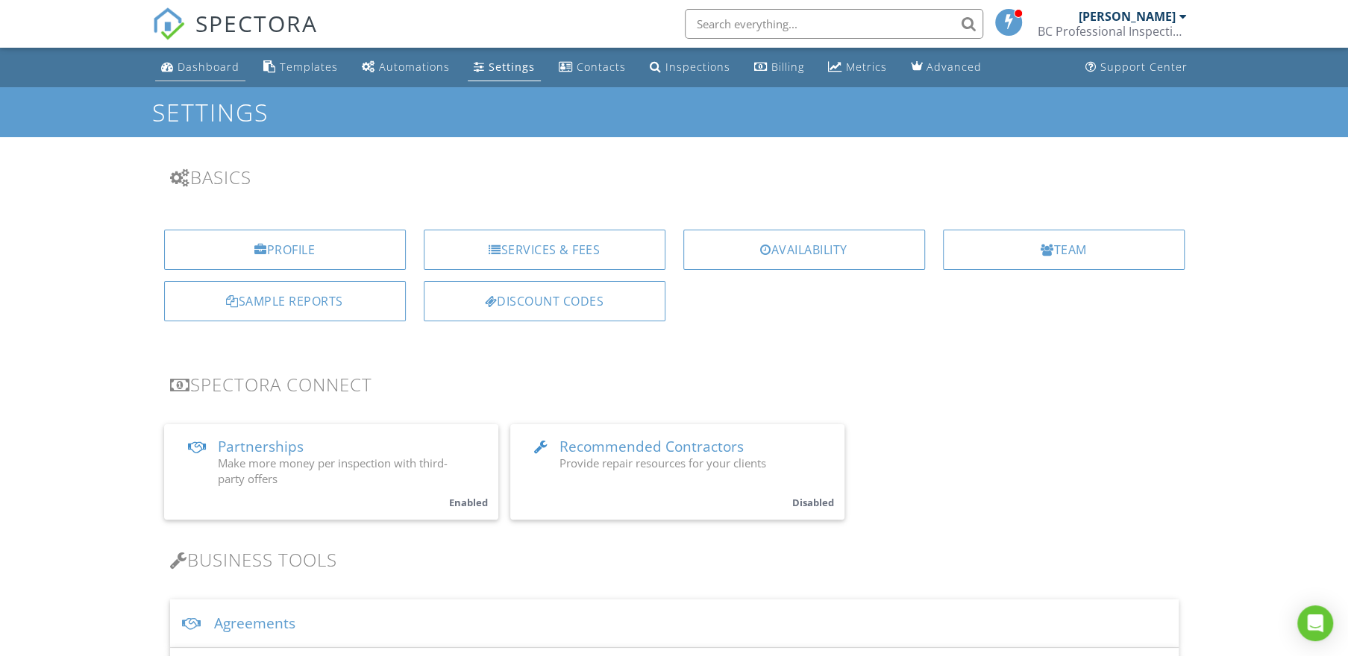
click at [218, 68] on div "Dashboard" at bounding box center [209, 67] width 62 height 14
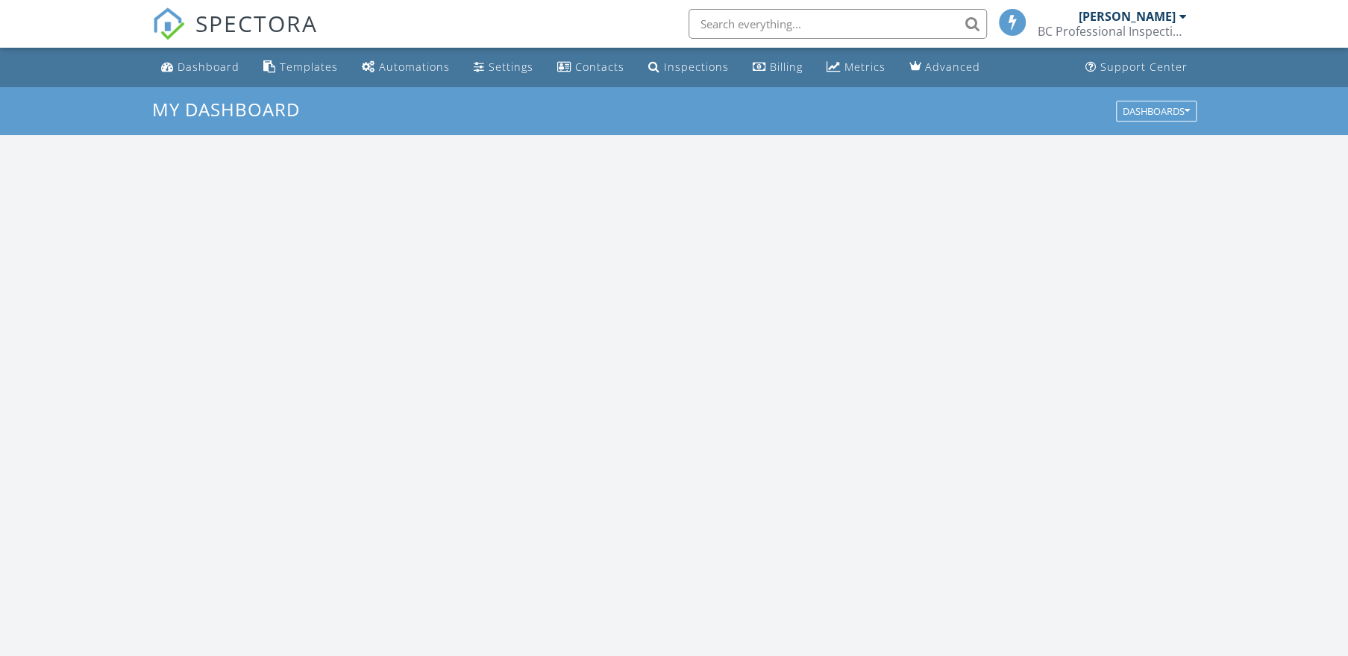
scroll to position [1379, 1370]
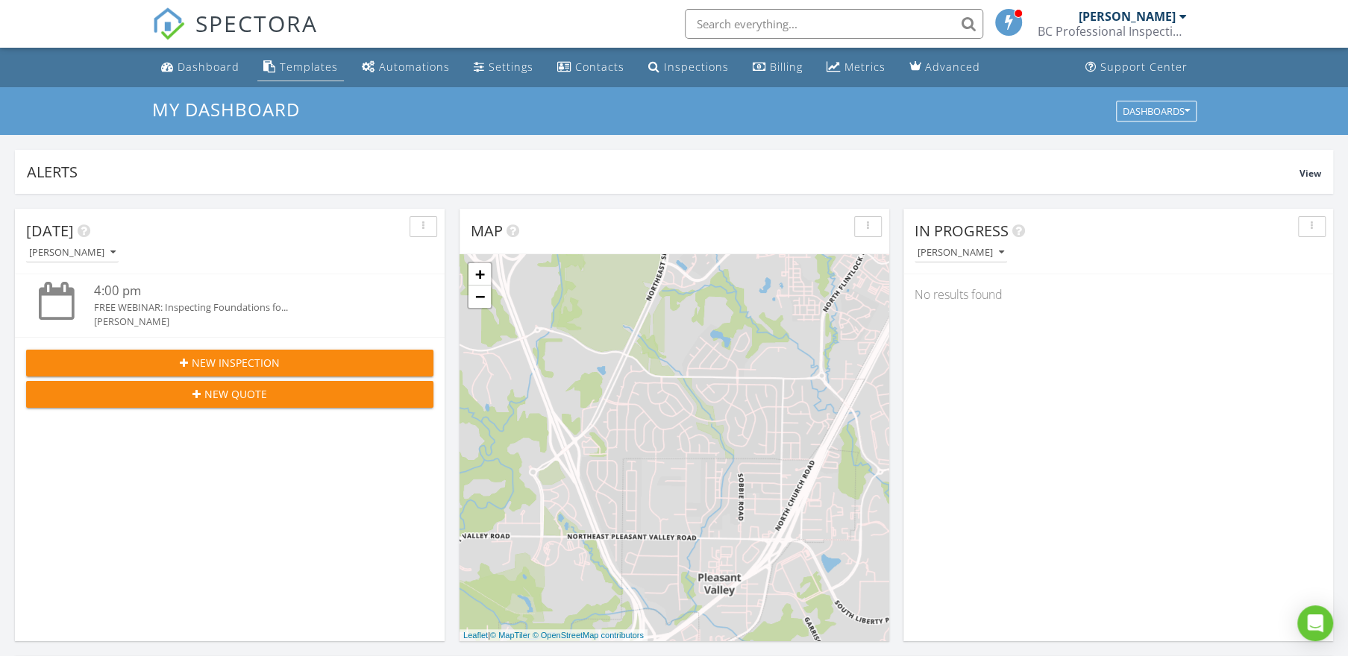
click at [301, 68] on div "Templates" at bounding box center [309, 67] width 58 height 14
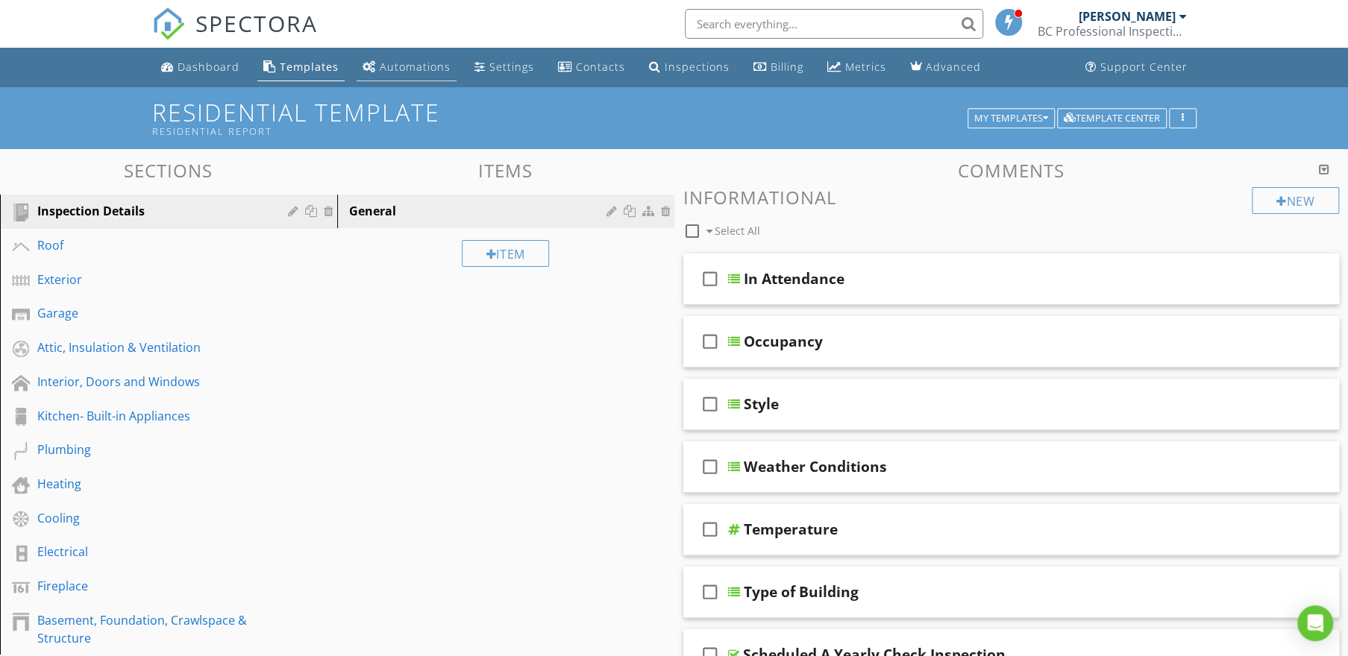
click at [397, 66] on div "Automations" at bounding box center [415, 67] width 71 height 14
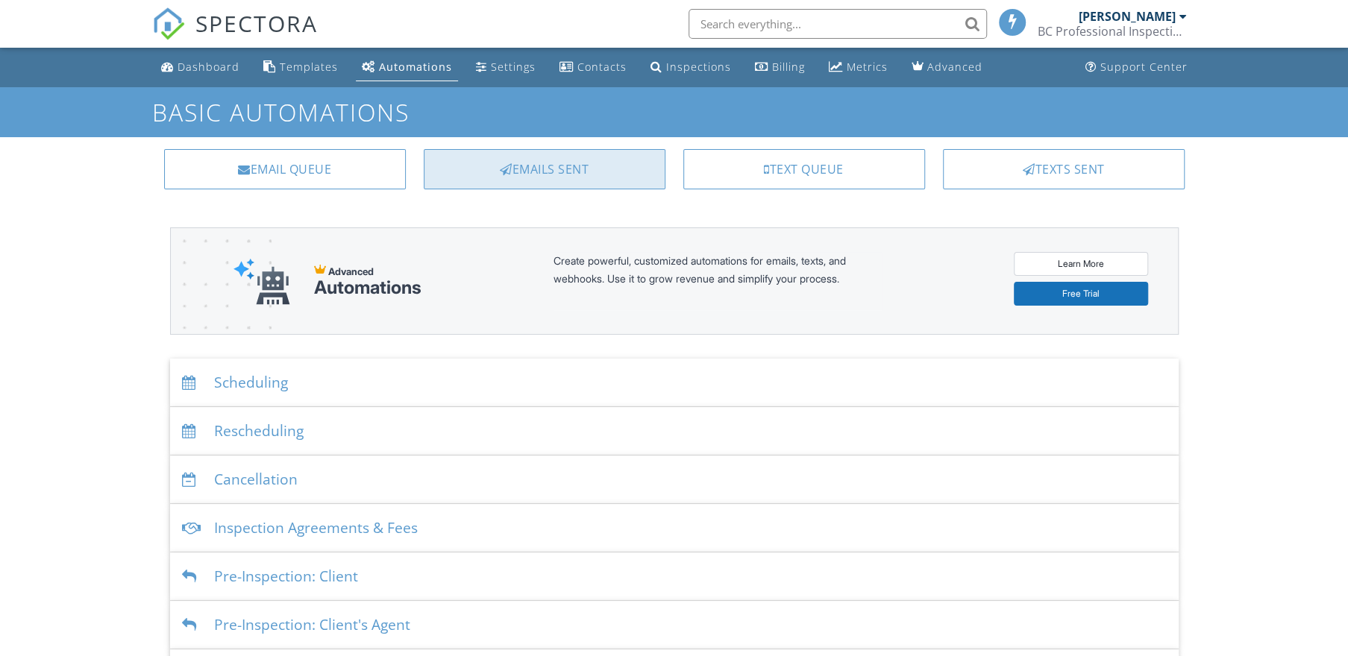
click at [544, 176] on div "Emails Sent" at bounding box center [545, 169] width 242 height 40
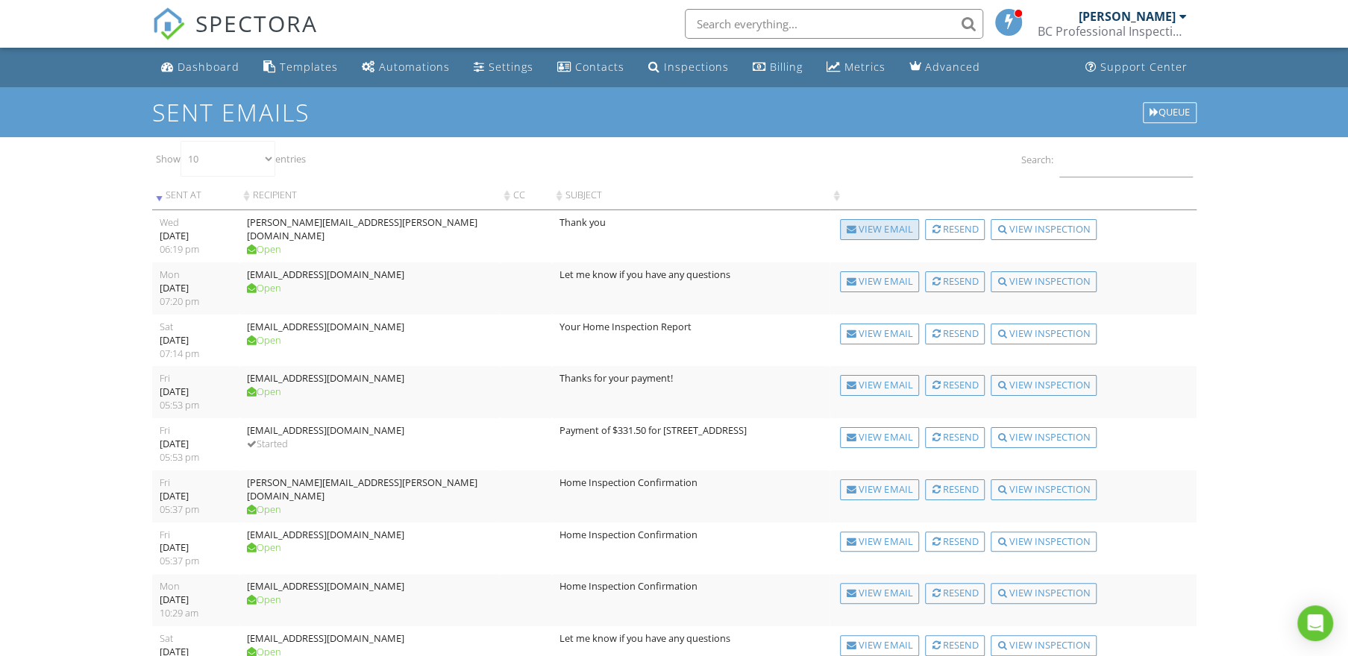
click at [886, 233] on div "View Email" at bounding box center [879, 229] width 79 height 21
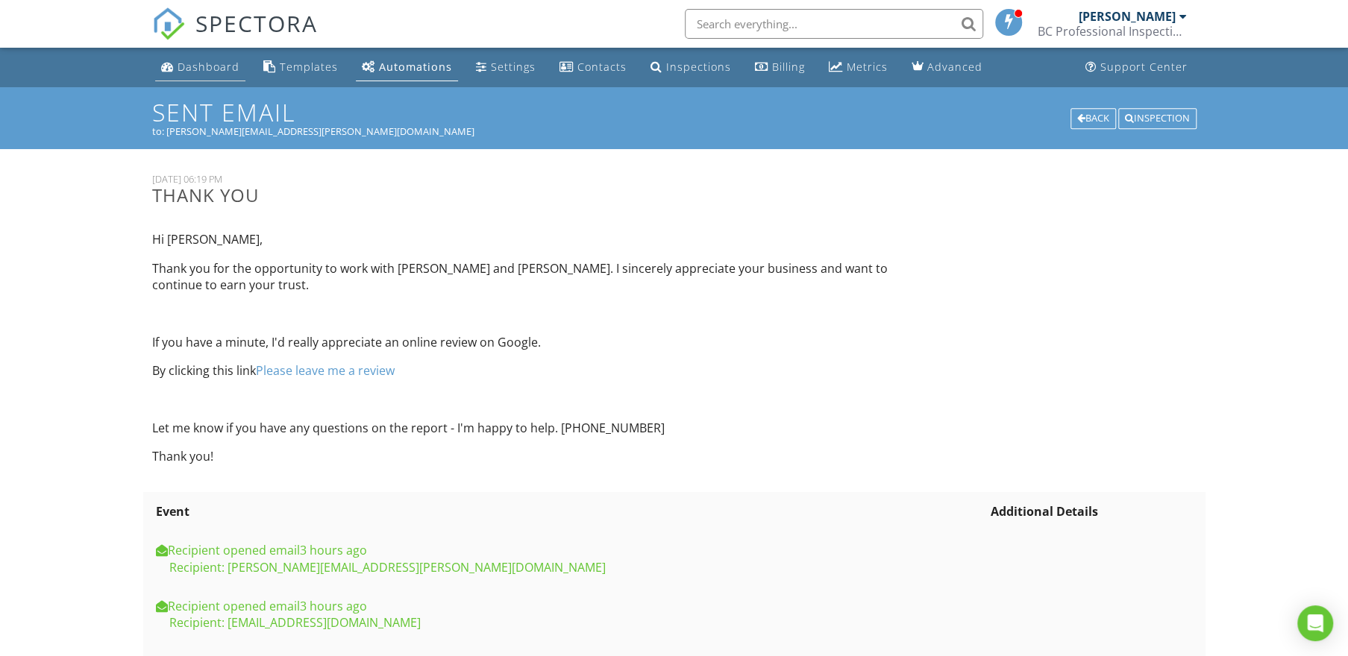
click at [184, 68] on div "Dashboard" at bounding box center [209, 67] width 62 height 14
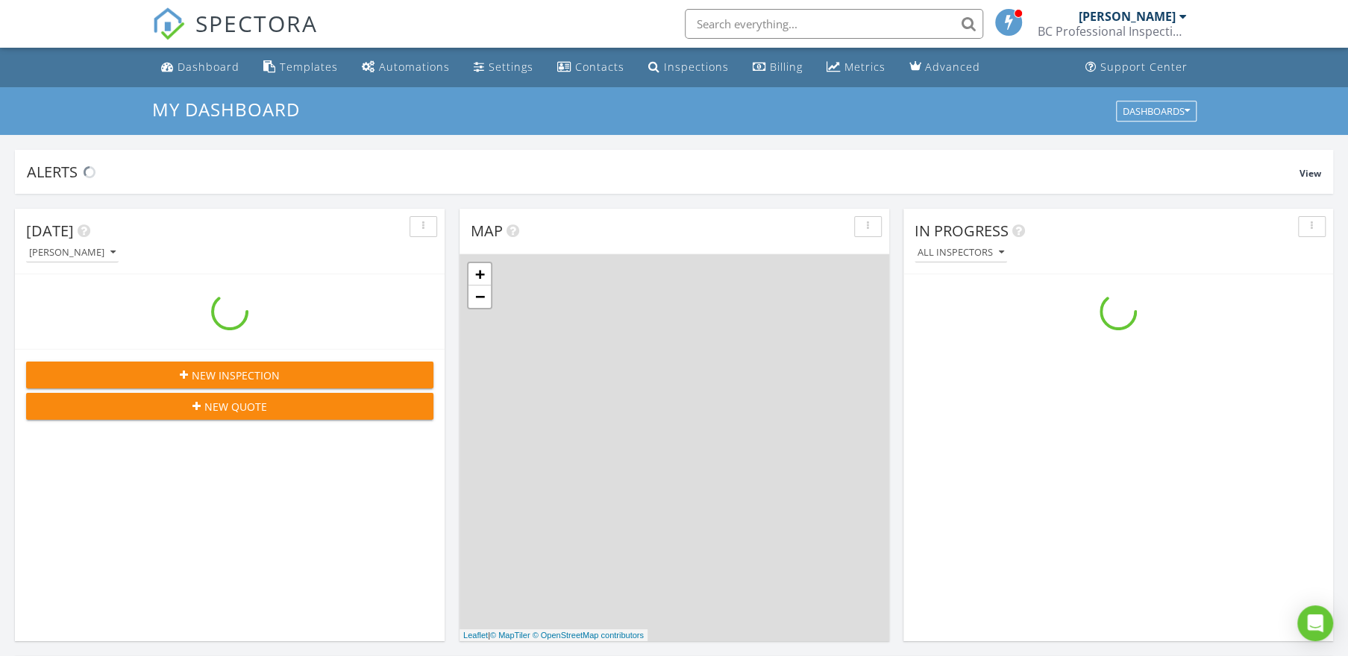
scroll to position [1379, 1370]
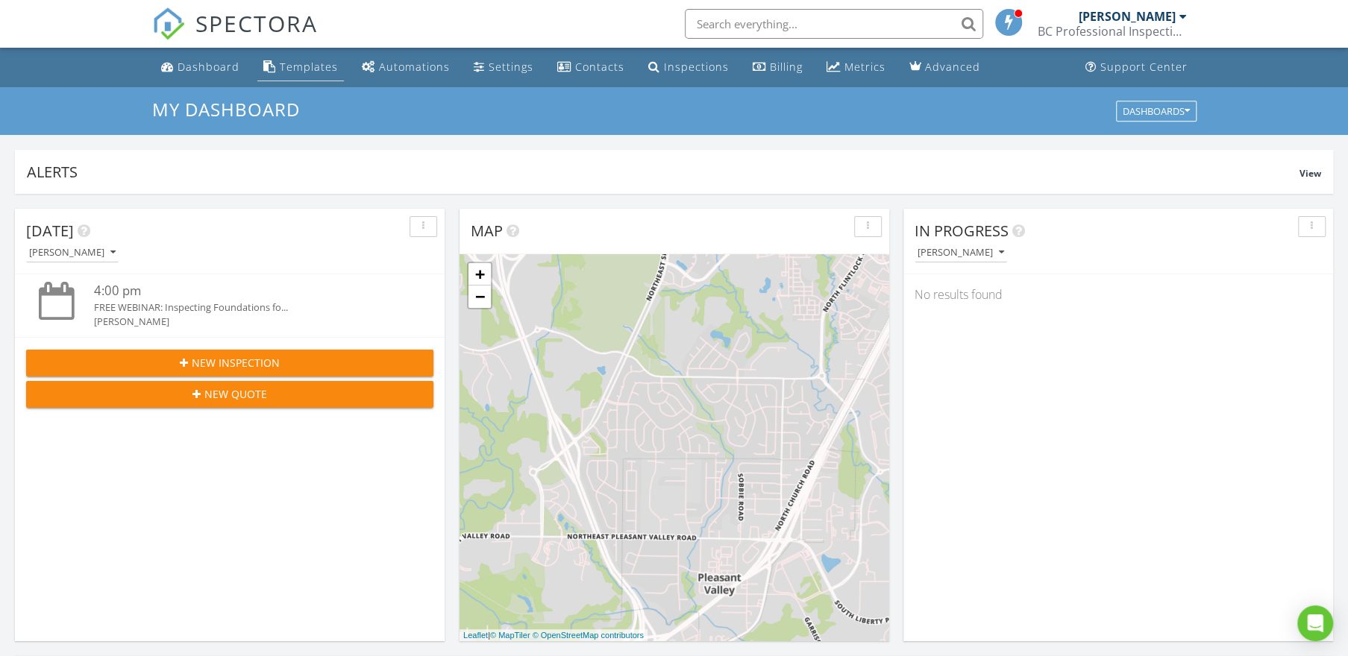
click at [310, 67] on div "Templates" at bounding box center [309, 67] width 58 height 14
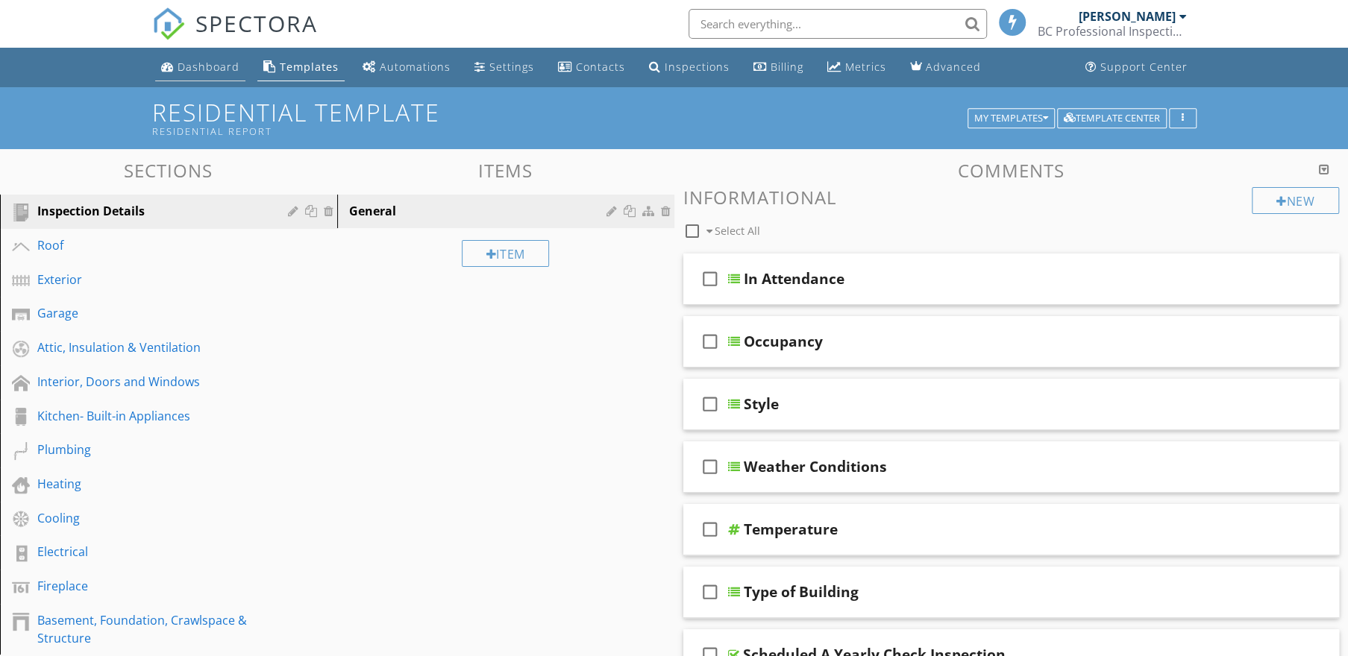
click at [219, 64] on div "Dashboard" at bounding box center [209, 67] width 62 height 14
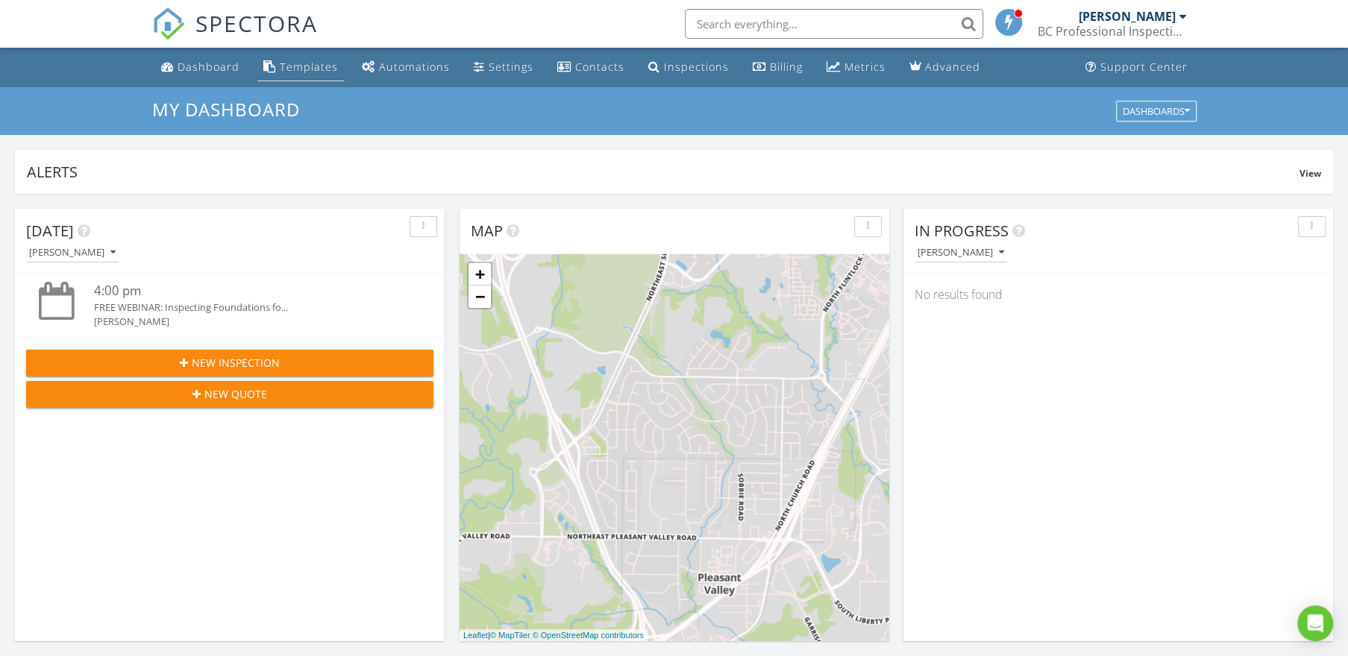
click at [280, 63] on div "Templates" at bounding box center [309, 67] width 58 height 14
